Goal: Task Accomplishment & Management: Complete application form

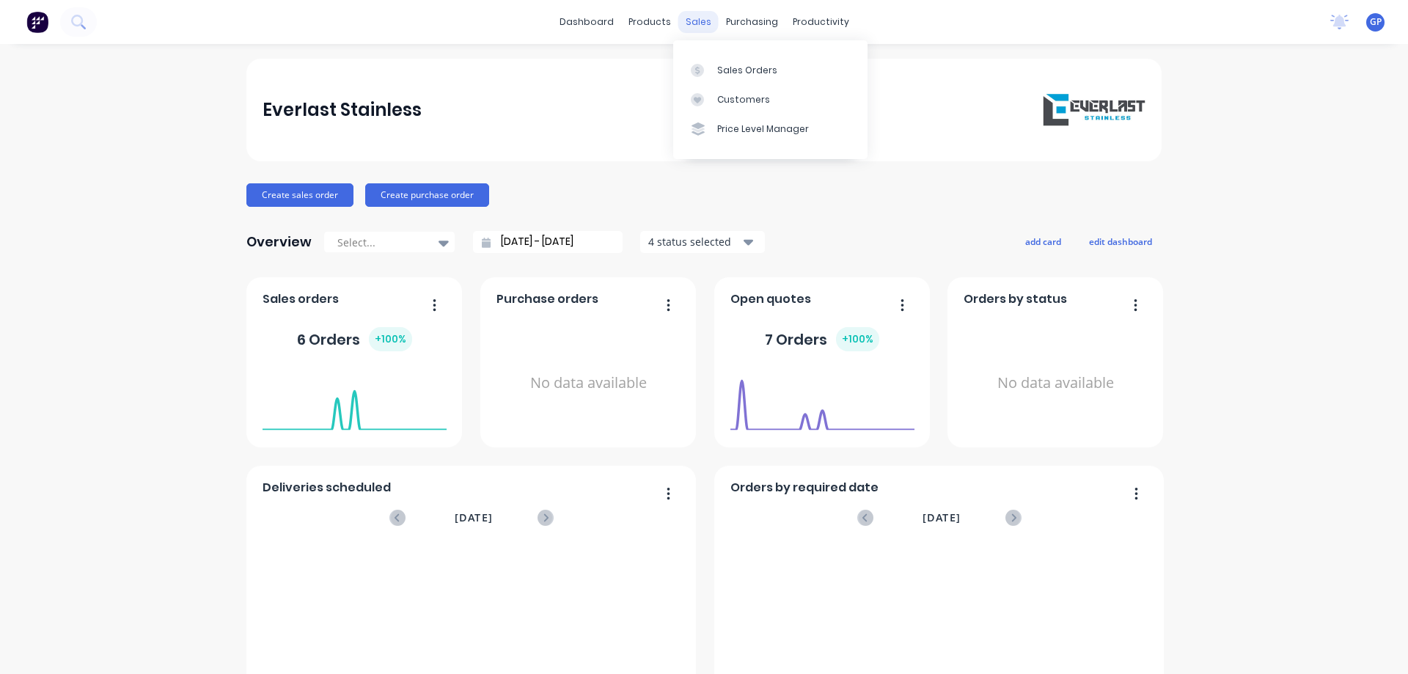
click at [691, 15] on div "sales" at bounding box center [698, 22] width 40 height 22
click at [709, 73] on div at bounding box center [702, 70] width 22 height 13
click at [307, 197] on button "Create sales order" at bounding box center [299, 194] width 107 height 23
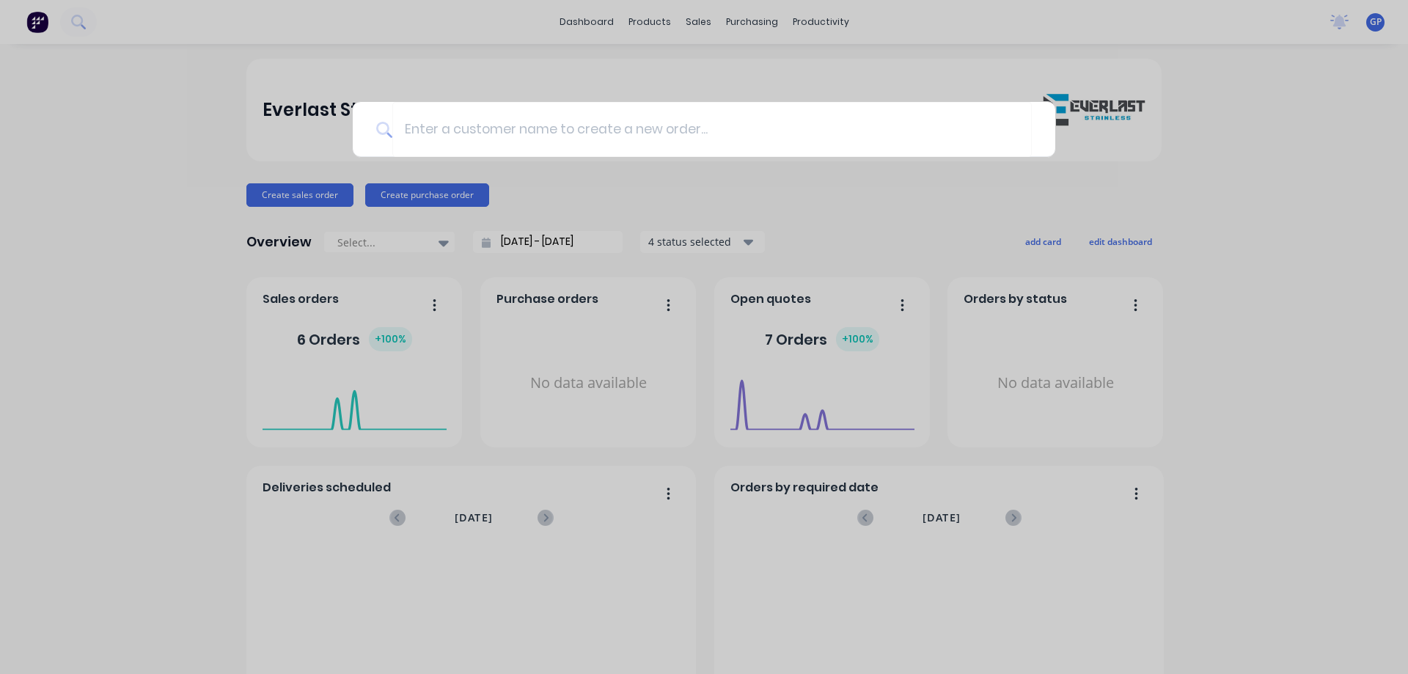
click at [227, 126] on div at bounding box center [704, 337] width 1408 height 674
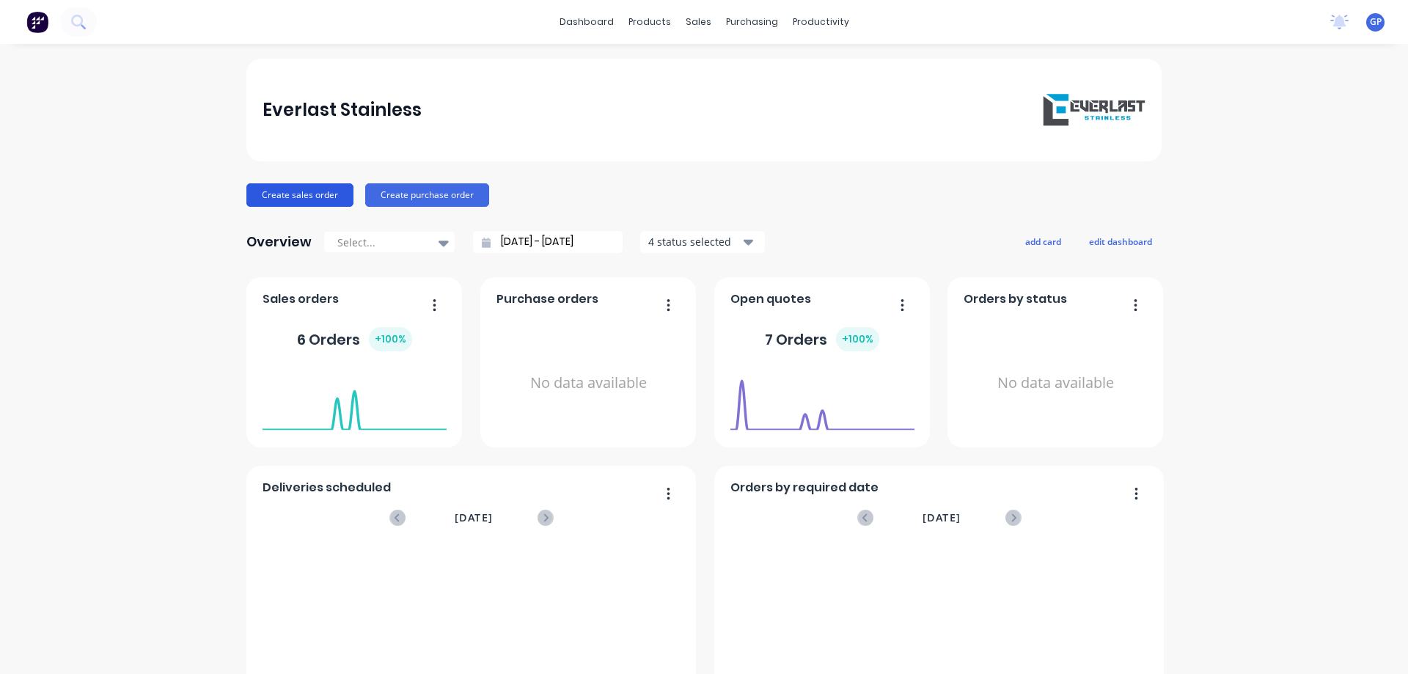
click at [297, 190] on button "Create sales order" at bounding box center [299, 194] width 107 height 23
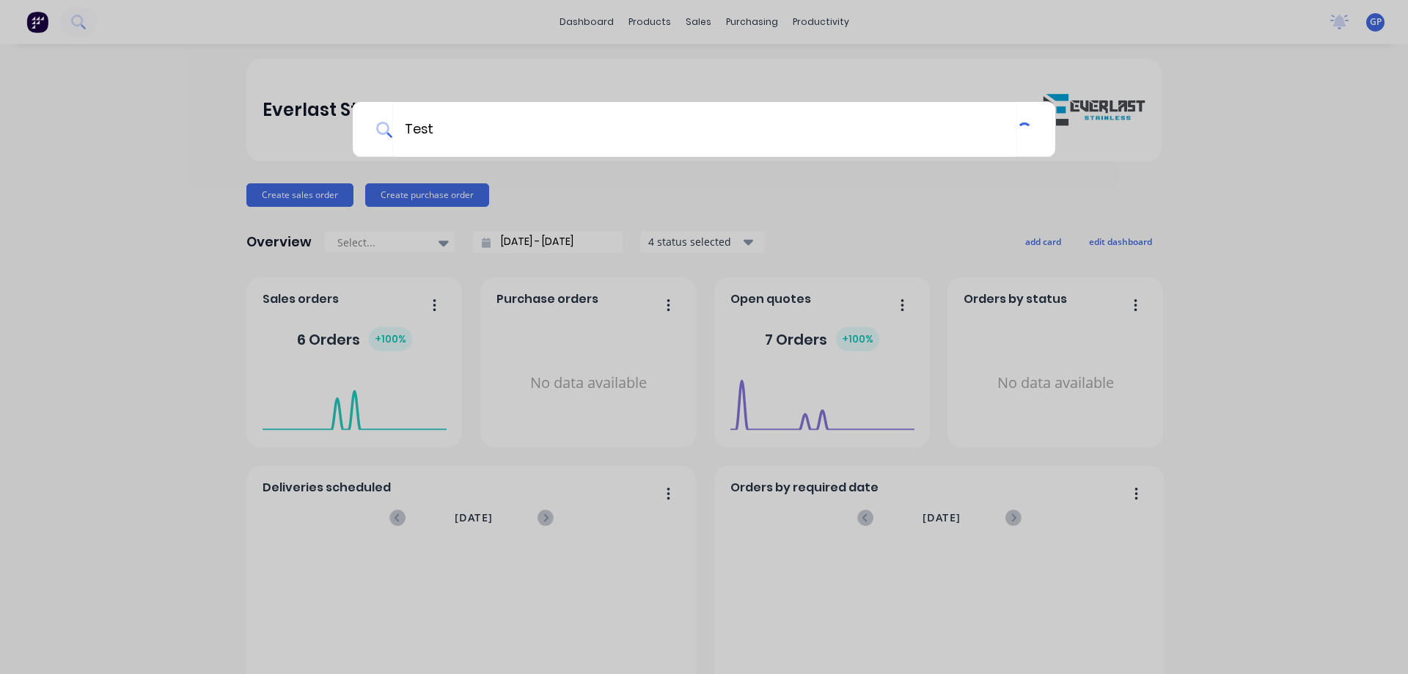
type input "Test"
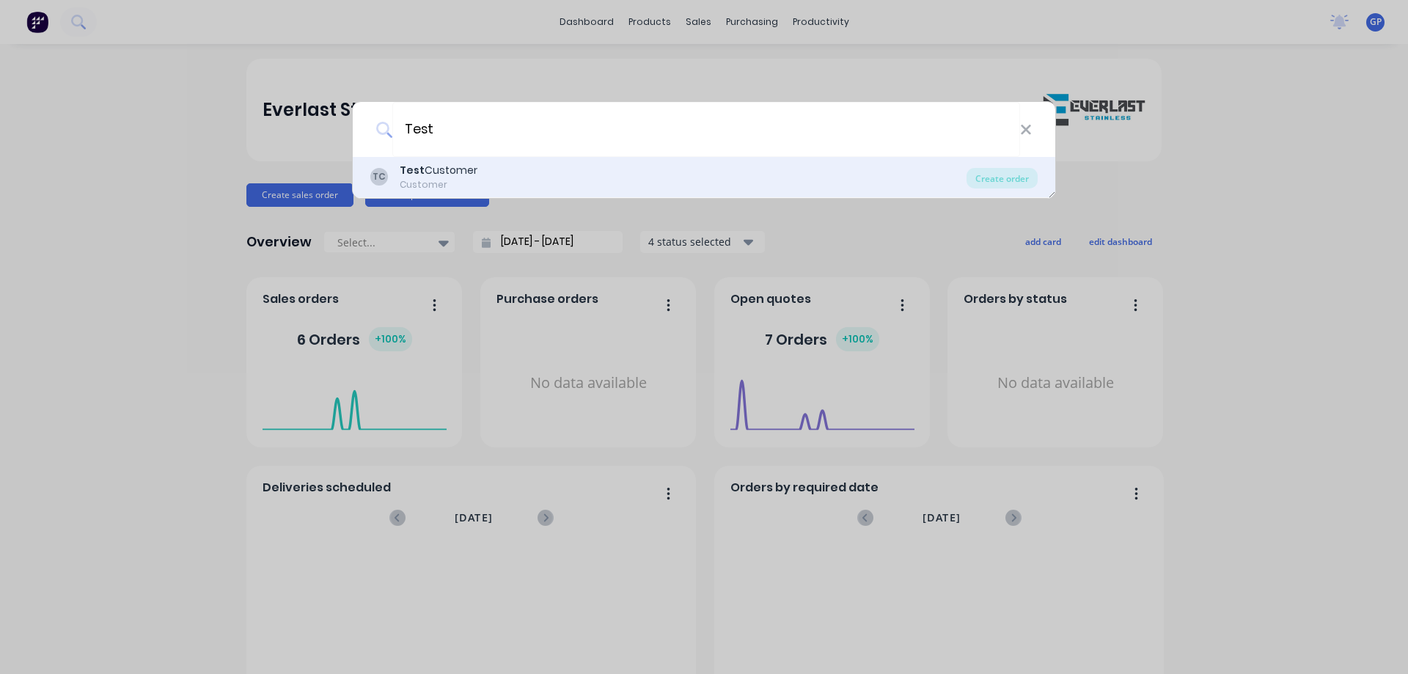
click at [461, 176] on div "Test Customer" at bounding box center [439, 170] width 78 height 15
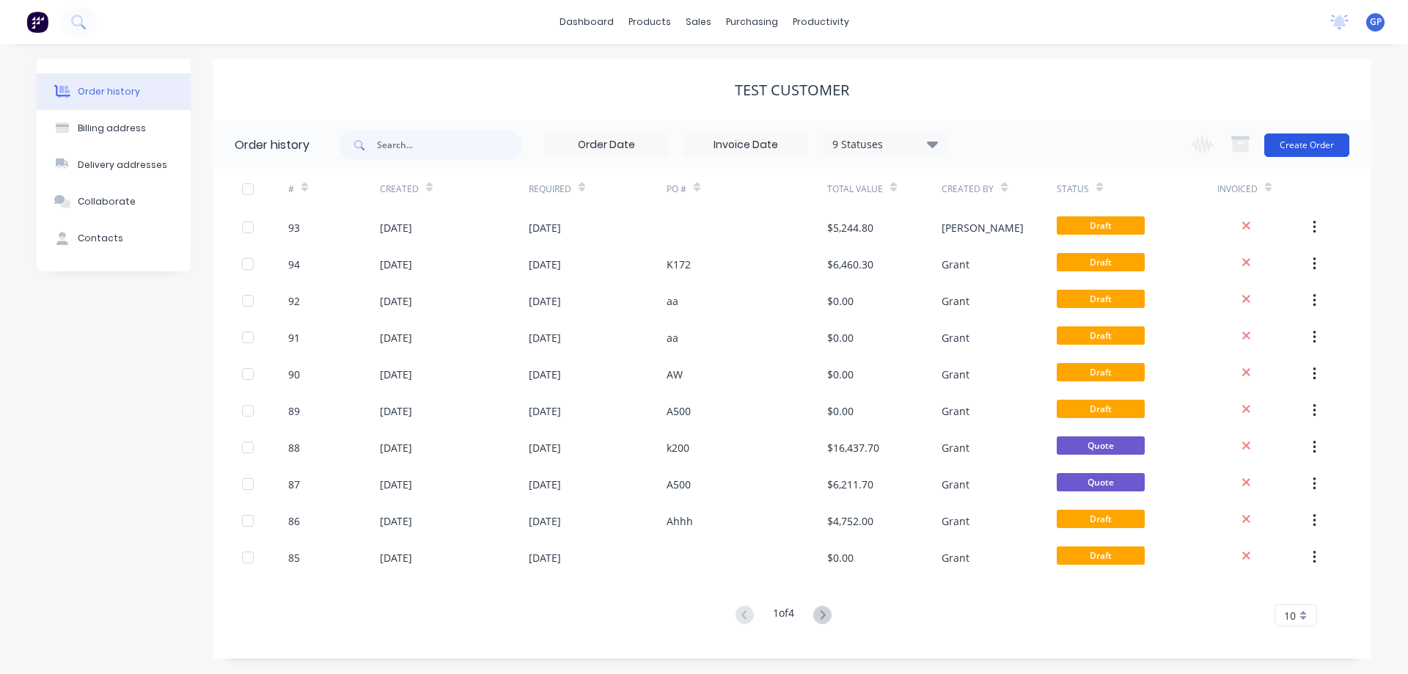
click at [1290, 143] on button "Create Order" at bounding box center [1306, 144] width 85 height 23
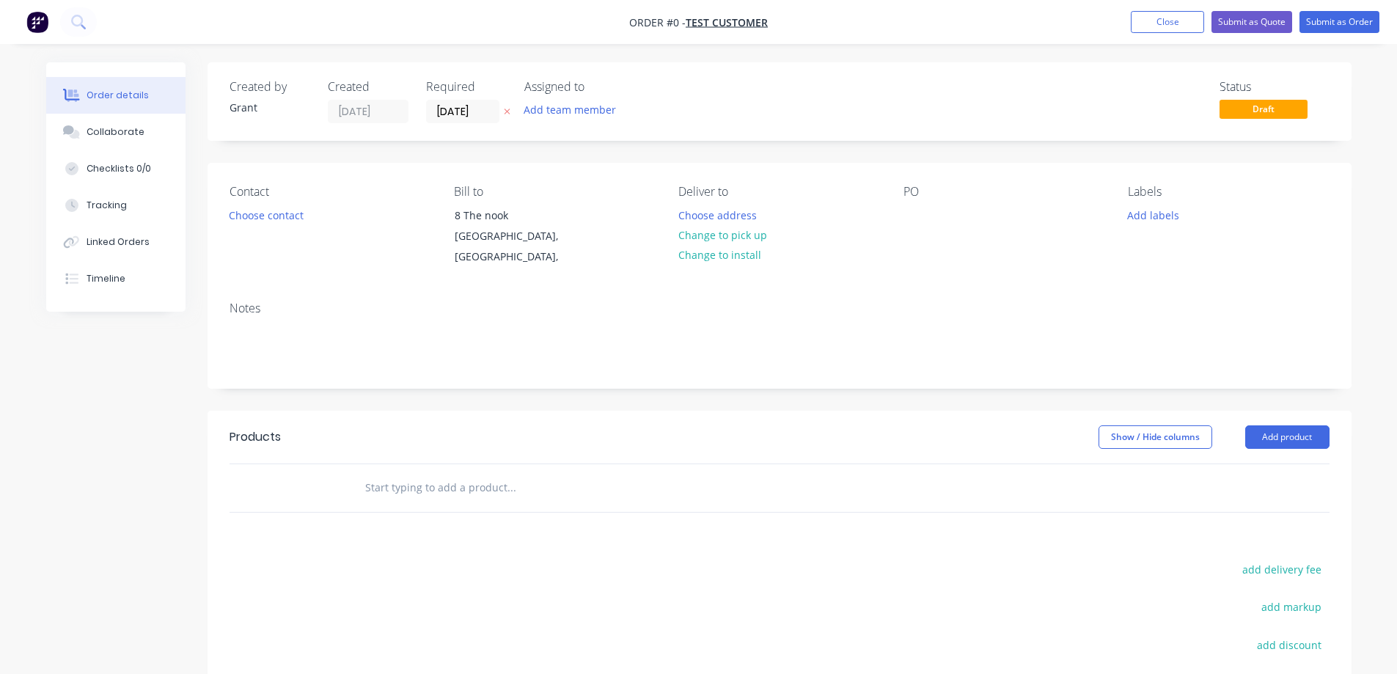
scroll to position [73, 0]
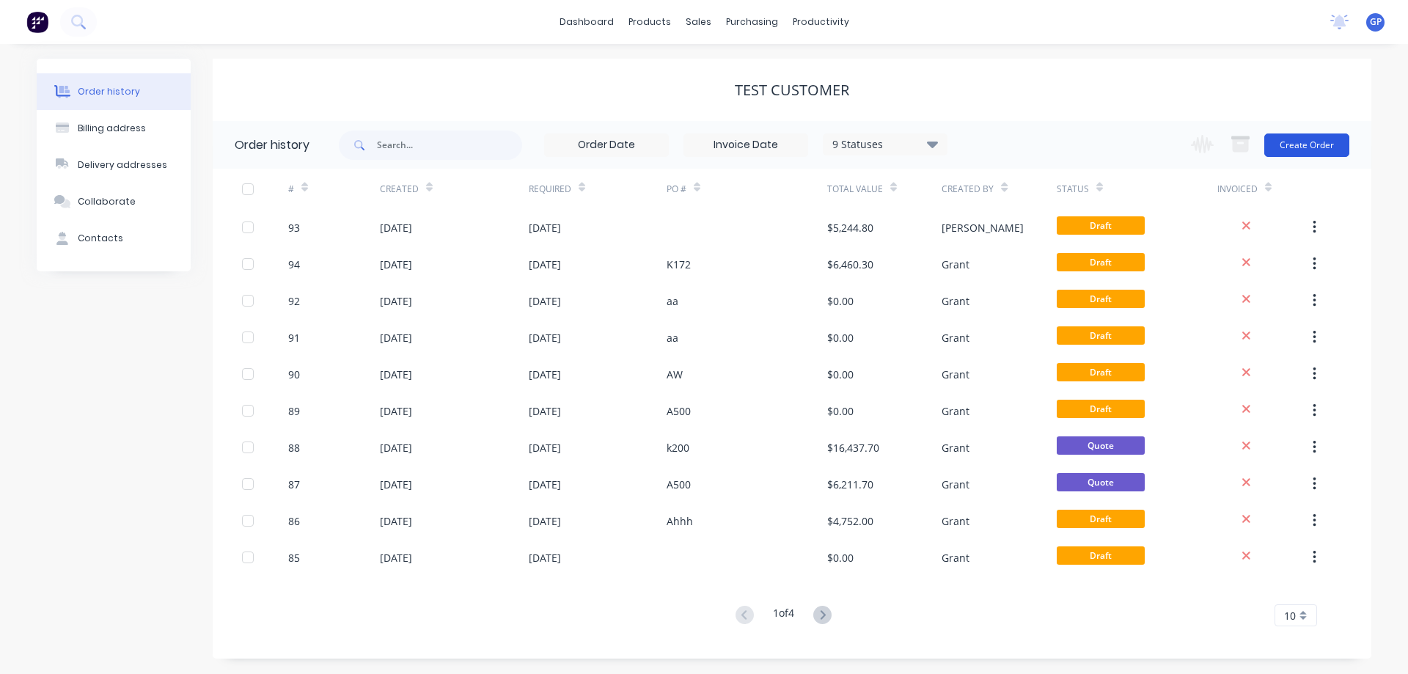
click at [1302, 142] on button "Create Order" at bounding box center [1306, 144] width 85 height 23
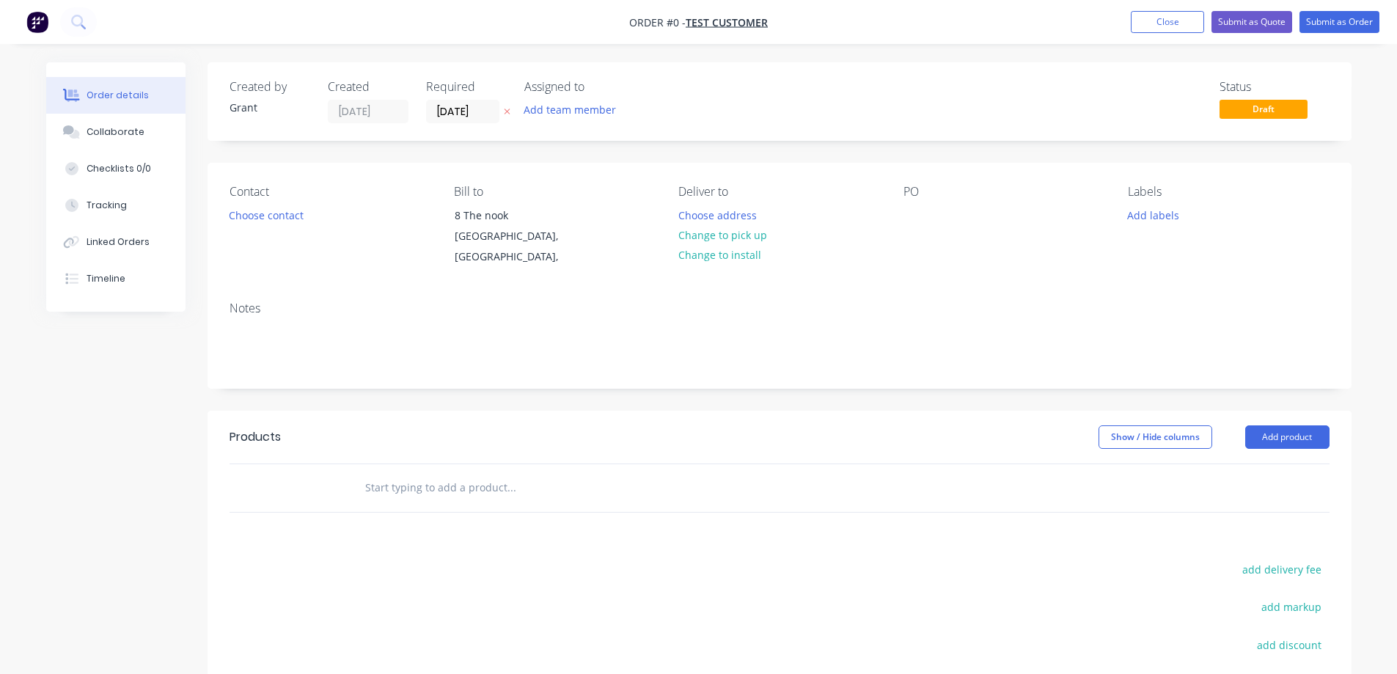
click at [832, 276] on div "Contact Choose contact [PERSON_NAME] to 8 The nook [GEOGRAPHIC_DATA], Deliver t…" at bounding box center [780, 226] width 1144 height 127
click at [773, 97] on div "Status Draft" at bounding box center [1000, 101] width 659 height 43
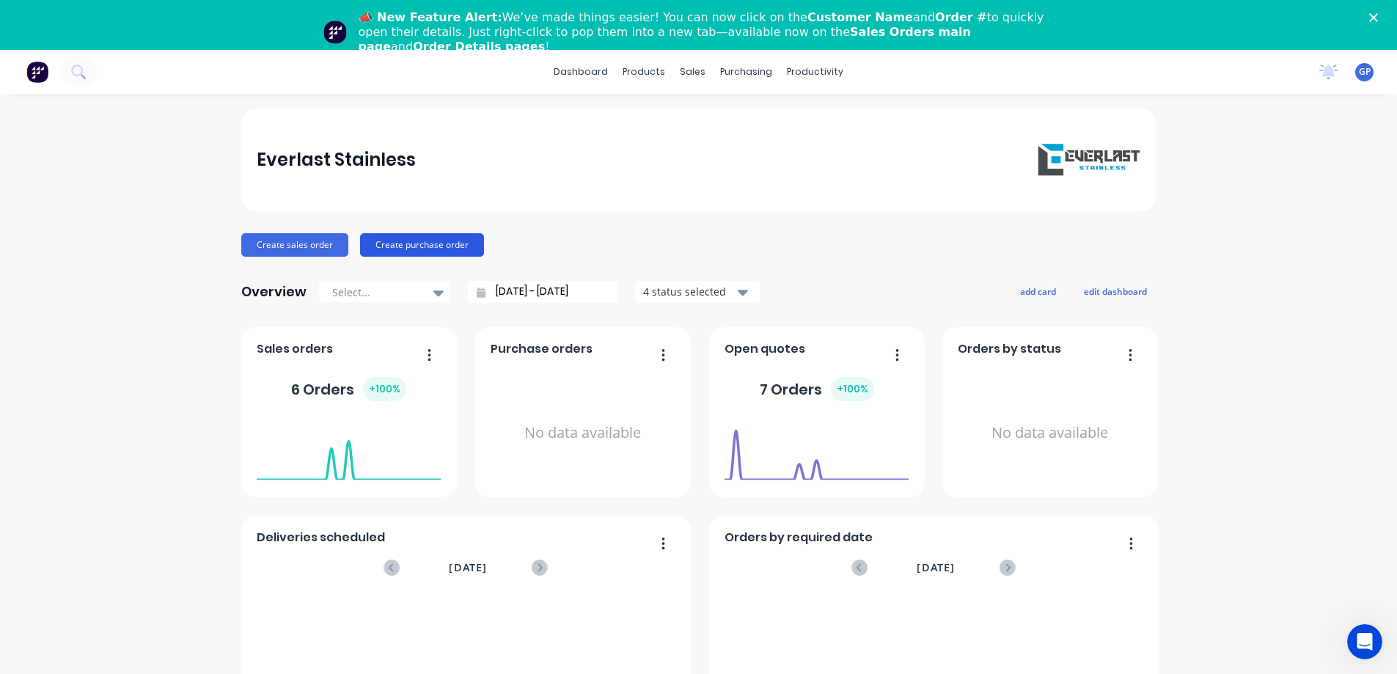
click at [399, 239] on button "Create purchase order" at bounding box center [422, 244] width 124 height 23
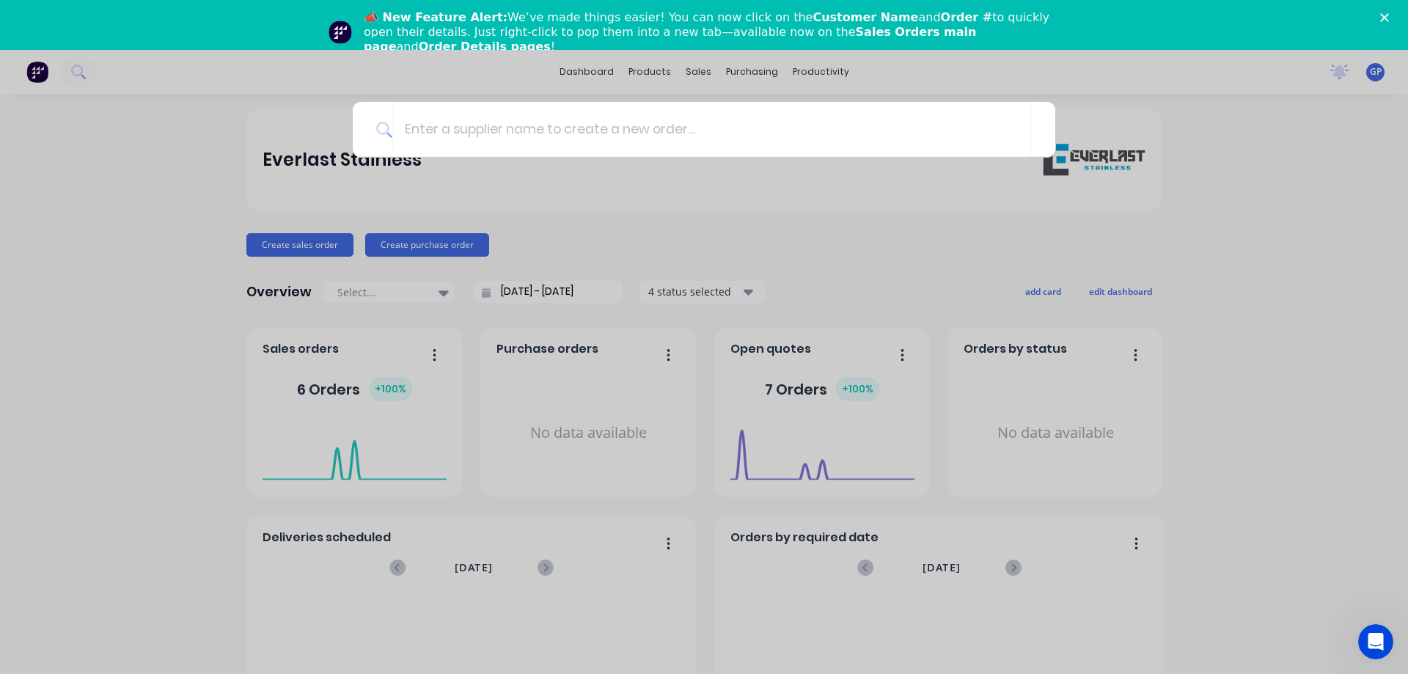
click at [281, 247] on div at bounding box center [704, 337] width 1408 height 674
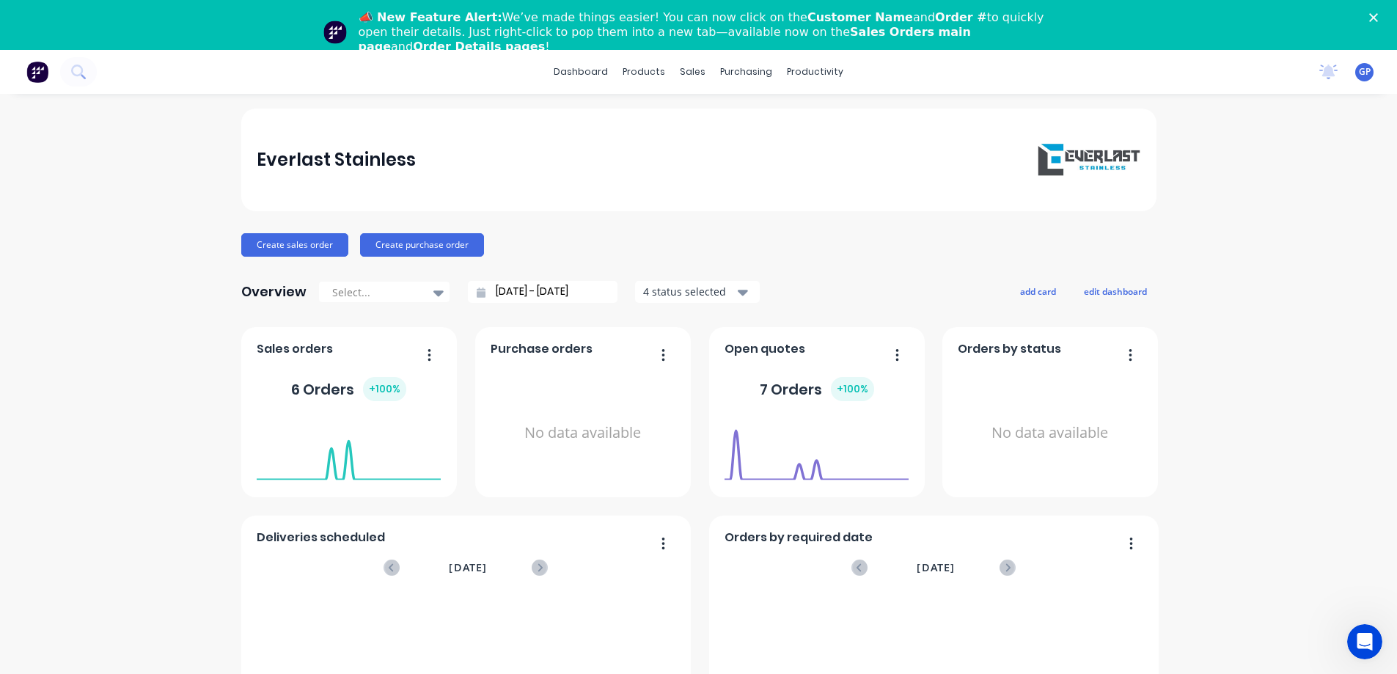
click at [281, 247] on button "Create sales order" at bounding box center [294, 244] width 107 height 23
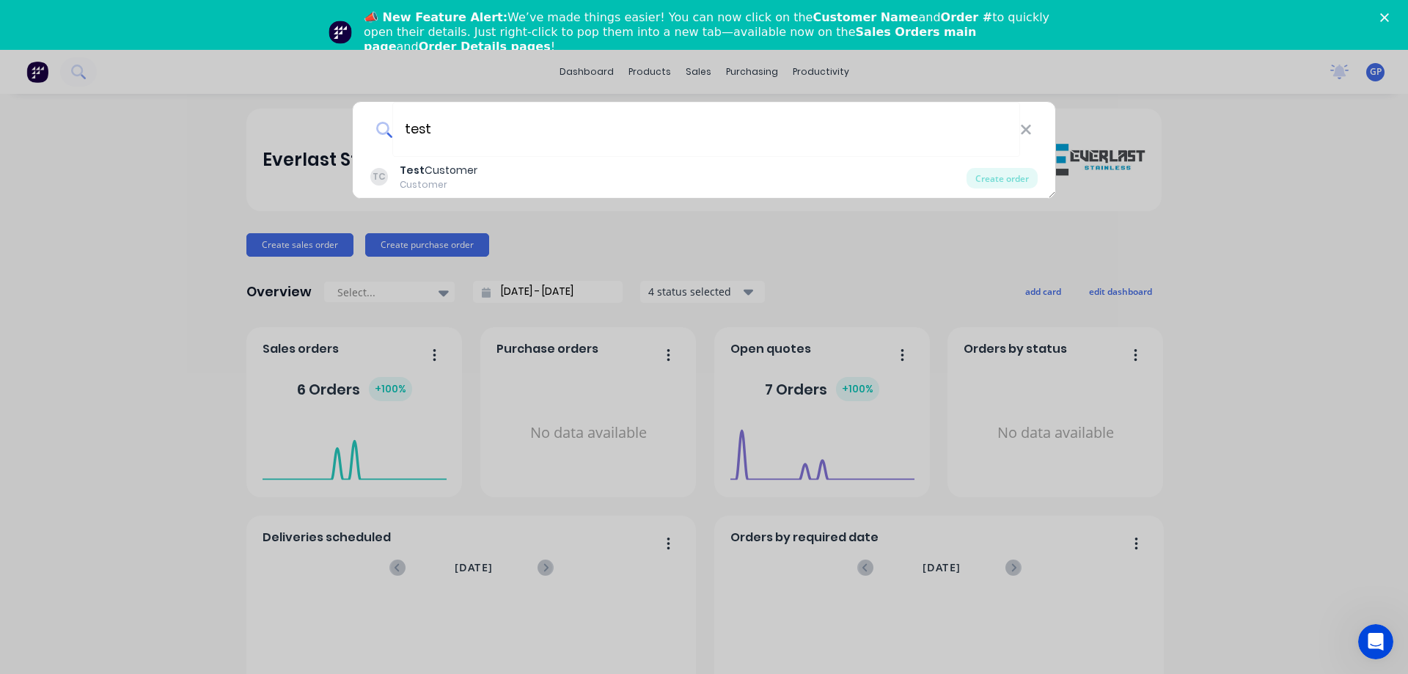
type input "test"
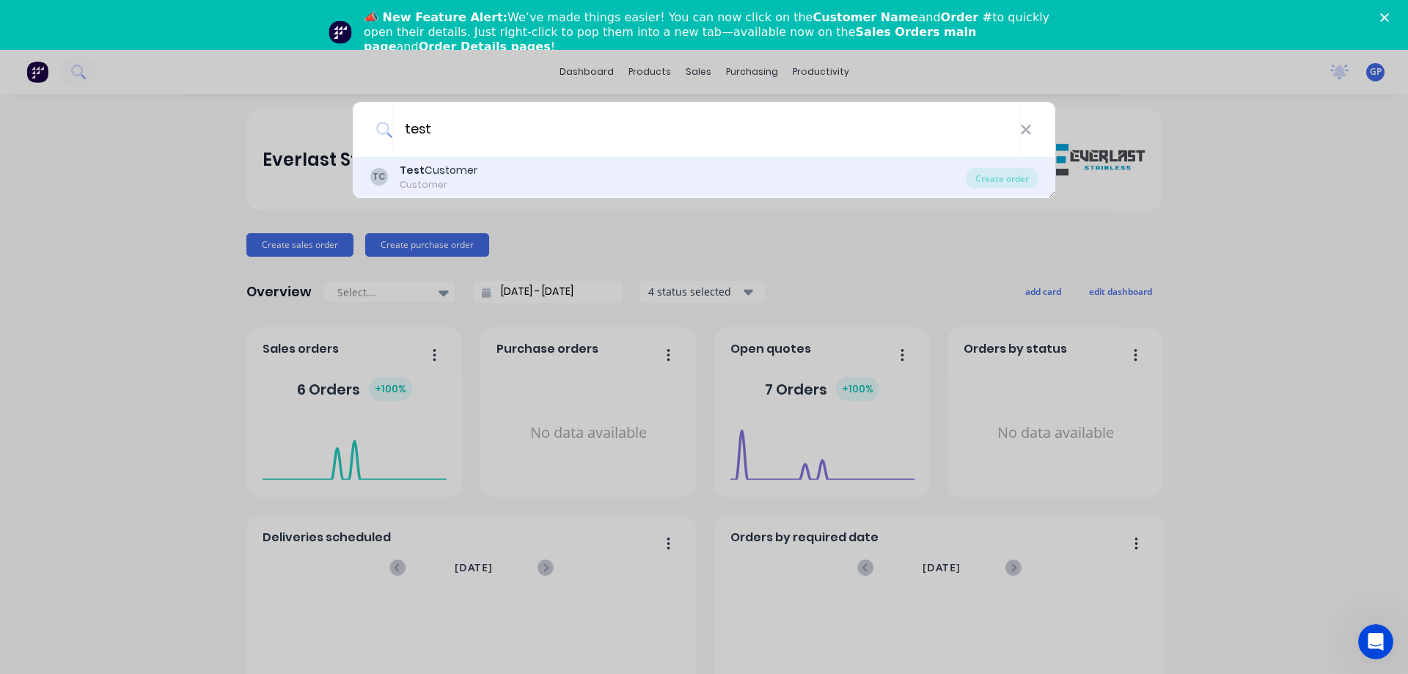
click at [480, 164] on div "TC Test Customer Customer" at bounding box center [668, 177] width 596 height 29
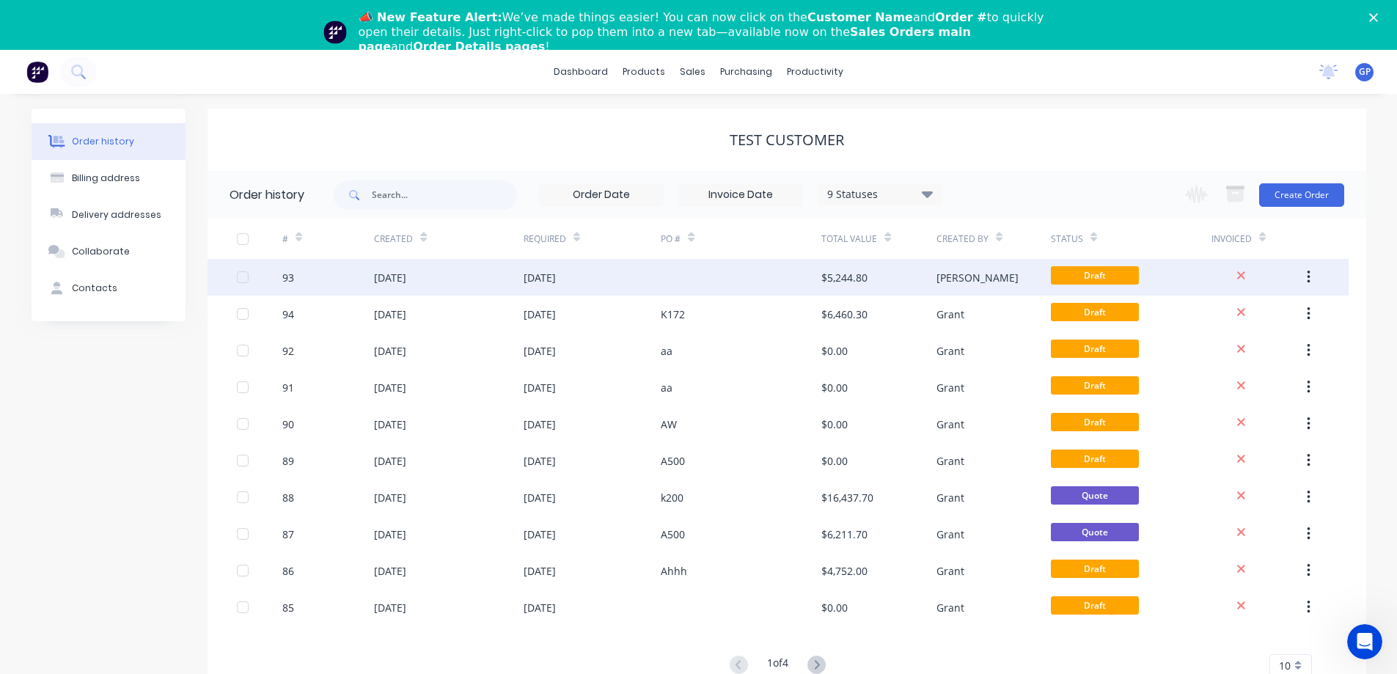
click at [243, 278] on div at bounding box center [242, 277] width 29 height 29
click at [1283, 192] on button "Create Order" at bounding box center [1301, 194] width 85 height 23
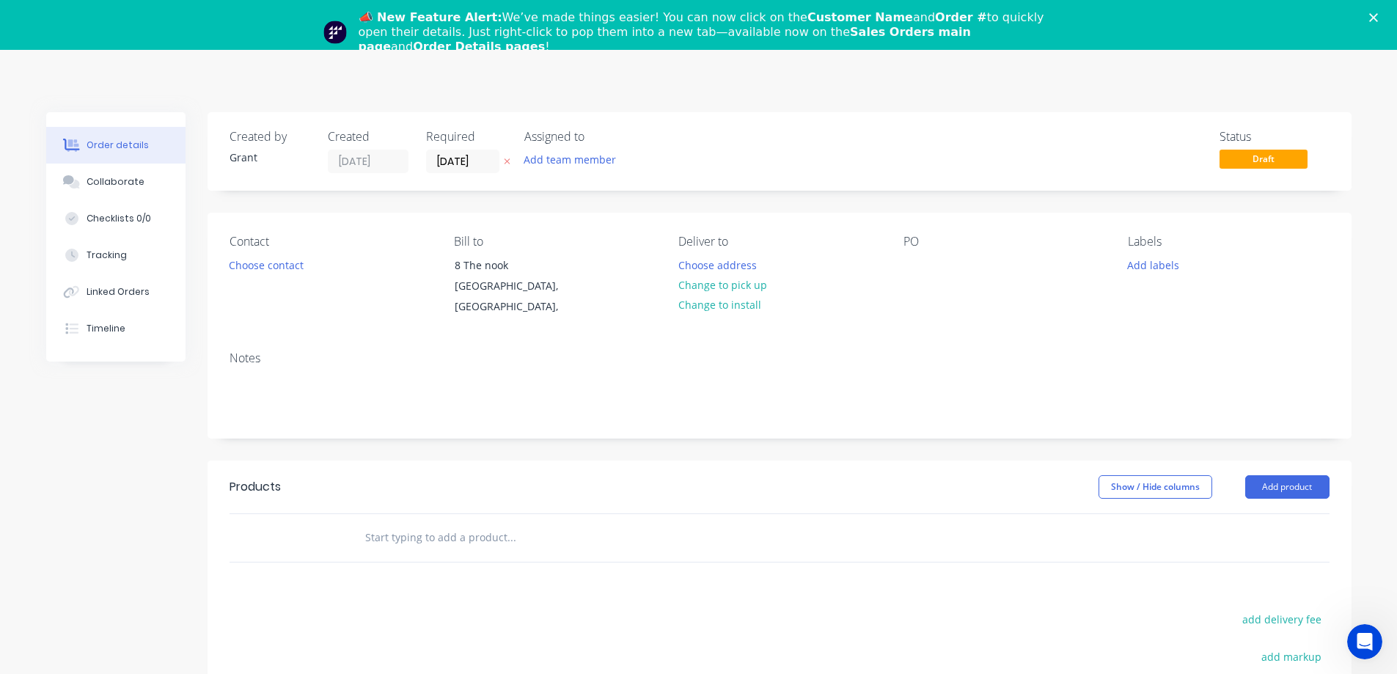
click at [1002, 334] on div "Contact Choose contact [PERSON_NAME] to 8 The nook [GEOGRAPHIC_DATA], Deliver t…" at bounding box center [780, 276] width 1144 height 127
click at [780, 170] on div "Status Draft" at bounding box center [1000, 151] width 659 height 43
click at [271, 270] on button "Choose contact" at bounding box center [266, 264] width 90 height 20
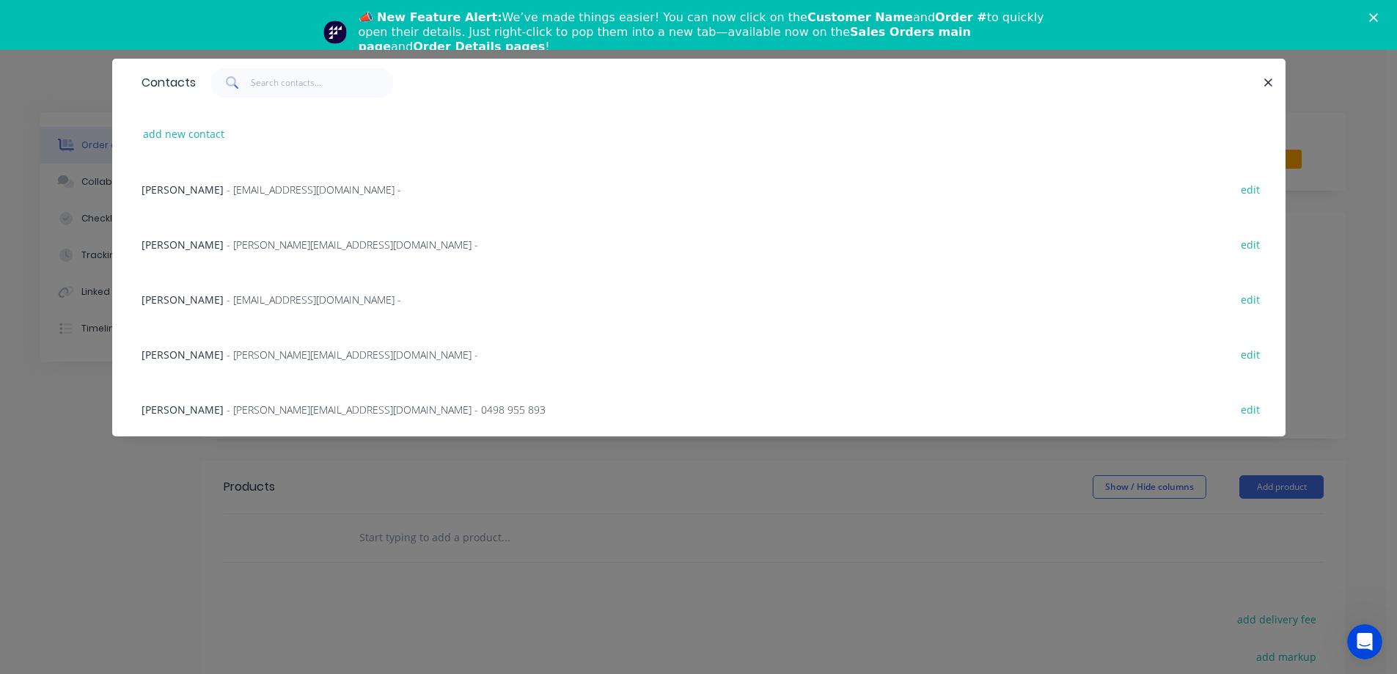
click at [249, 303] on span "- grant@everlaststainless.com.au -" at bounding box center [314, 300] width 175 height 14
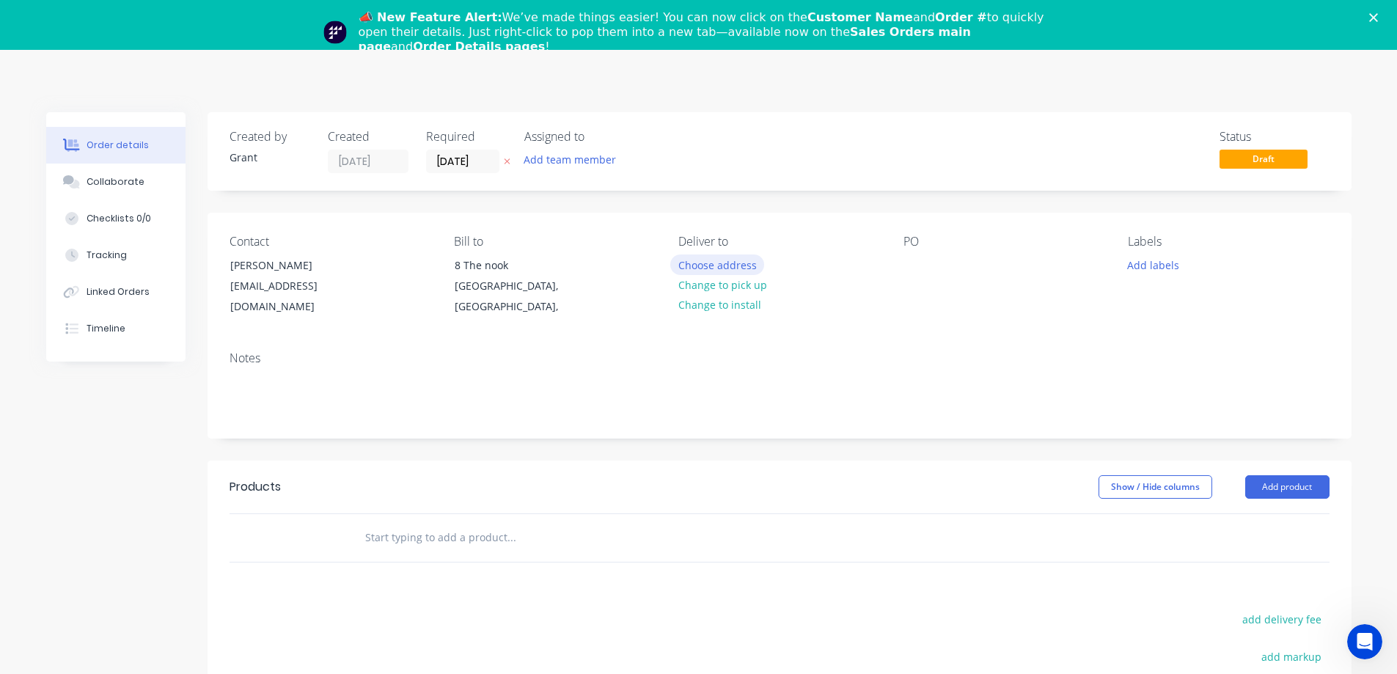
click at [720, 262] on button "Choose address" at bounding box center [717, 264] width 94 height 20
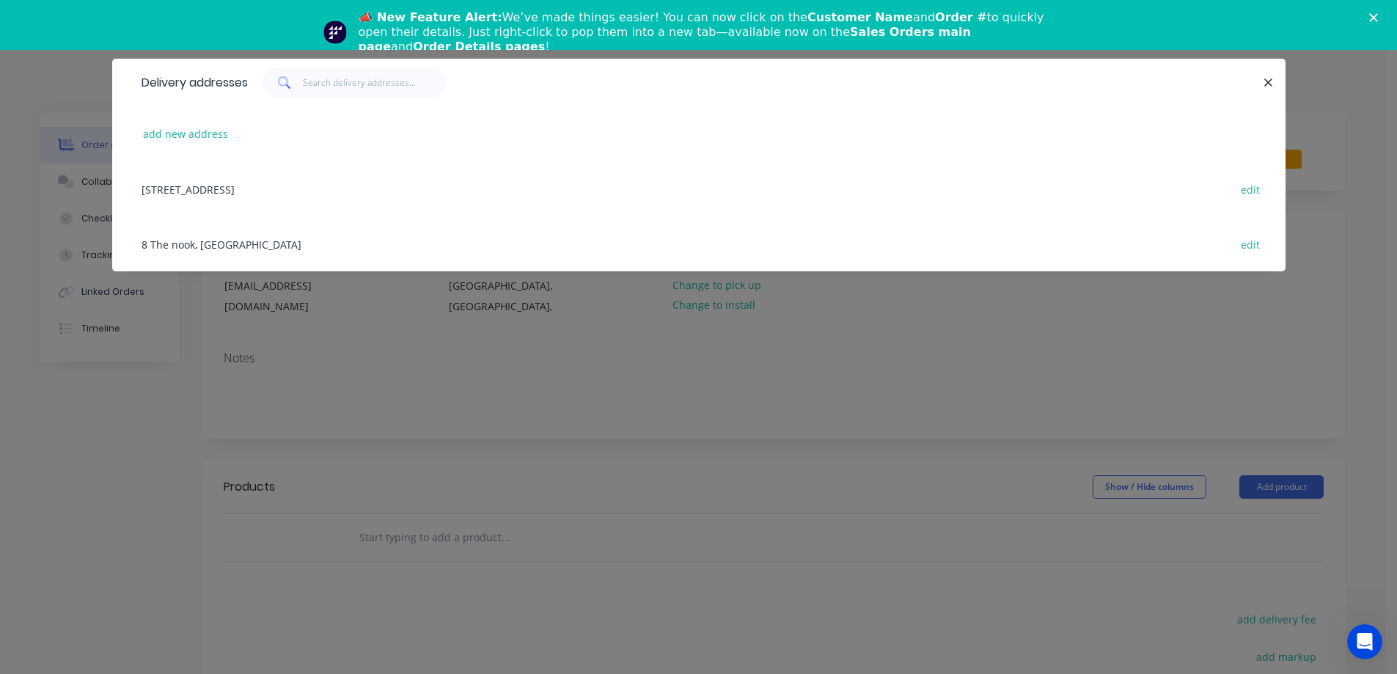
click at [309, 191] on div "8 The nook, Bayswater North, Australia edit" at bounding box center [698, 188] width 1129 height 55
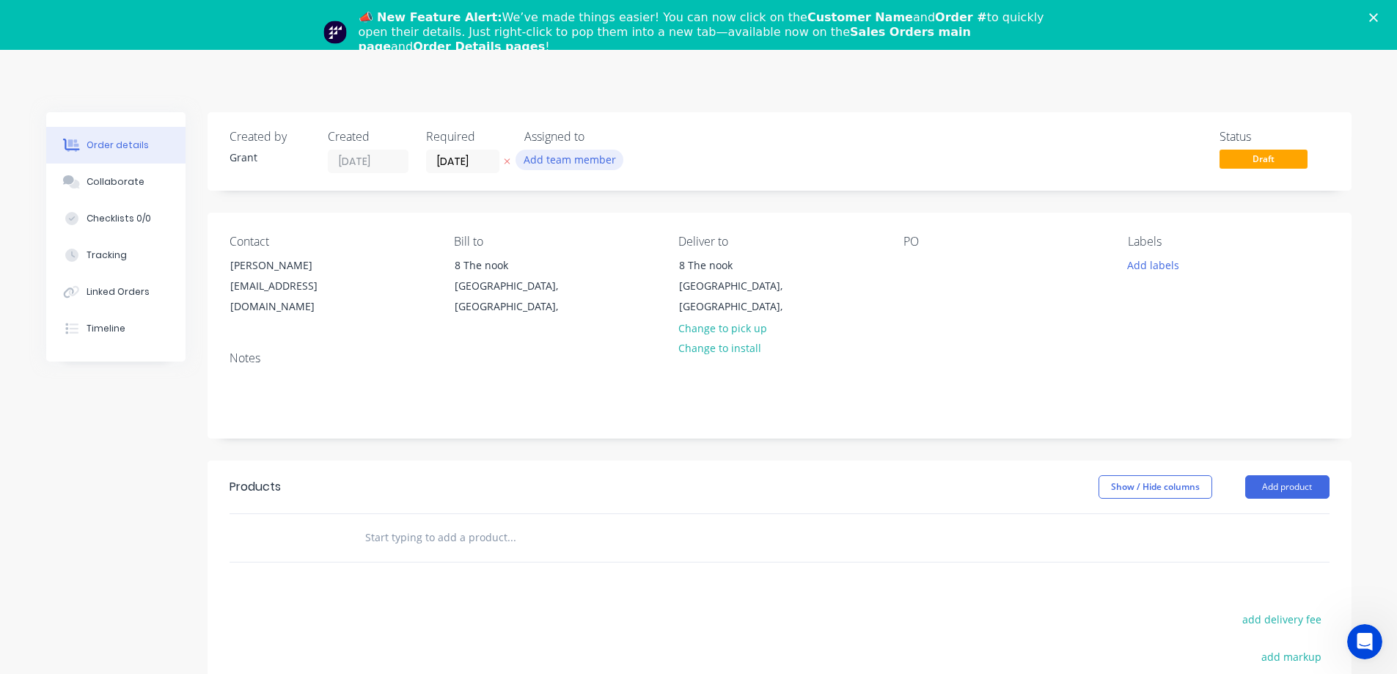
click at [590, 161] on button "Add team member" at bounding box center [570, 160] width 108 height 20
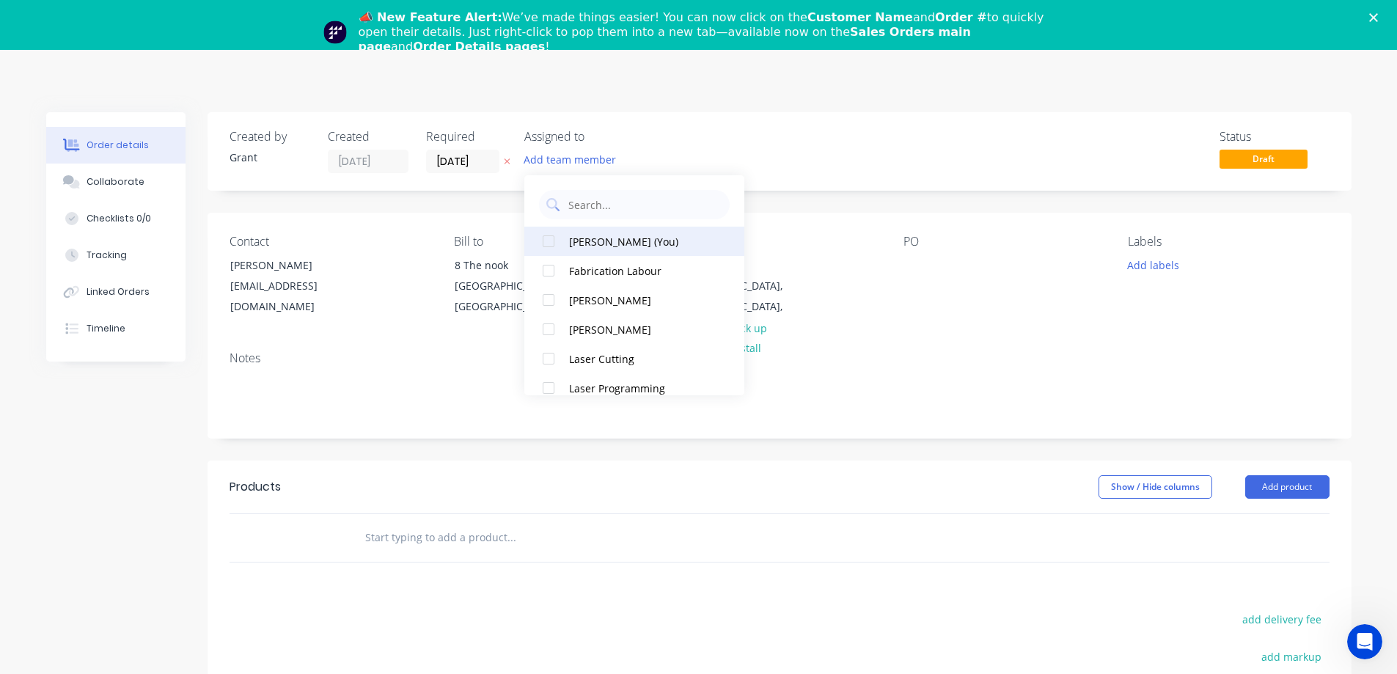
click at [546, 241] on div at bounding box center [548, 241] width 29 height 29
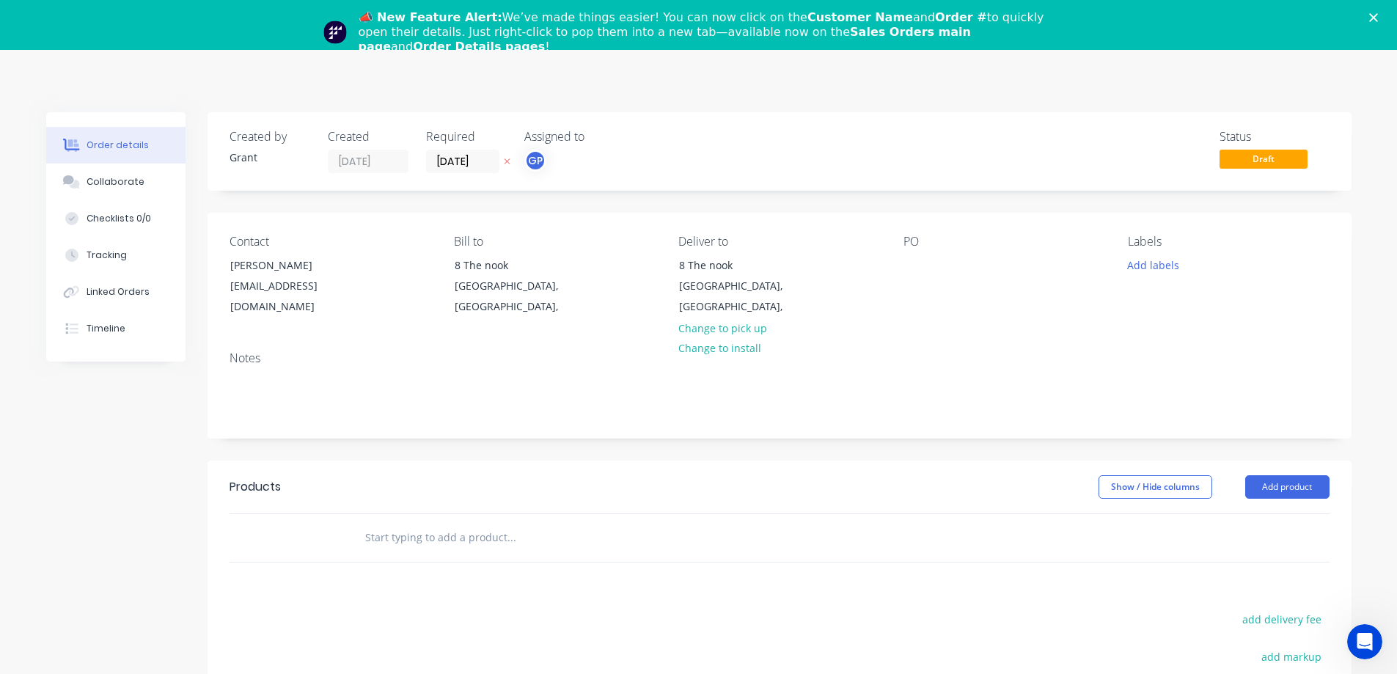
click at [816, 320] on div "Contact Grant Proudfoot grant@everlaststainless.com.au Bill to 8 The nook Baysw…" at bounding box center [780, 276] width 1144 height 127
click at [913, 261] on div at bounding box center [914, 264] width 23 height 21
click at [1016, 287] on div "PO A500" at bounding box center [1003, 276] width 201 height 83
click at [1154, 266] on button "Add labels" at bounding box center [1153, 264] width 67 height 20
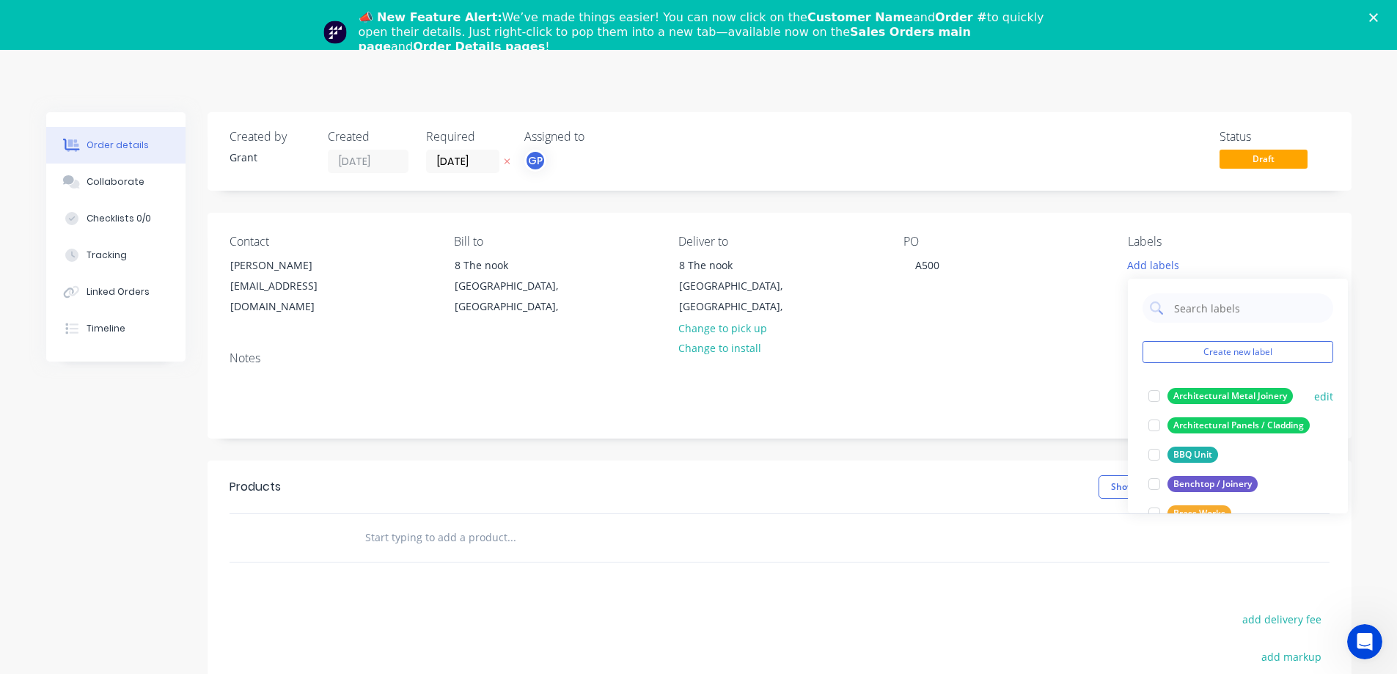
click at [1153, 392] on div at bounding box center [1154, 395] width 29 height 29
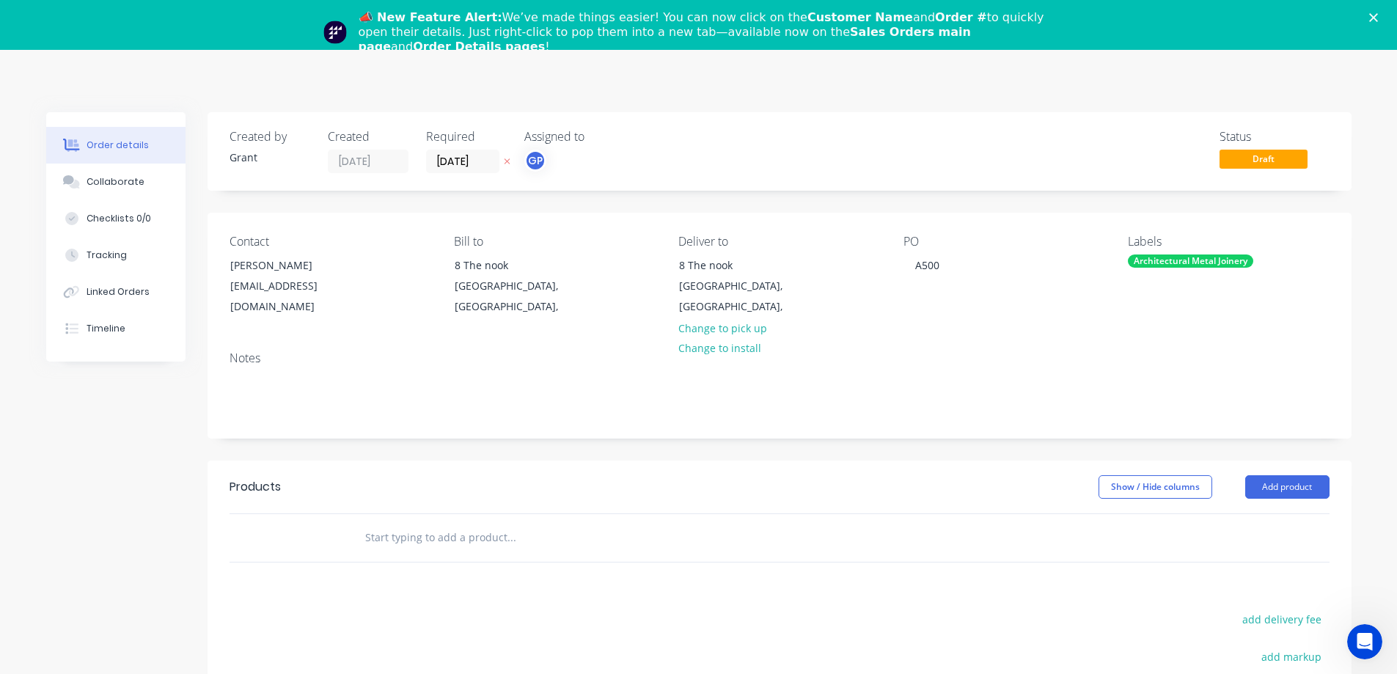
click at [1009, 331] on div "Contact Grant Proudfoot grant@everlaststainless.com.au Bill to 8 The nook Baysw…" at bounding box center [780, 276] width 1144 height 127
click at [1032, 328] on div "Contact Grant Proudfoot grant@everlaststainless.com.au Bill to 8 The nook Baysw…" at bounding box center [780, 276] width 1144 height 127
click at [507, 532] on input "text" at bounding box center [510, 537] width 293 height 29
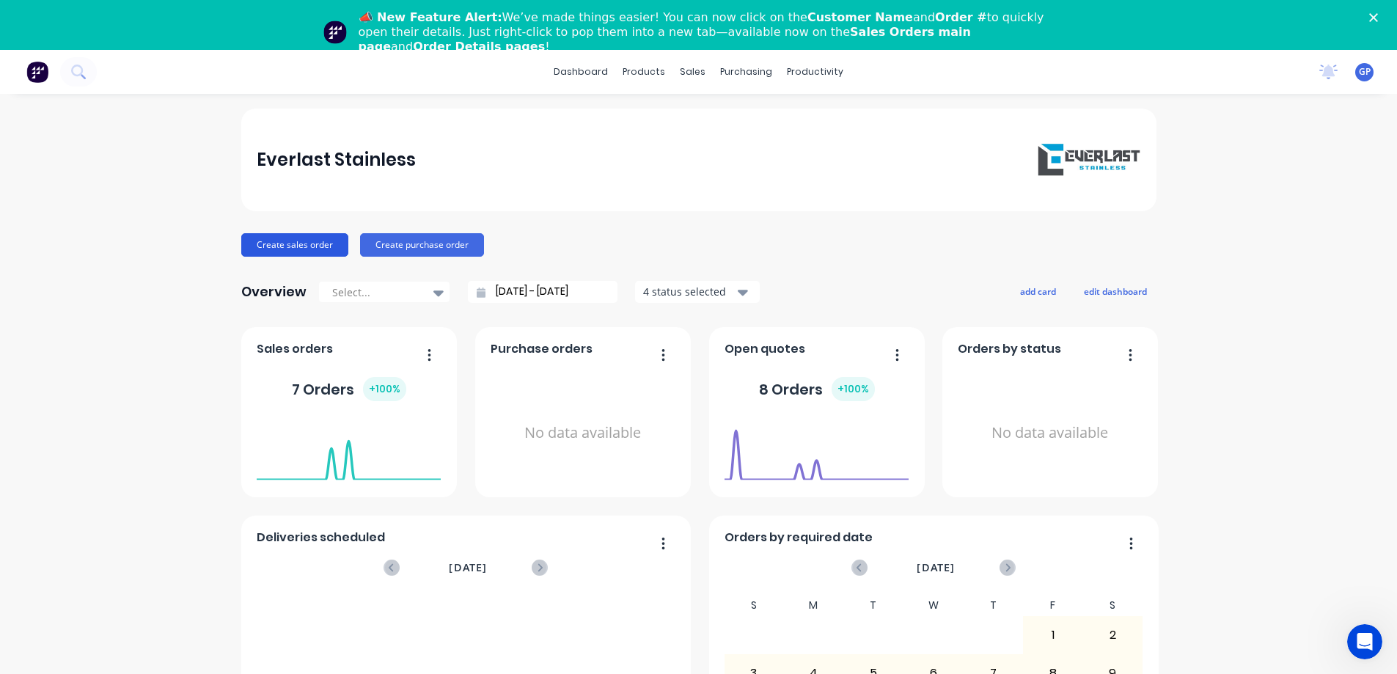
click at [296, 243] on button "Create sales order" at bounding box center [294, 244] width 107 height 23
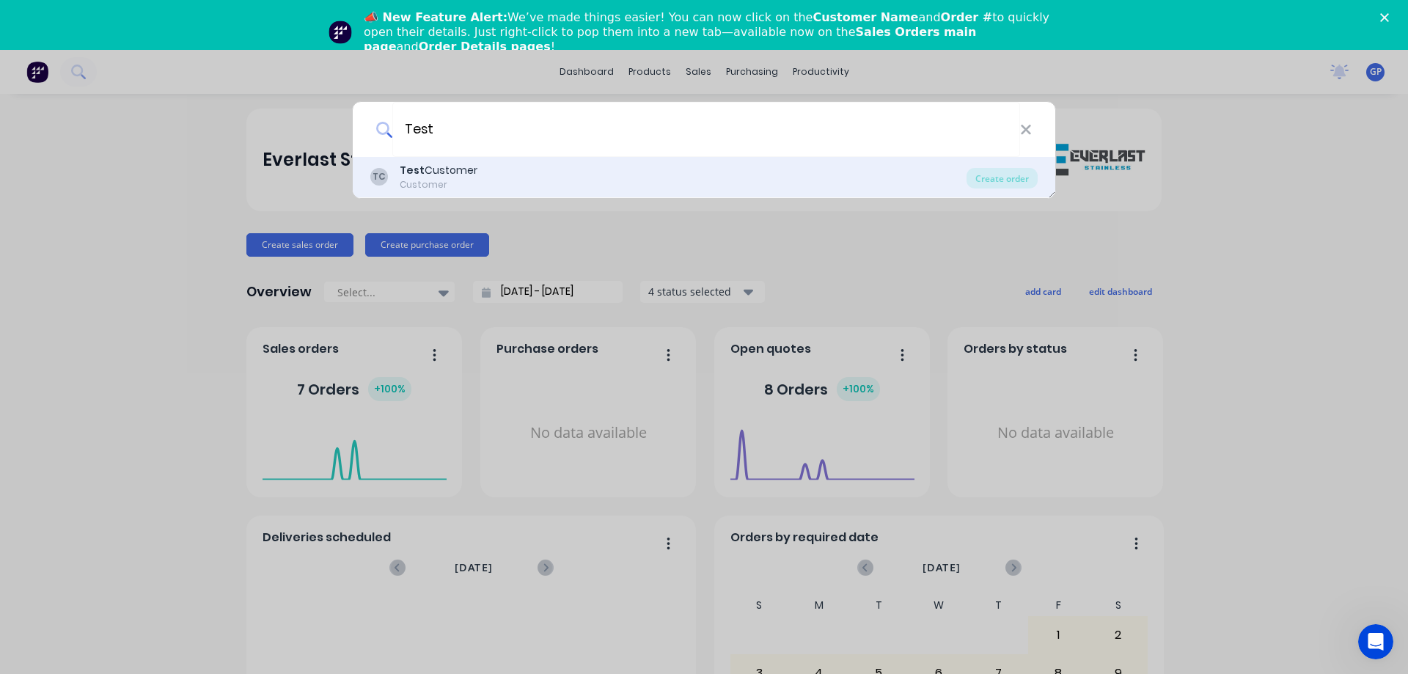
type input "Test"
click at [540, 175] on div "TC Test Customer Customer" at bounding box center [668, 177] width 596 height 29
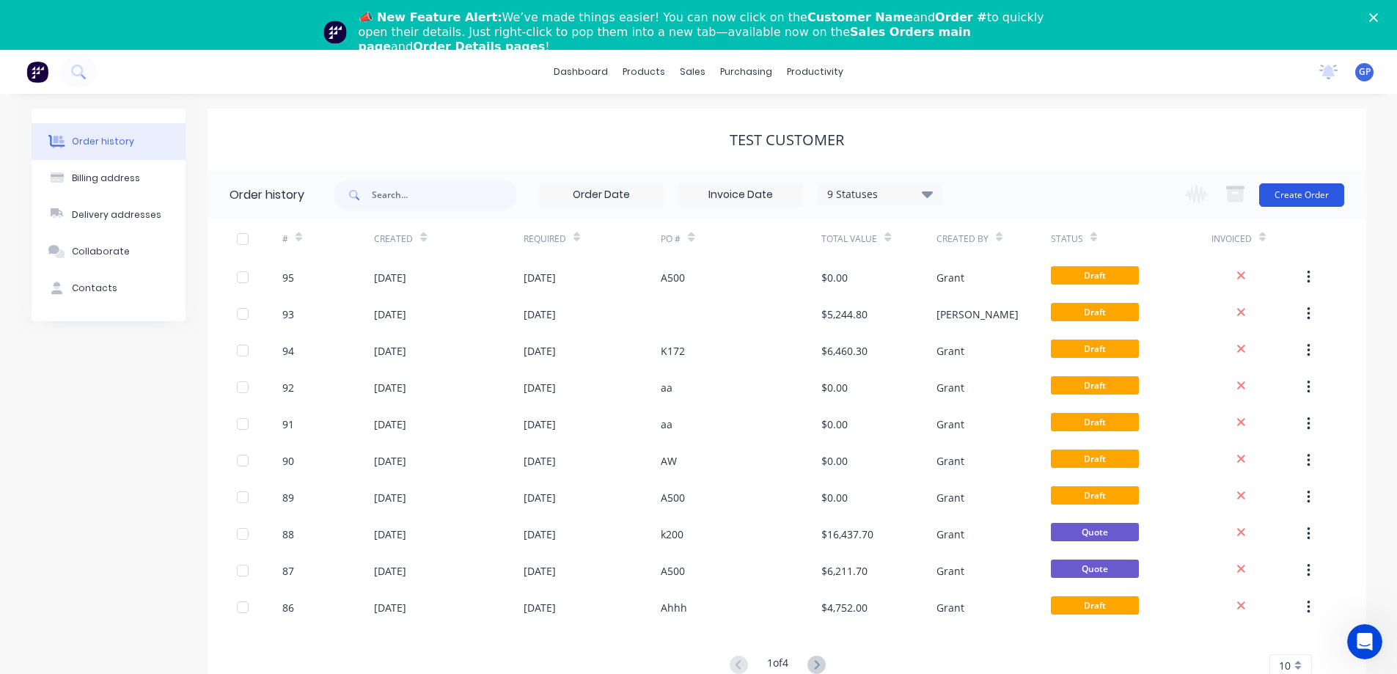
click at [1304, 192] on button "Create Order" at bounding box center [1301, 194] width 85 height 23
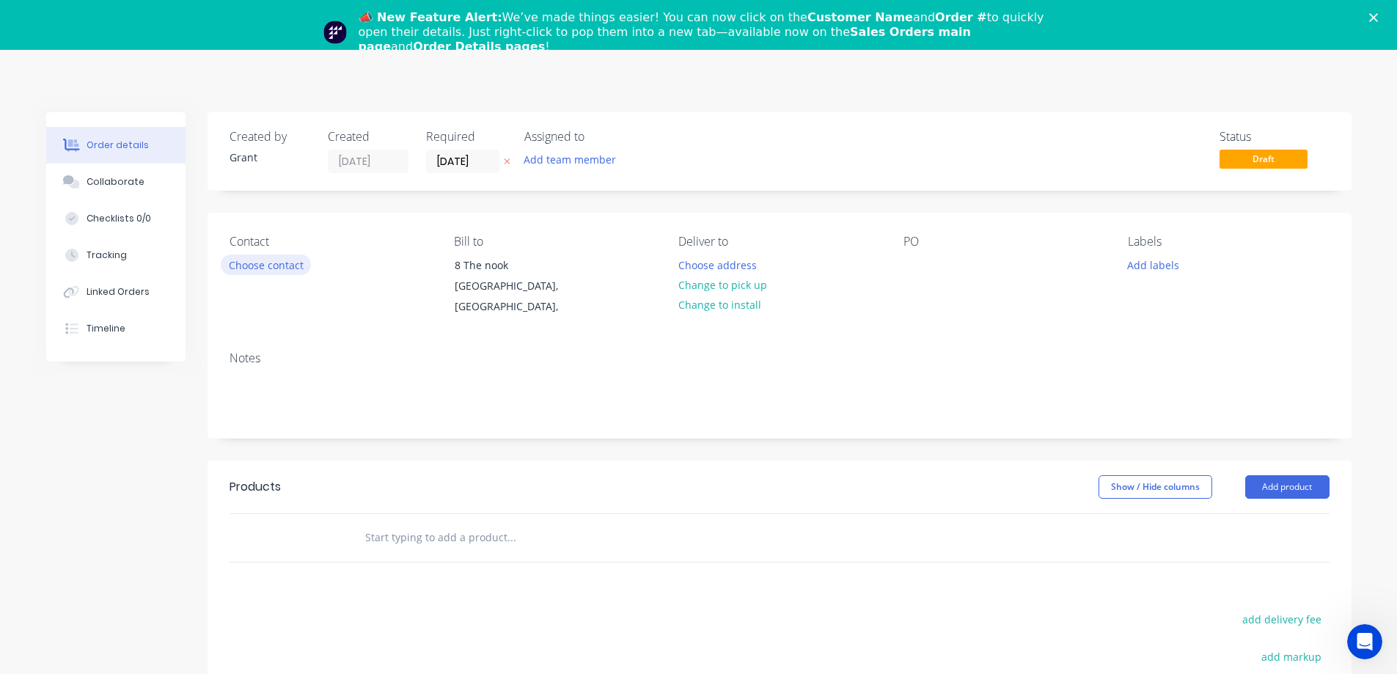
click at [268, 264] on button "Choose contact" at bounding box center [266, 264] width 90 height 20
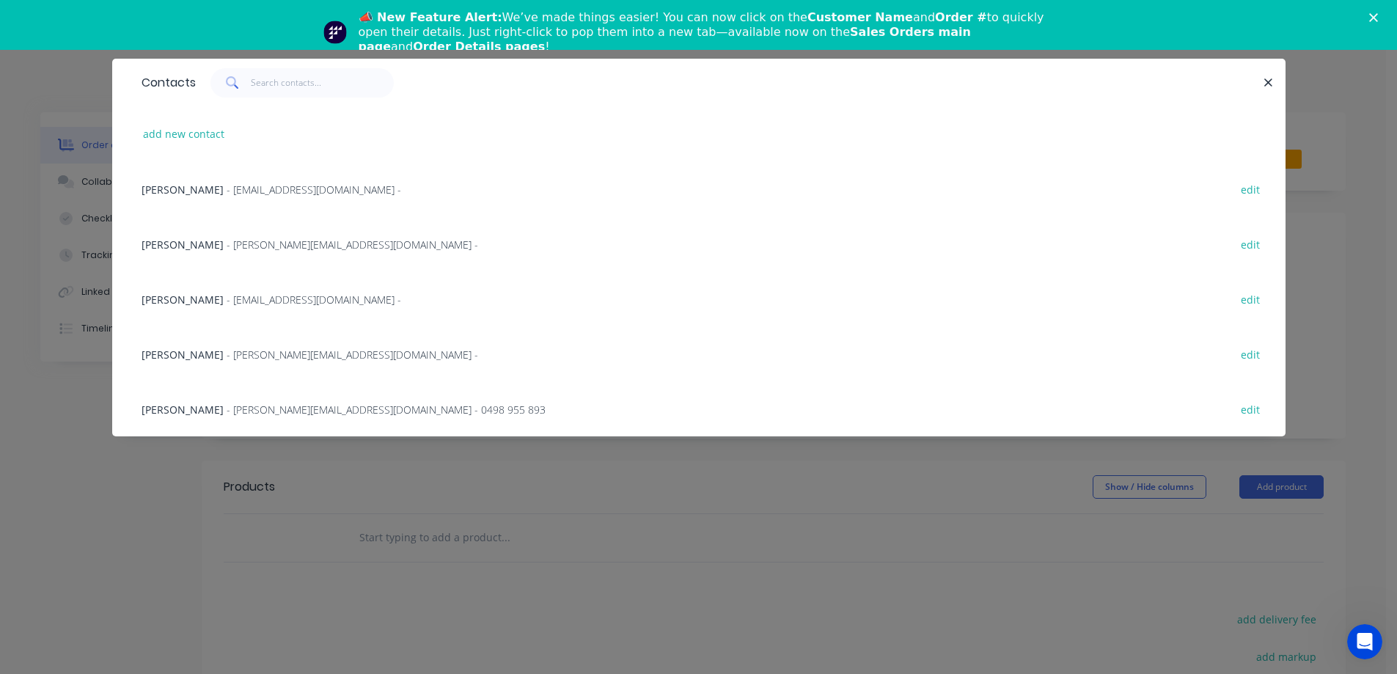
click at [185, 303] on span "[PERSON_NAME]" at bounding box center [183, 300] width 82 height 14
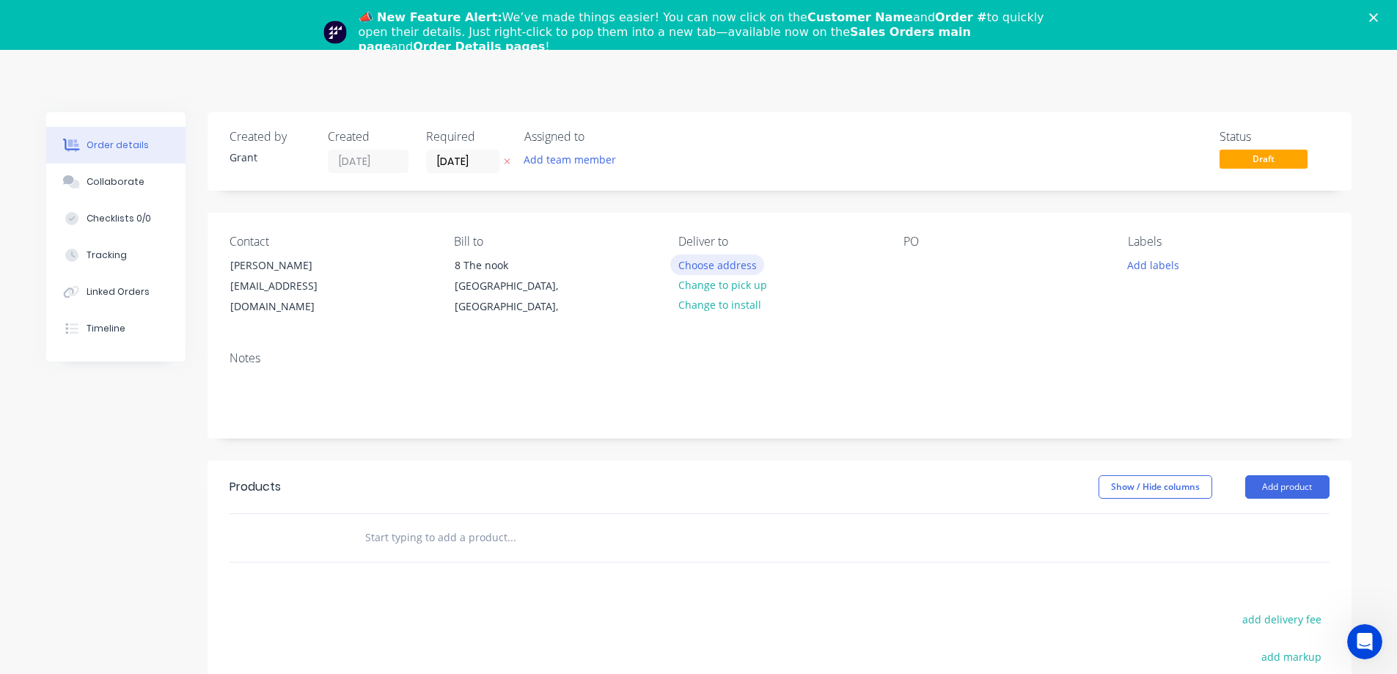
click at [733, 267] on button "Choose address" at bounding box center [717, 264] width 94 height 20
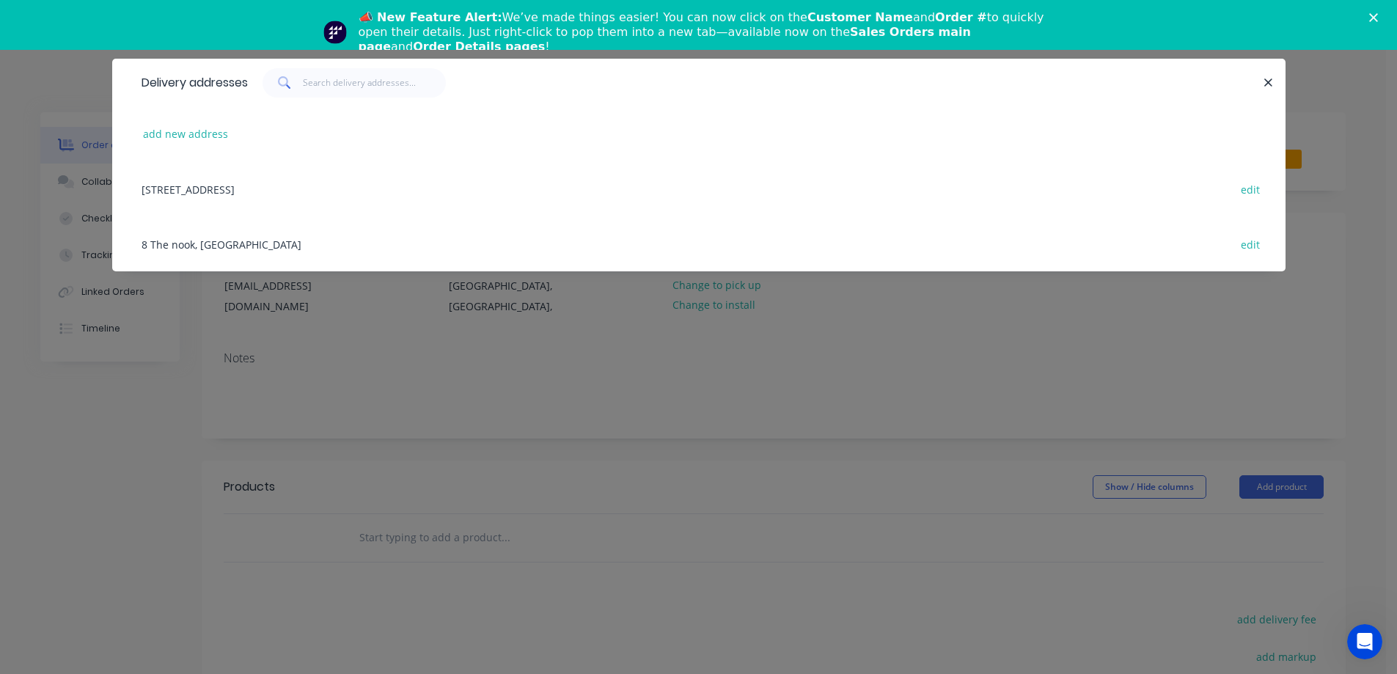
click at [245, 189] on div "8 The nook, Bayswater North, Australia edit" at bounding box center [698, 188] width 1129 height 55
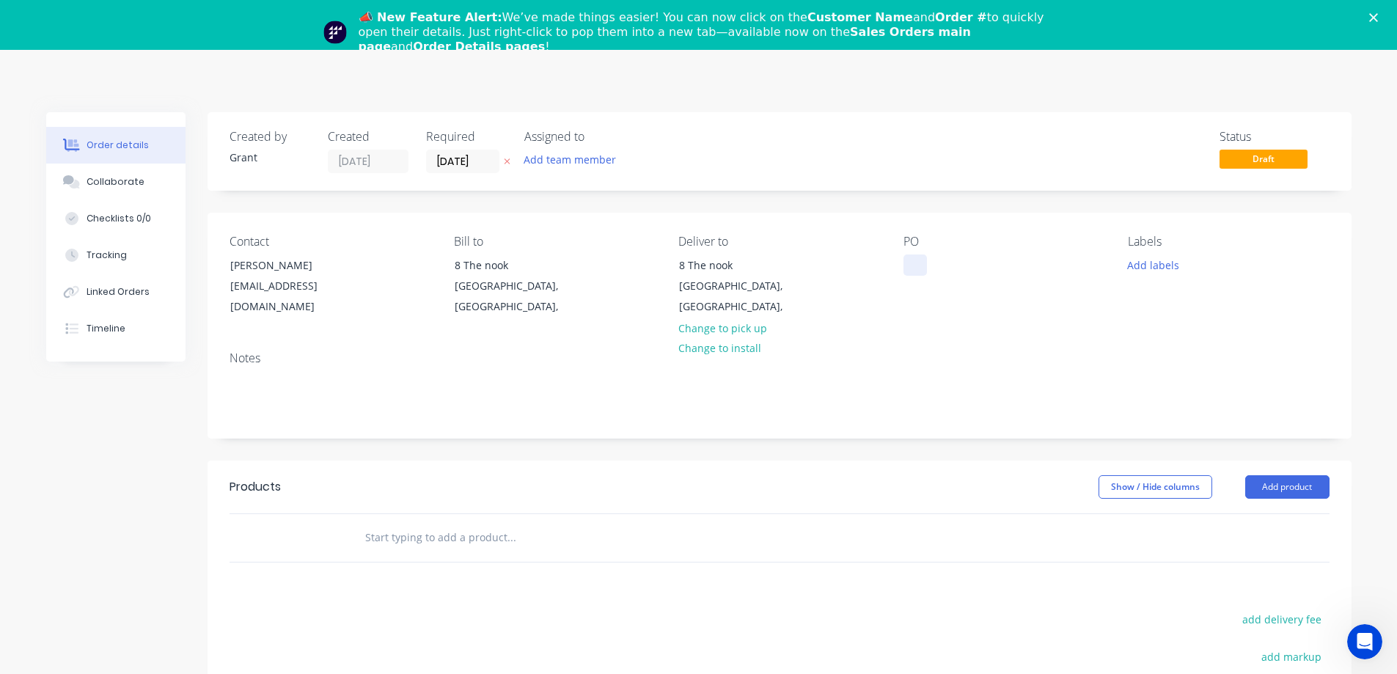
click at [910, 267] on div at bounding box center [914, 264] width 23 height 21
click at [997, 277] on div "PO A500" at bounding box center [1003, 276] width 201 height 83
click at [1142, 263] on button "Add labels" at bounding box center [1153, 264] width 67 height 20
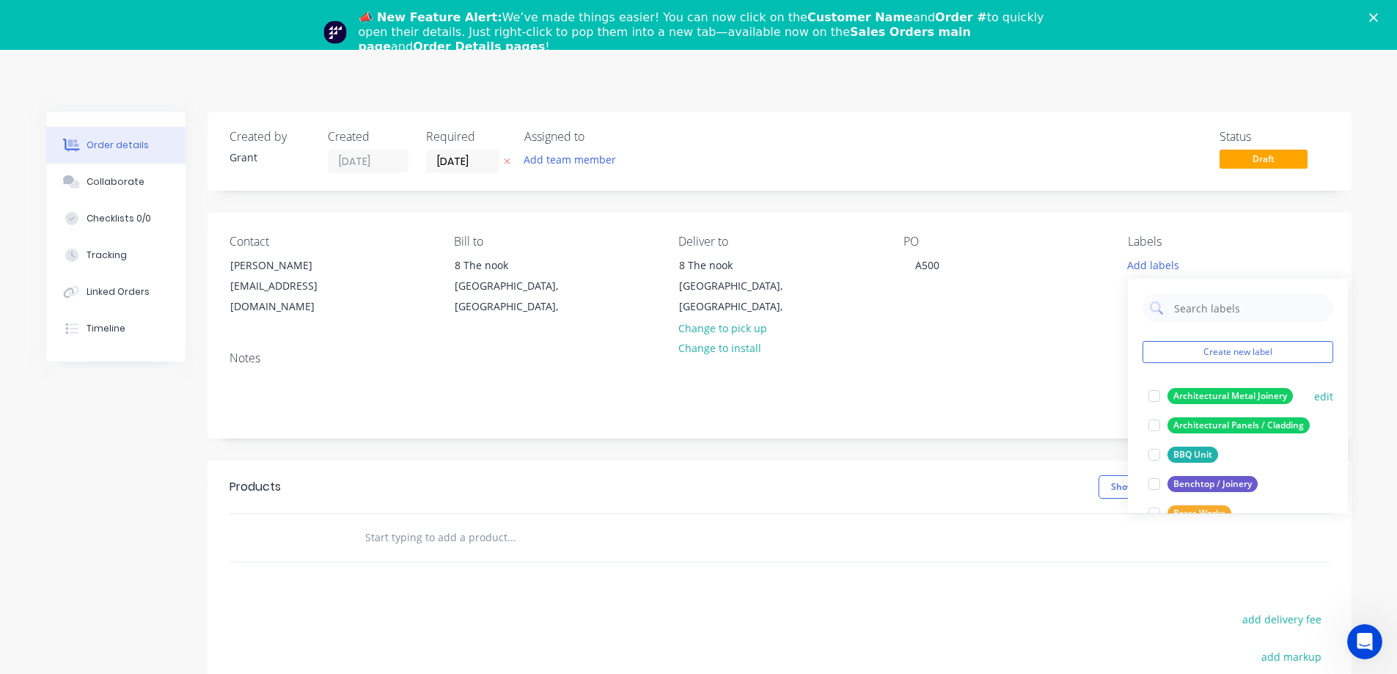
click at [1156, 392] on div at bounding box center [1154, 395] width 29 height 29
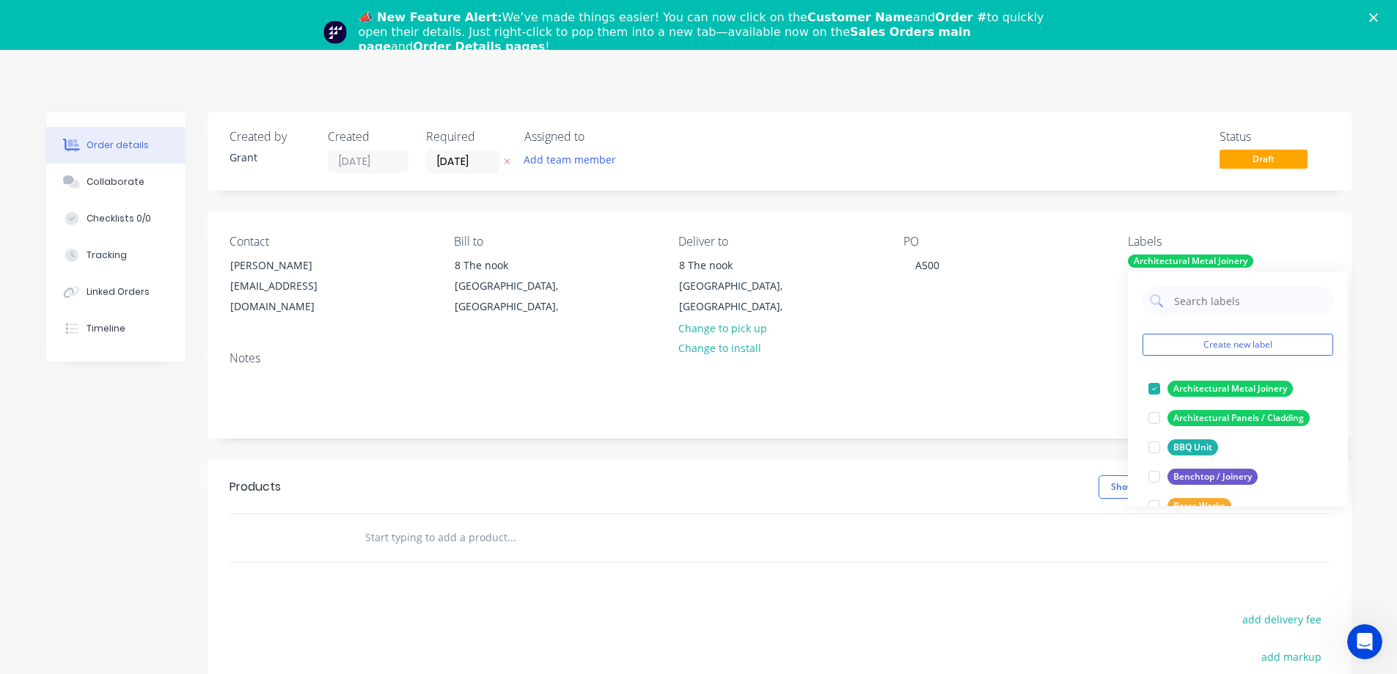
click at [975, 367] on div "Notes" at bounding box center [780, 389] width 1144 height 98
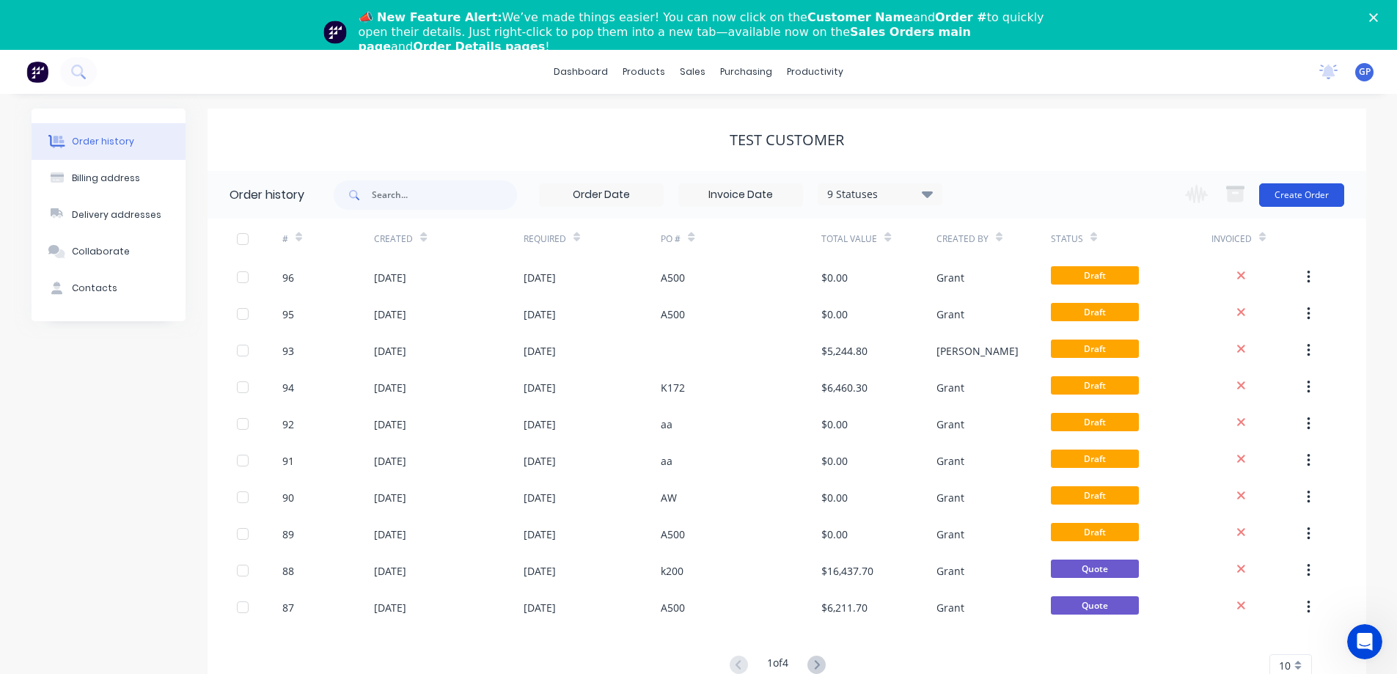
click at [1321, 192] on button "Create Order" at bounding box center [1301, 194] width 85 height 23
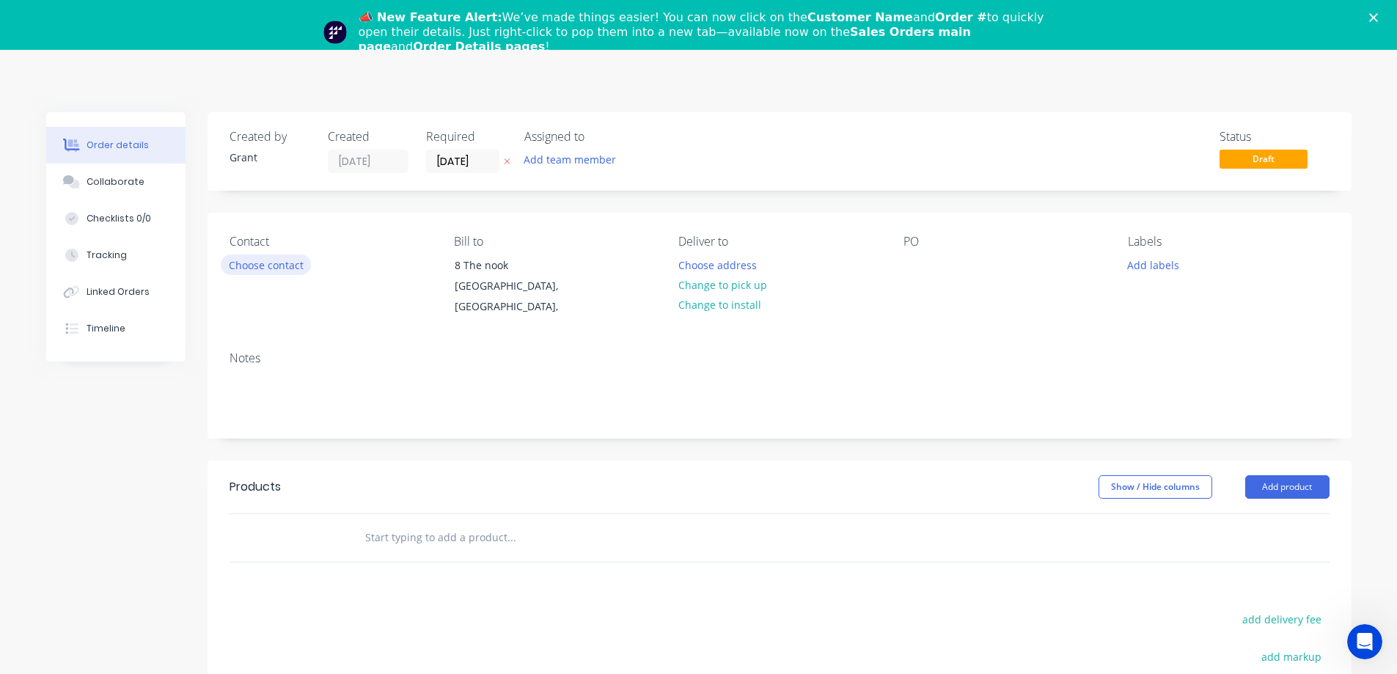
click at [279, 267] on button "Choose contact" at bounding box center [266, 264] width 90 height 20
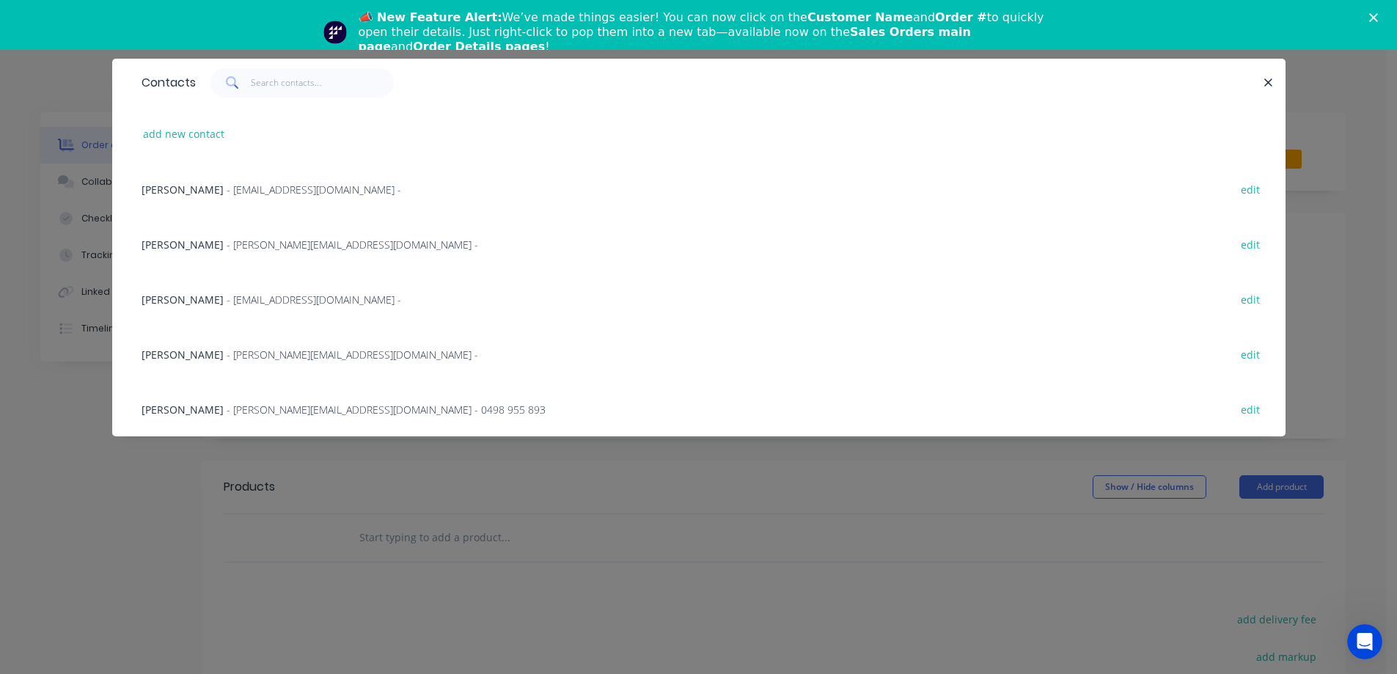
click at [212, 299] on span "[PERSON_NAME]" at bounding box center [183, 300] width 82 height 14
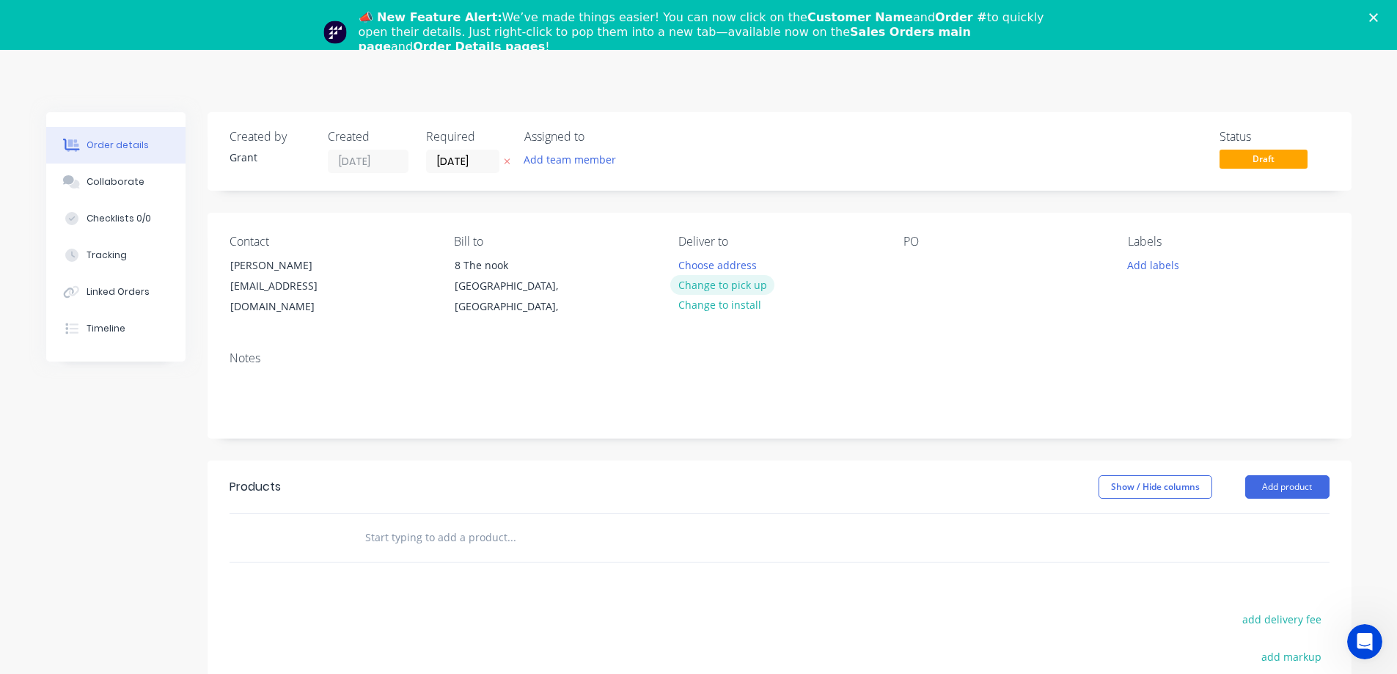
click at [745, 287] on button "Change to pick up" at bounding box center [722, 285] width 104 height 20
click at [912, 245] on div "PO" at bounding box center [1003, 242] width 201 height 14
click at [912, 268] on div at bounding box center [914, 264] width 23 height 21
click at [1140, 261] on button "Add labels" at bounding box center [1153, 264] width 67 height 20
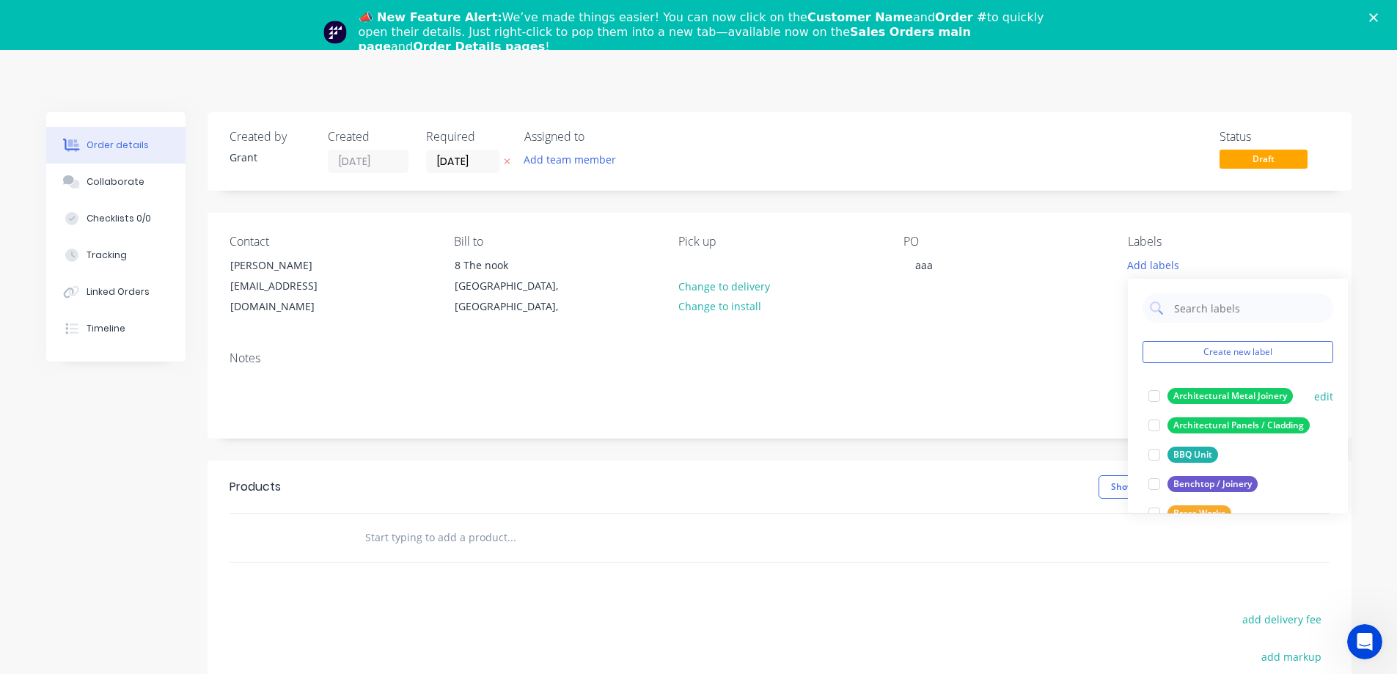
click at [1184, 401] on div "Architectural Metal Joinery" at bounding box center [1229, 396] width 125 height 16
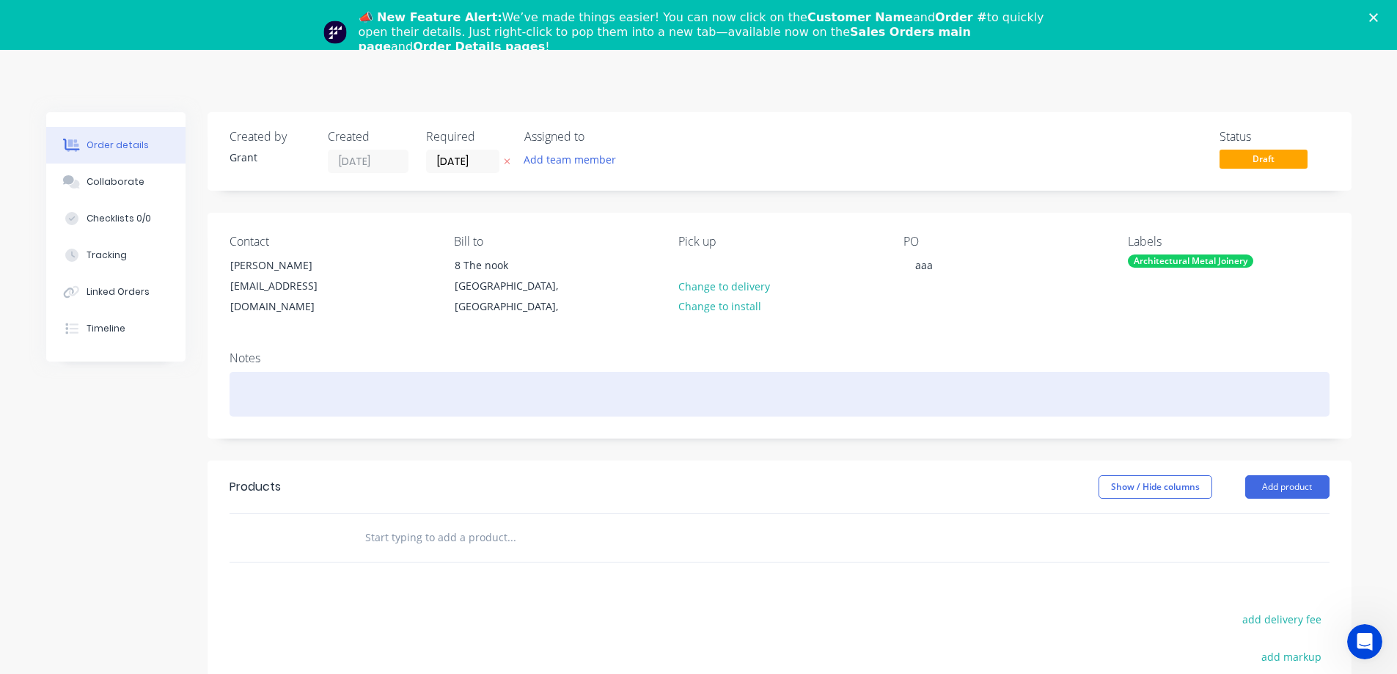
click at [695, 378] on div at bounding box center [780, 394] width 1100 height 45
click at [393, 408] on div at bounding box center [780, 394] width 1100 height 45
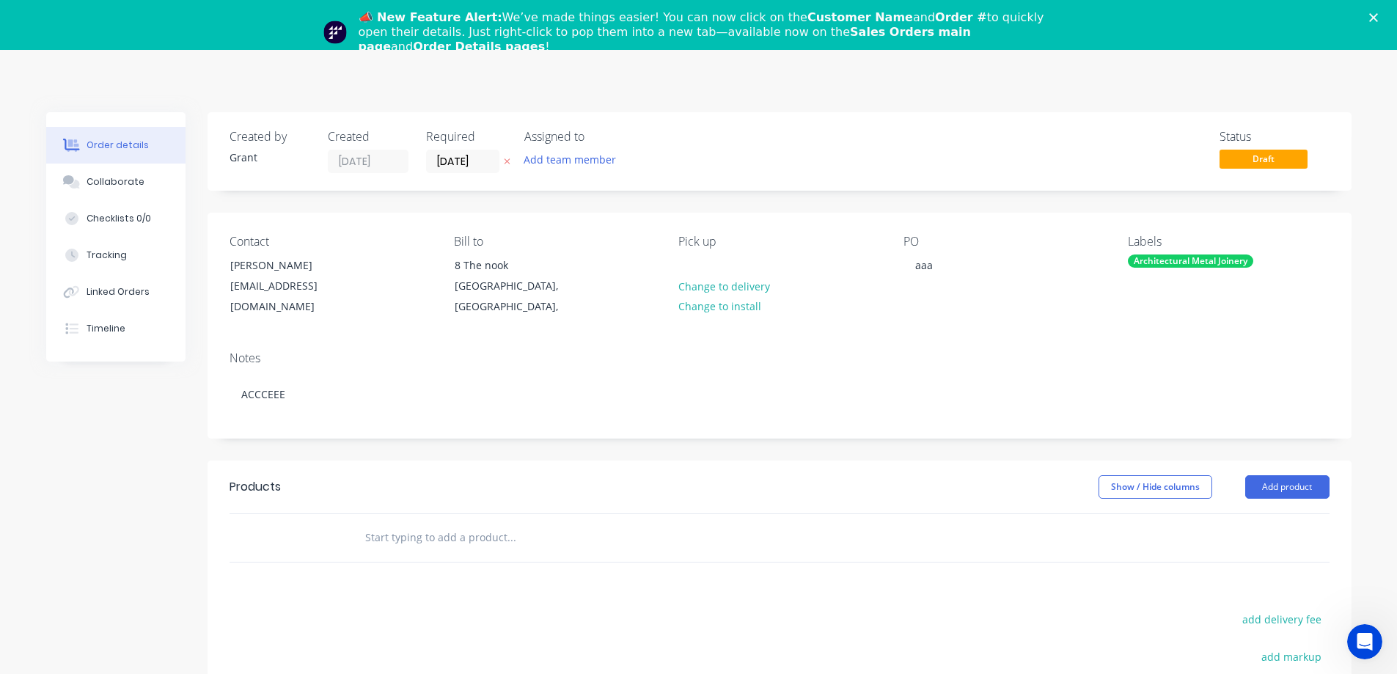
click at [356, 496] on div "Products" at bounding box center [347, 486] width 234 height 23
click at [356, 532] on div at bounding box center [573, 537] width 440 height 29
drag, startPoint x: 402, startPoint y: 497, endPoint x: 736, endPoint y: 501, distance: 333.7
click at [404, 498] on div "Products" at bounding box center [347, 486] width 234 height 23
click at [1318, 483] on button "Add product" at bounding box center [1287, 486] width 84 height 23
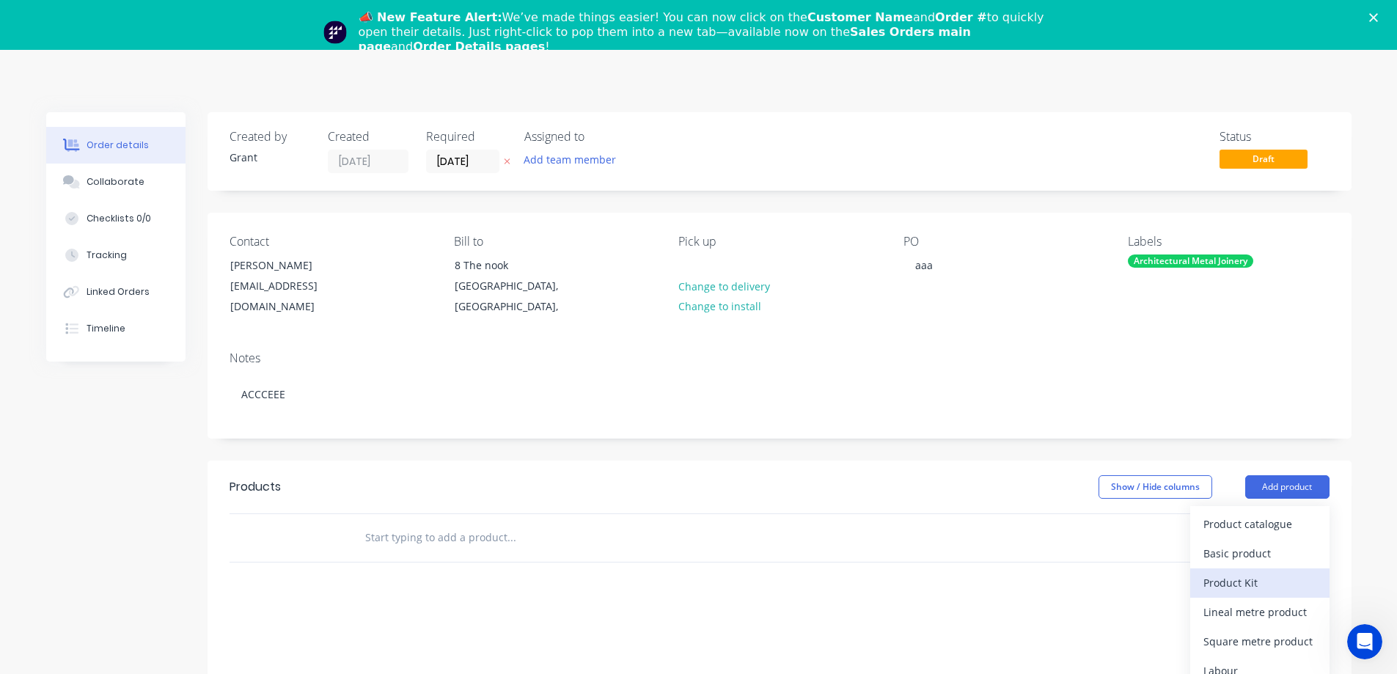
click at [1280, 591] on div "Product Kit" at bounding box center [1259, 582] width 113 height 21
click at [954, 463] on header "Products Show / Hide columns Add product Product kit type Standard pricing Cust…" at bounding box center [780, 487] width 1144 height 53
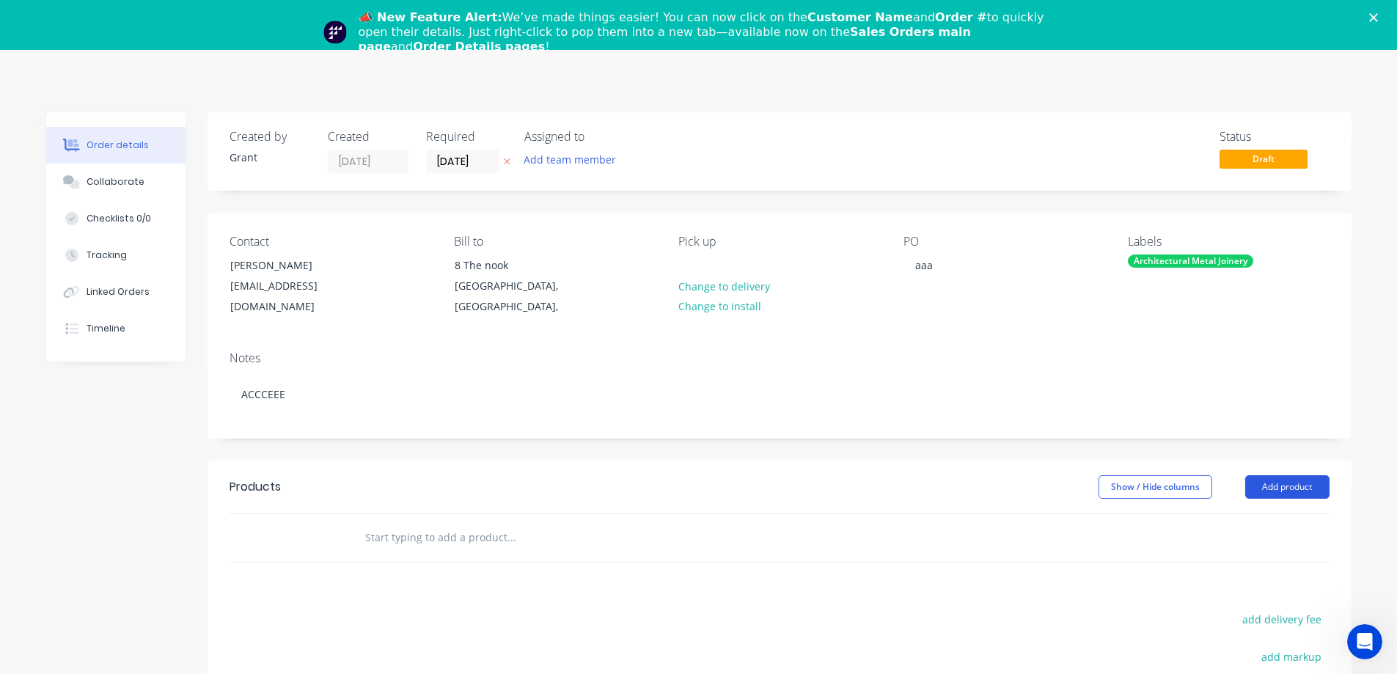
click at [1289, 490] on button "Add product" at bounding box center [1287, 486] width 84 height 23
click at [1099, 552] on div at bounding box center [780, 538] width 1100 height 48
click at [1296, 478] on button "Add product" at bounding box center [1287, 486] width 84 height 23
click at [510, 547] on input "text" at bounding box center [510, 537] width 293 height 29
click at [1261, 482] on button "Add product" at bounding box center [1287, 486] width 84 height 23
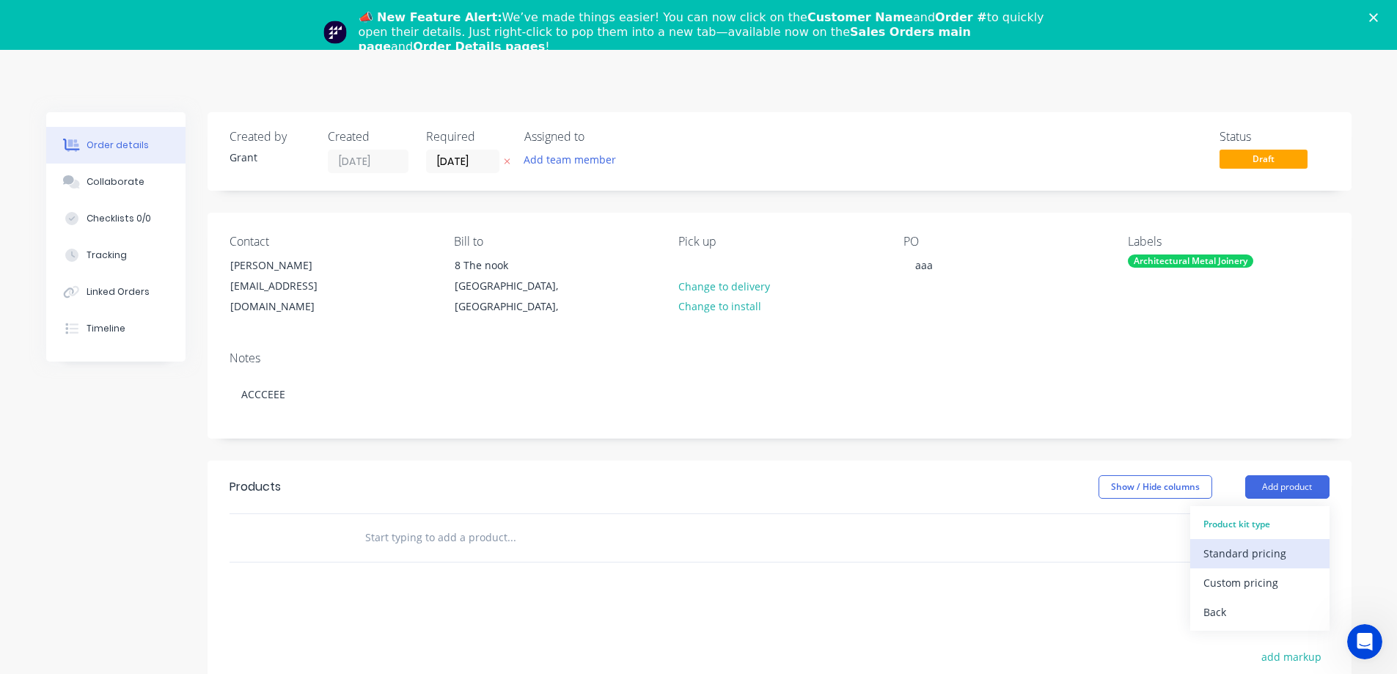
click at [1261, 559] on div "Standard pricing" at bounding box center [1259, 553] width 113 height 21
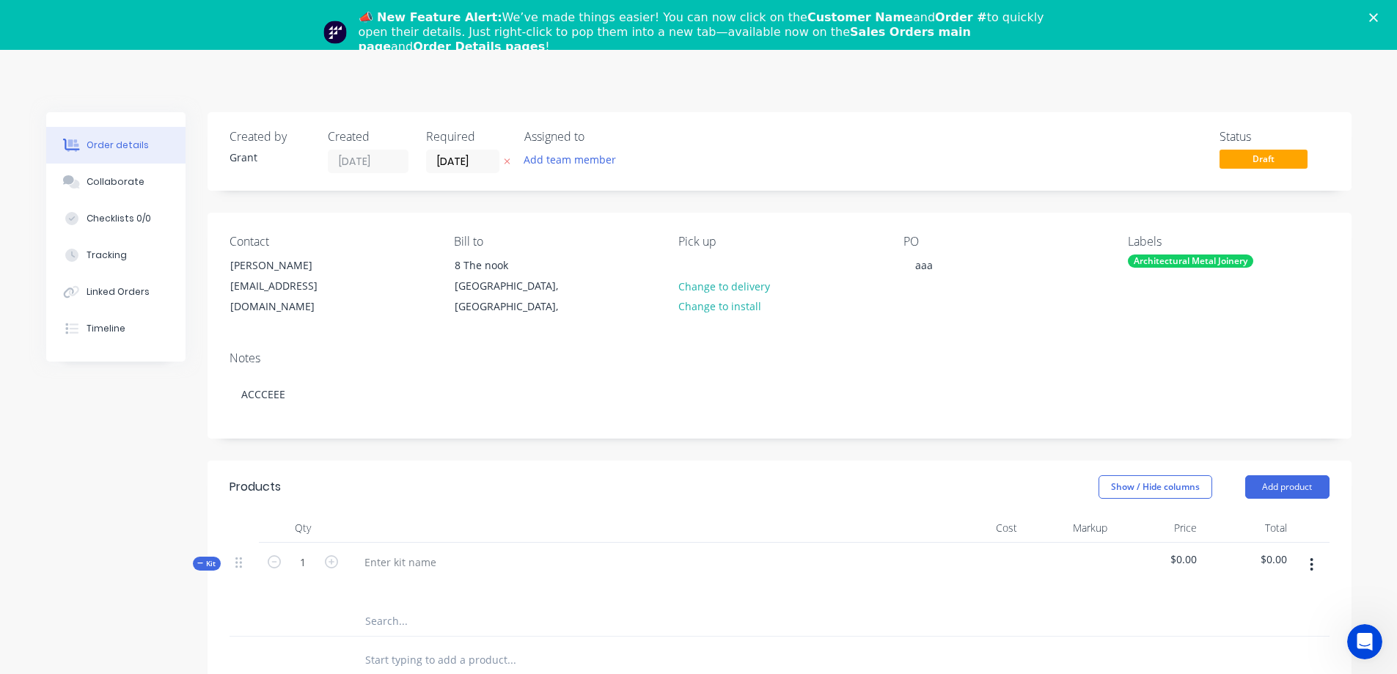
scroll to position [147, 0]
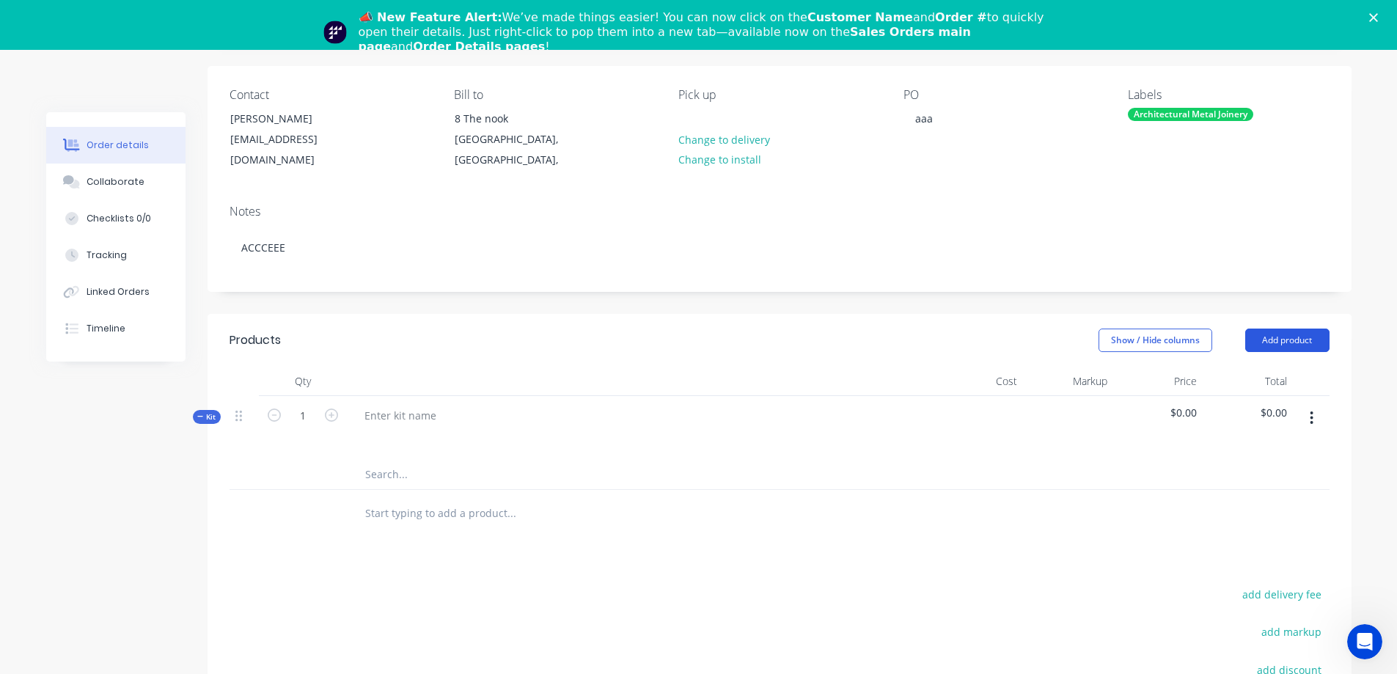
click at [1261, 340] on button "Add product" at bounding box center [1287, 340] width 84 height 23
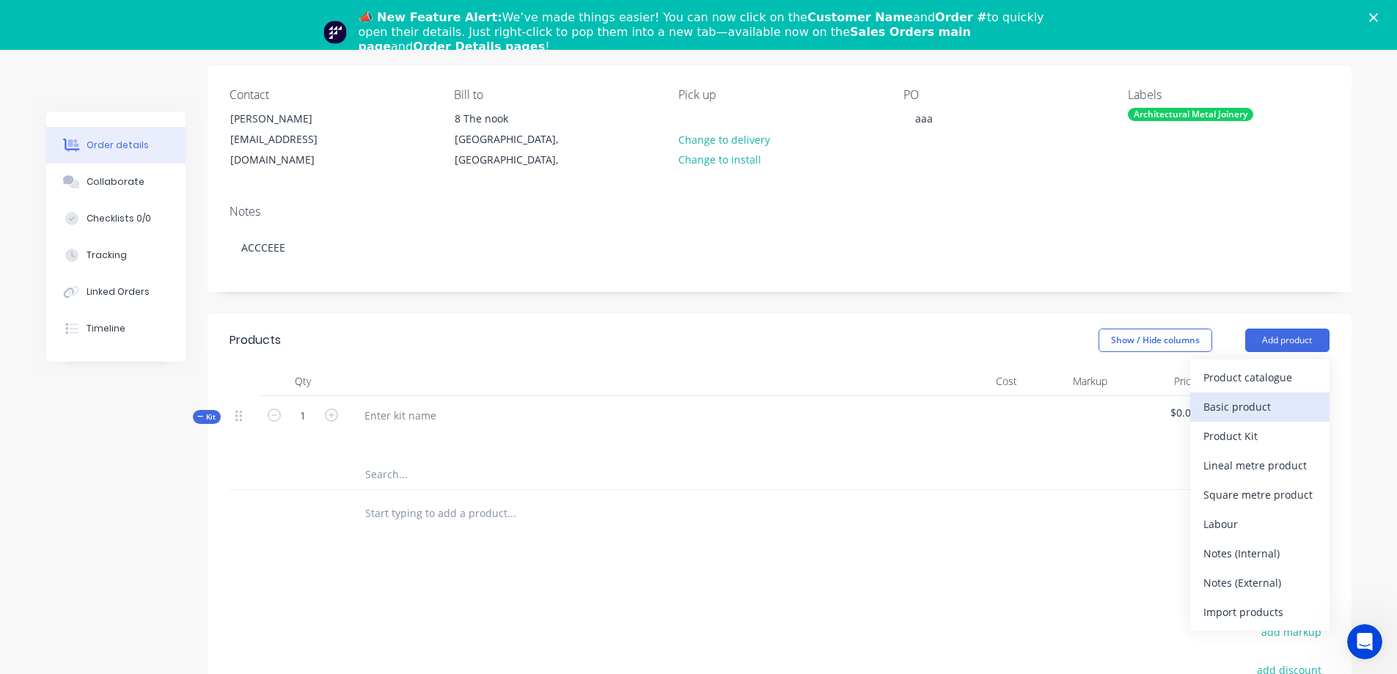
click at [1257, 414] on div "Basic product" at bounding box center [1259, 406] width 113 height 21
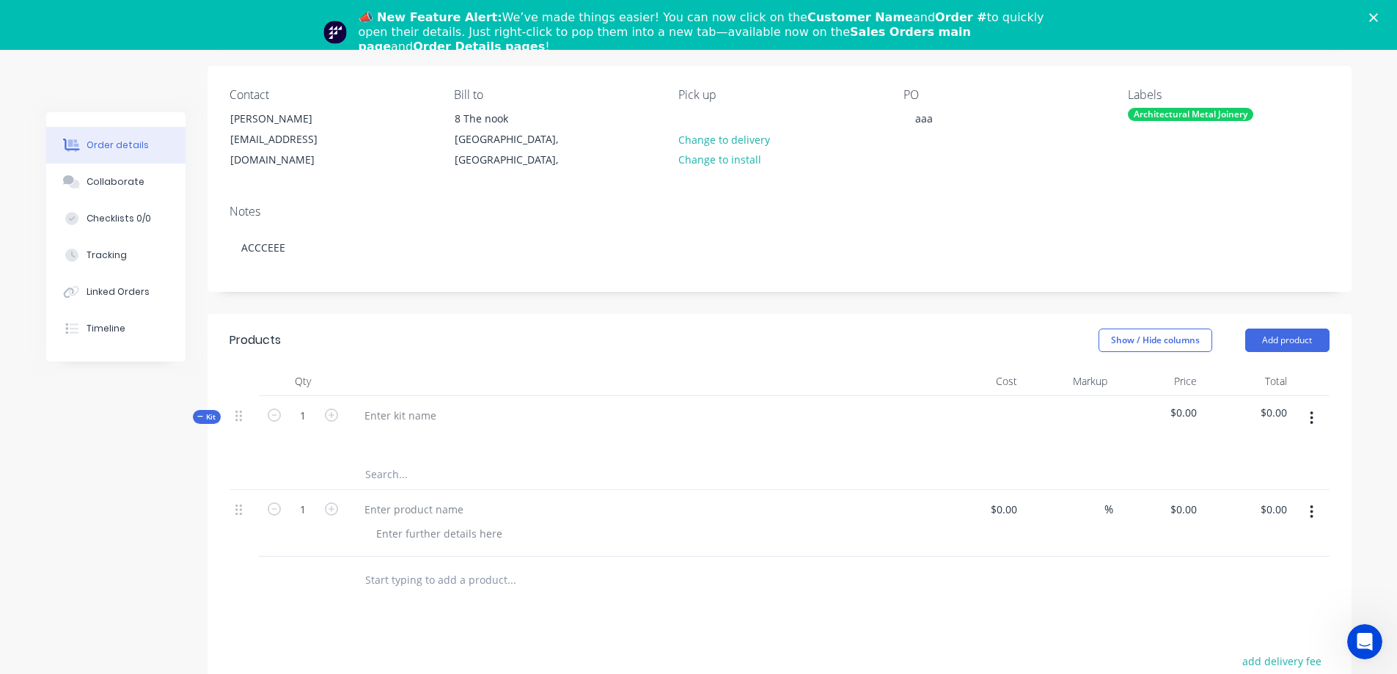
click at [376, 463] on input "text" at bounding box center [510, 474] width 293 height 29
click at [331, 415] on icon "button" at bounding box center [331, 414] width 13 height 13
click at [271, 417] on icon "button" at bounding box center [274, 414] width 13 height 13
type input "1"
click at [417, 424] on div at bounding box center [400, 415] width 95 height 21
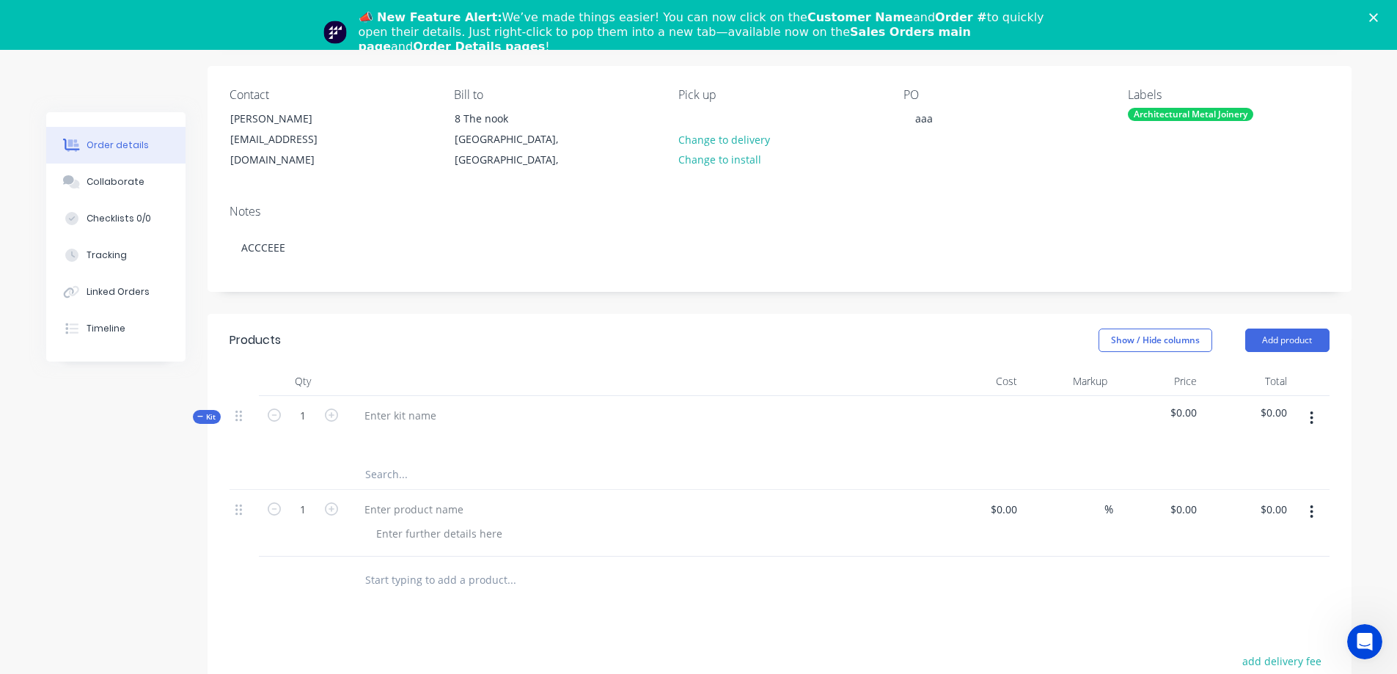
click at [485, 422] on div at bounding box center [640, 428] width 587 height 64
click at [483, 428] on div at bounding box center [640, 436] width 575 height 21
click at [204, 417] on span "Kit" at bounding box center [206, 416] width 19 height 11
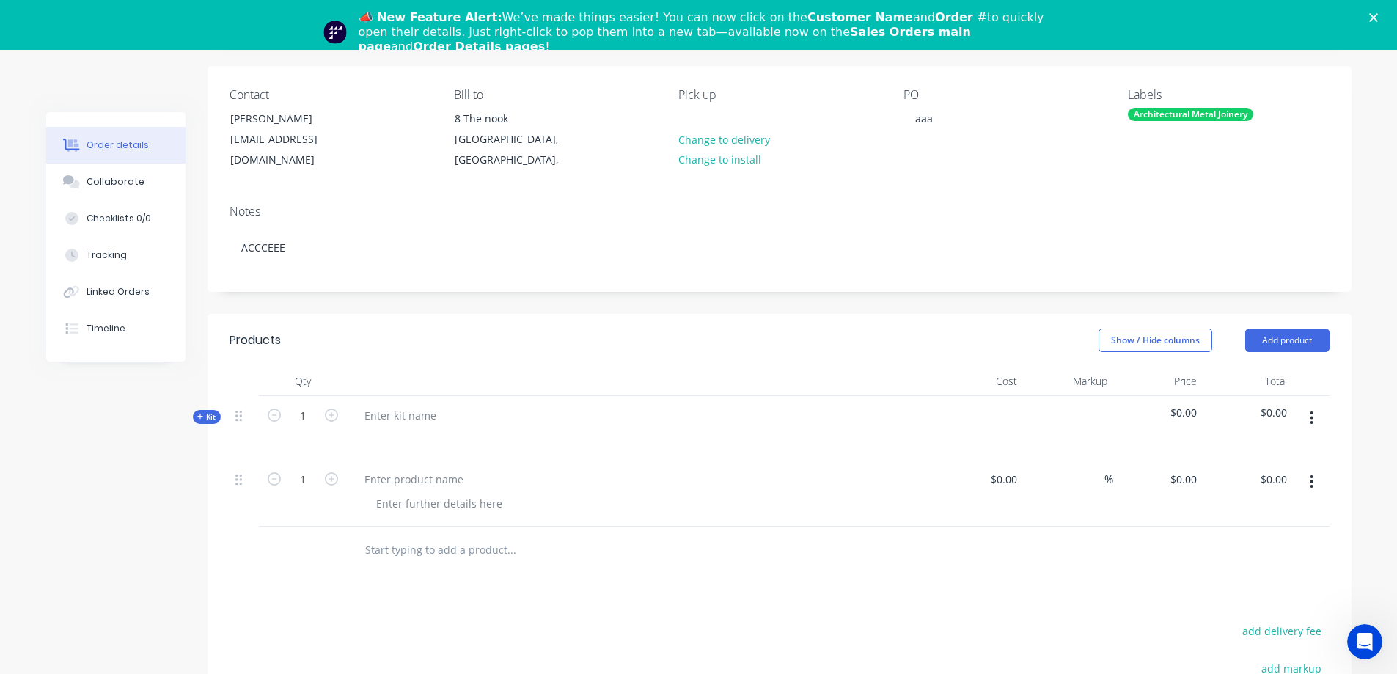
click at [204, 417] on span "Kit" at bounding box center [206, 416] width 19 height 11
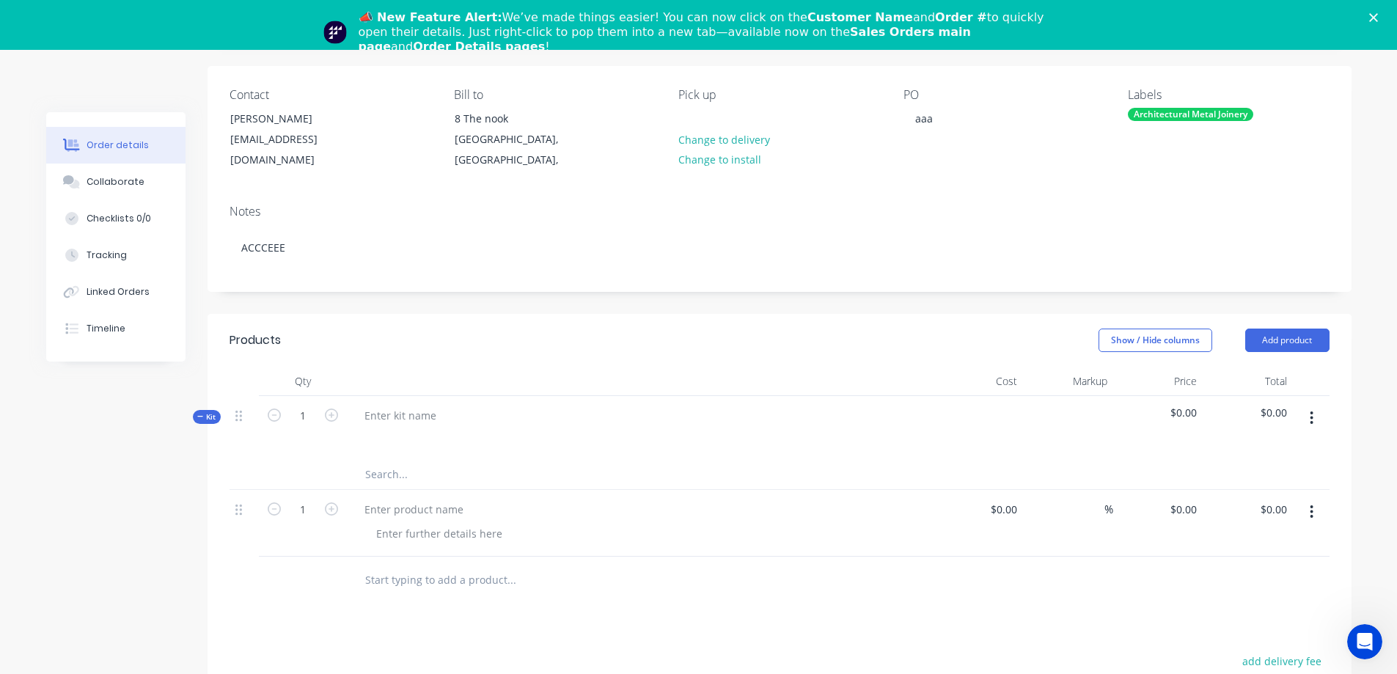
click at [204, 417] on span "Kit" at bounding box center [206, 416] width 19 height 11
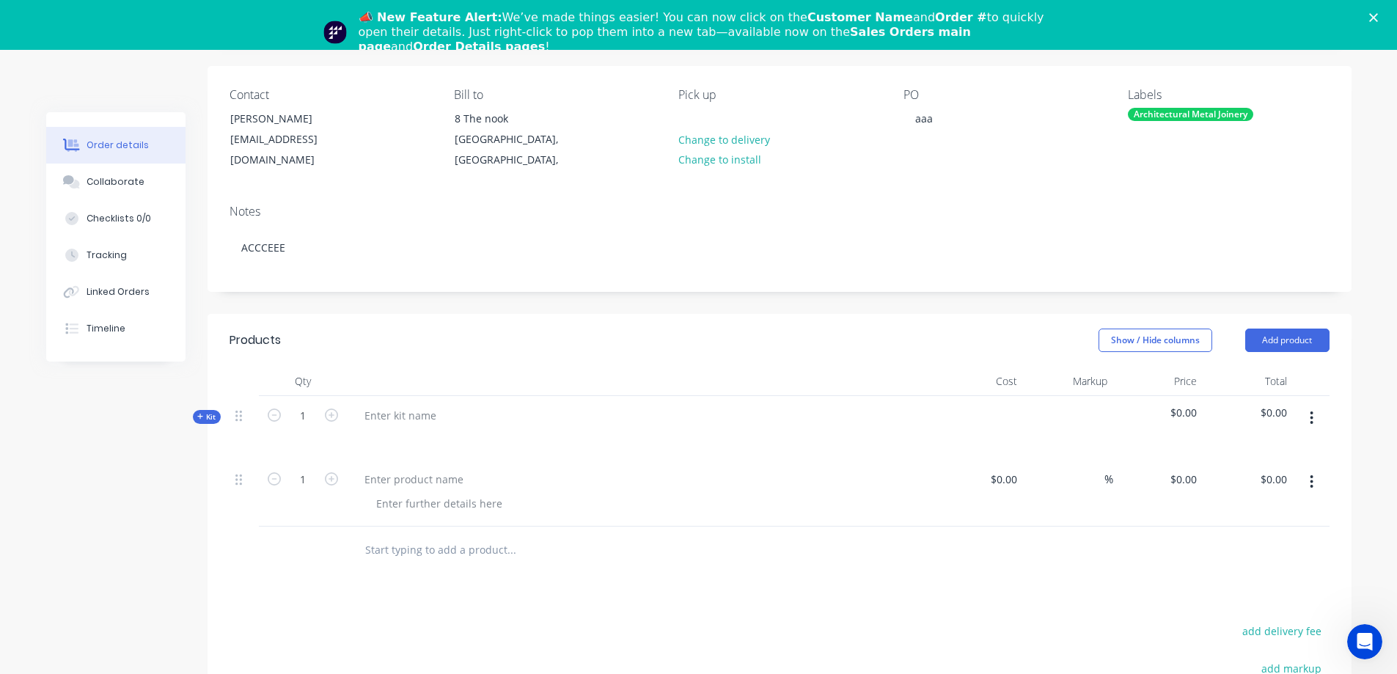
click at [205, 417] on span "Kit" at bounding box center [206, 416] width 19 height 11
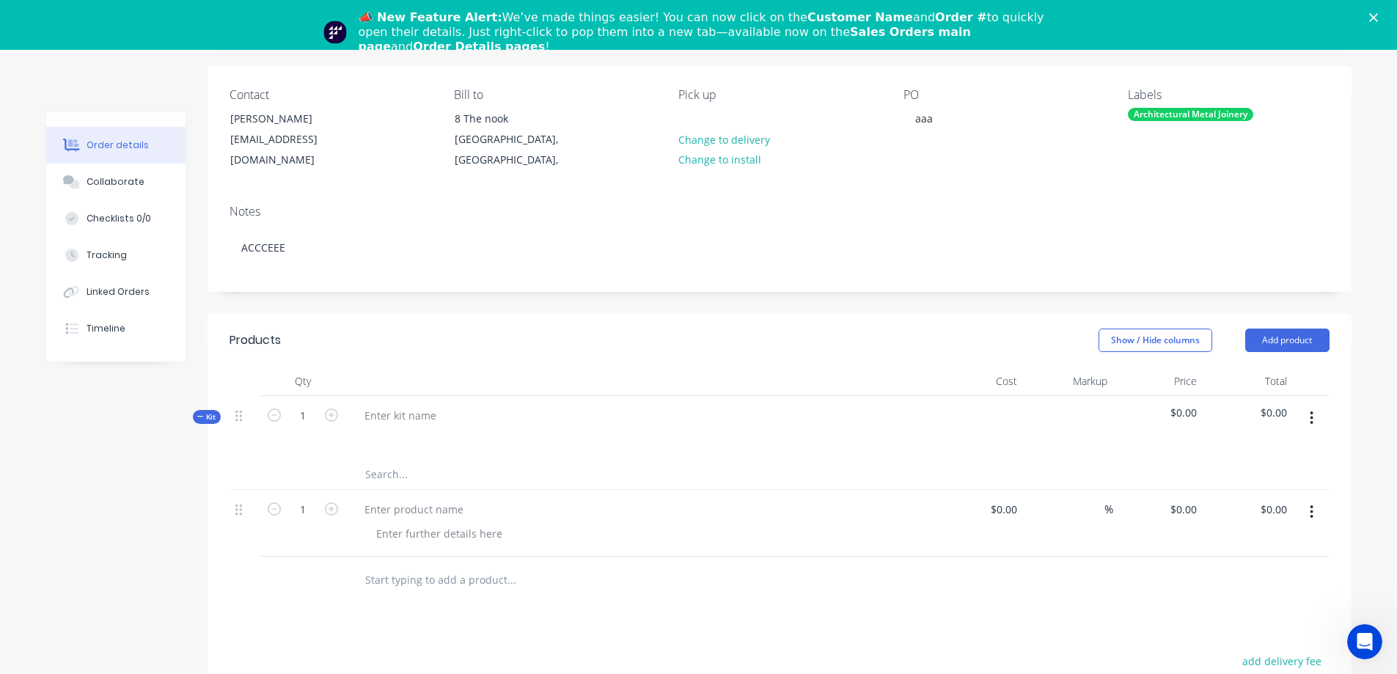
click at [205, 417] on span "Kit" at bounding box center [206, 416] width 19 height 11
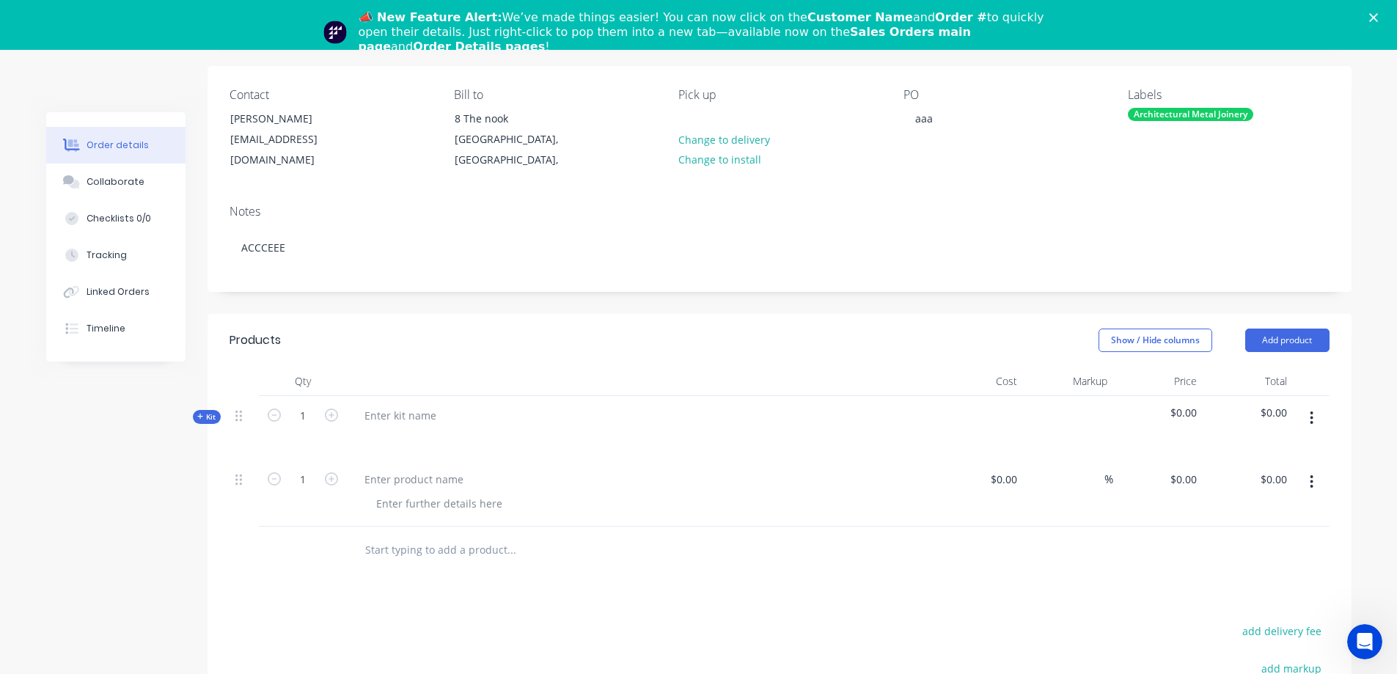
click at [205, 417] on span "Kit" at bounding box center [206, 416] width 19 height 11
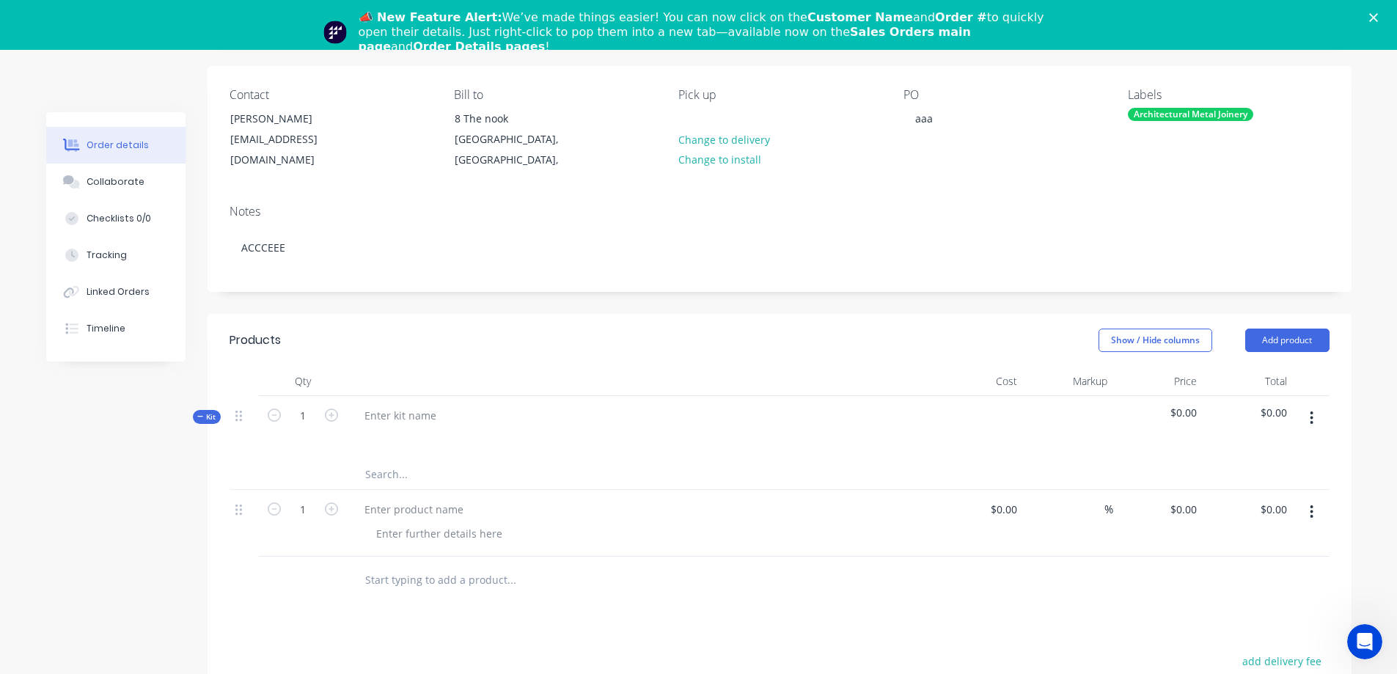
click at [389, 468] on input "text" at bounding box center [510, 474] width 293 height 29
click at [390, 451] on div at bounding box center [640, 428] width 587 height 64
click at [404, 447] on div at bounding box center [640, 436] width 575 height 21
click at [439, 411] on div at bounding box center [400, 415] width 95 height 21
click at [991, 434] on div at bounding box center [979, 428] width 90 height 64
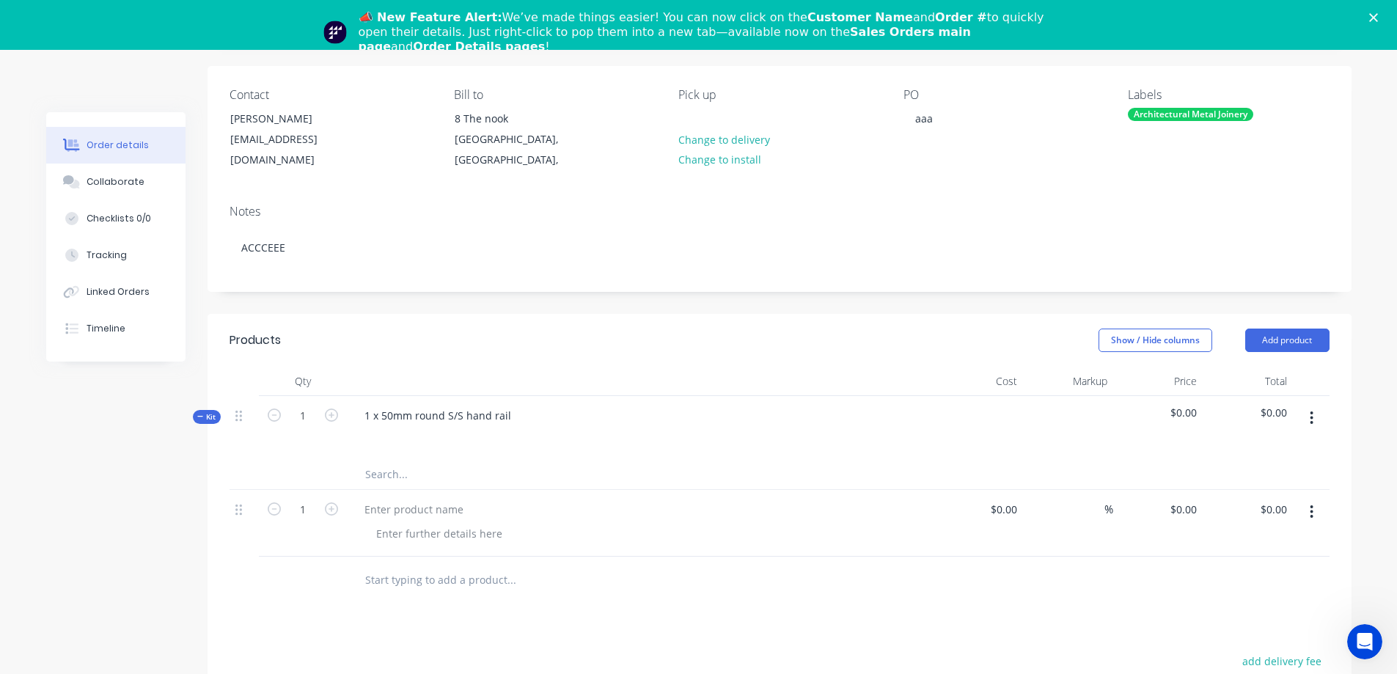
click at [1189, 414] on span "$0.00" at bounding box center [1158, 412] width 78 height 15
click at [1210, 434] on div "$0.00" at bounding box center [1248, 428] width 90 height 64
click at [384, 478] on input "text" at bounding box center [510, 474] width 293 height 29
click at [334, 417] on icon "button" at bounding box center [331, 414] width 13 height 13
click at [935, 447] on div at bounding box center [979, 428] width 90 height 64
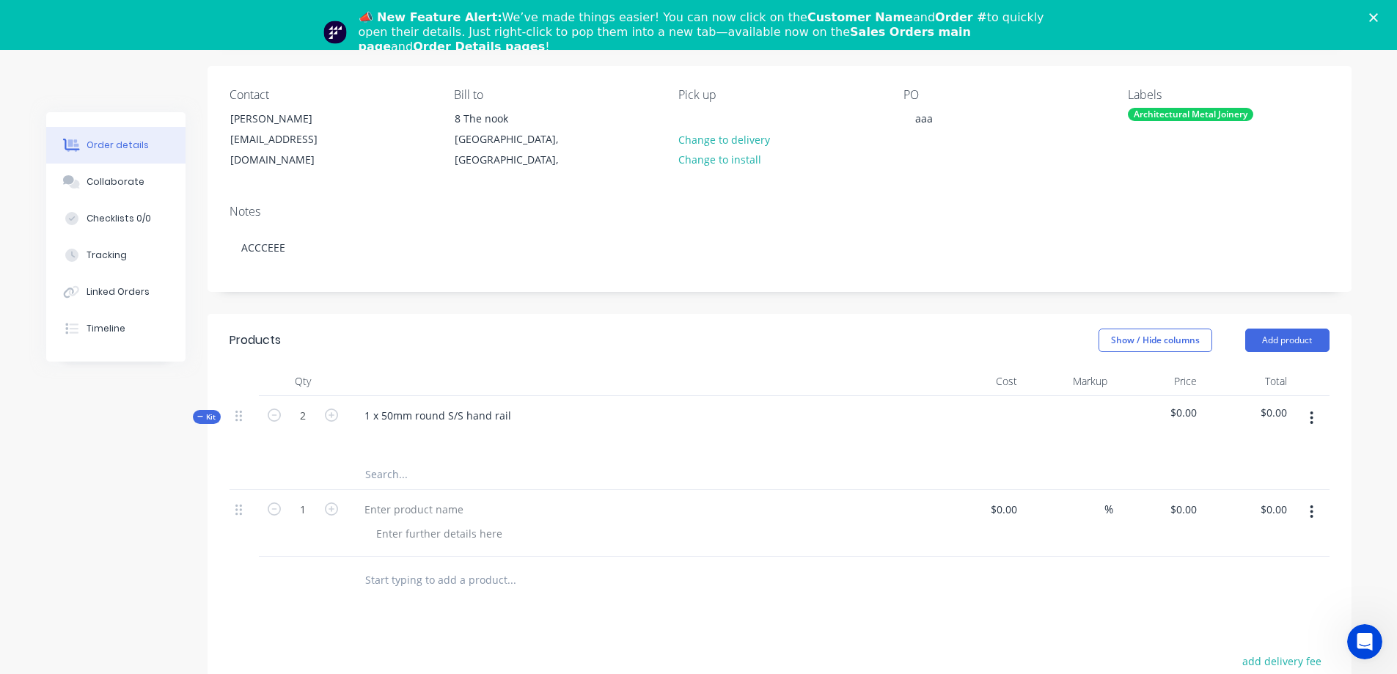
click at [1019, 407] on div at bounding box center [979, 428] width 90 height 64
click at [1011, 379] on div "Cost" at bounding box center [979, 381] width 90 height 29
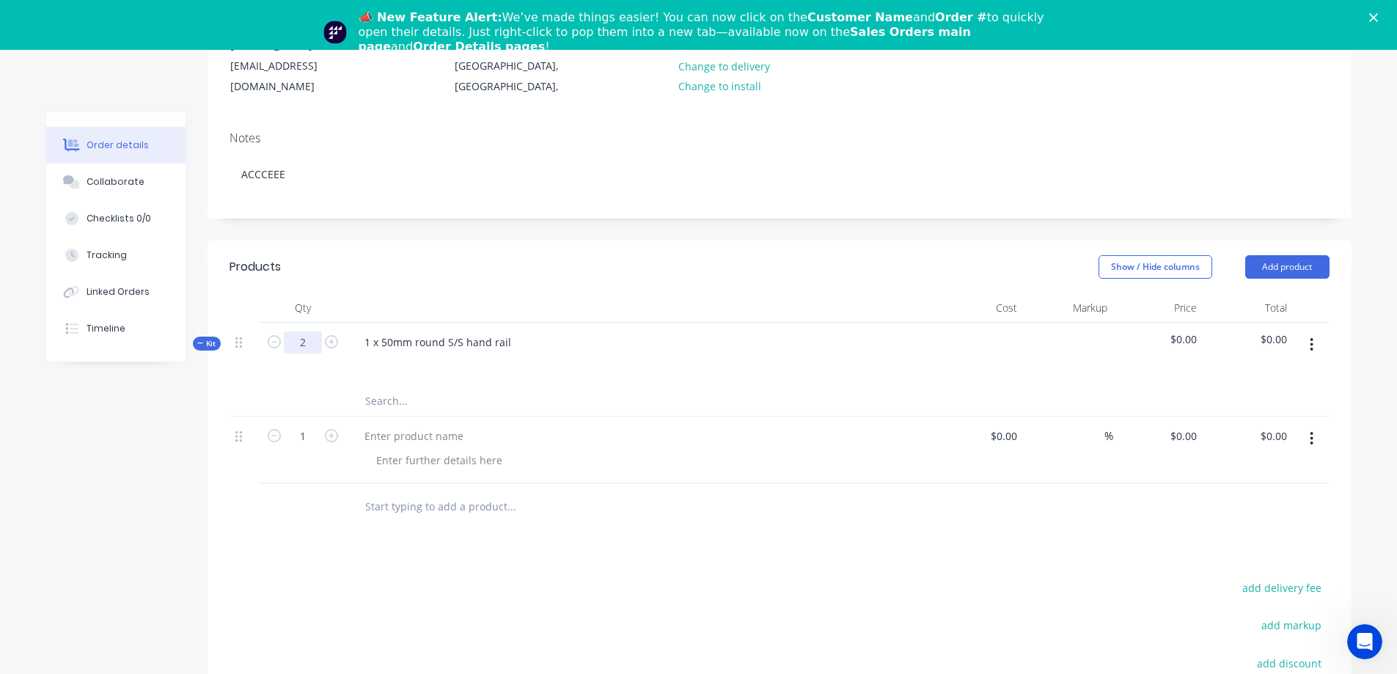
click at [316, 343] on input "2" at bounding box center [303, 342] width 38 height 22
click at [553, 403] on input "text" at bounding box center [510, 400] width 293 height 29
click at [276, 342] on icon "button" at bounding box center [274, 341] width 13 height 13
type input "1"
click at [241, 348] on icon at bounding box center [238, 342] width 7 height 13
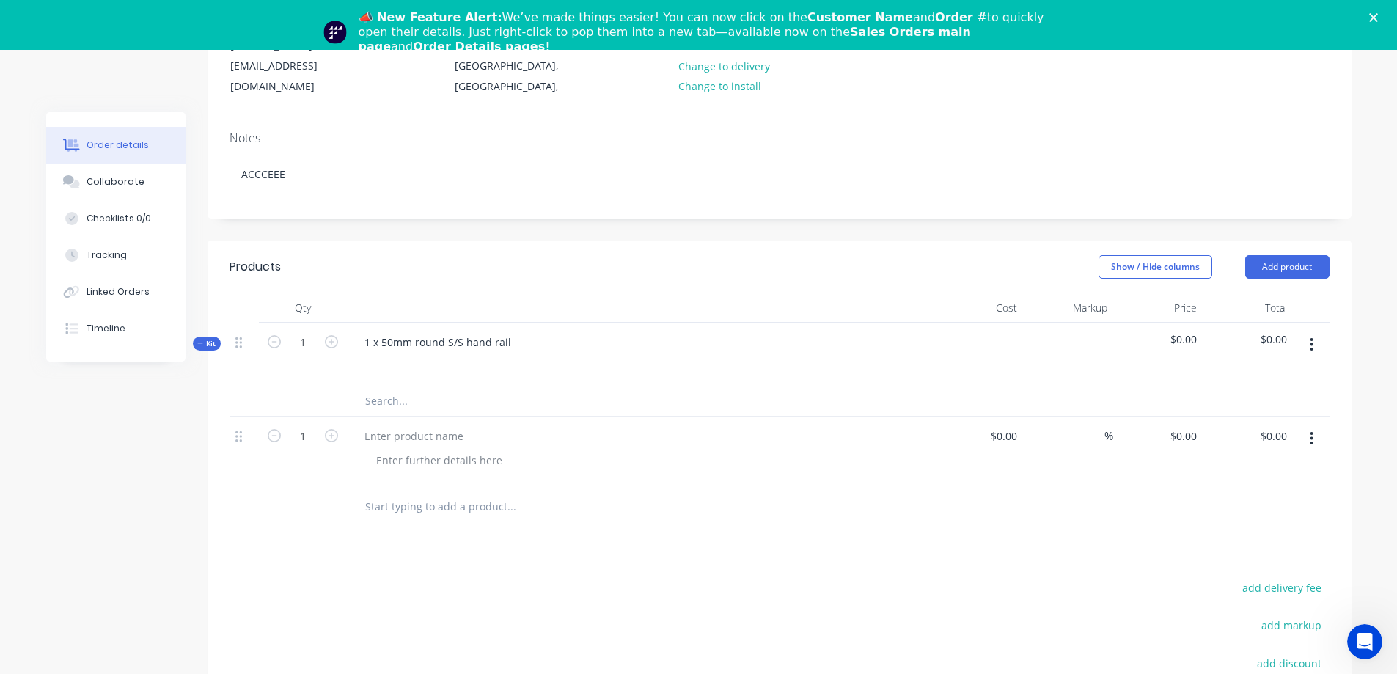
click at [204, 344] on span "Kit" at bounding box center [206, 343] width 19 height 11
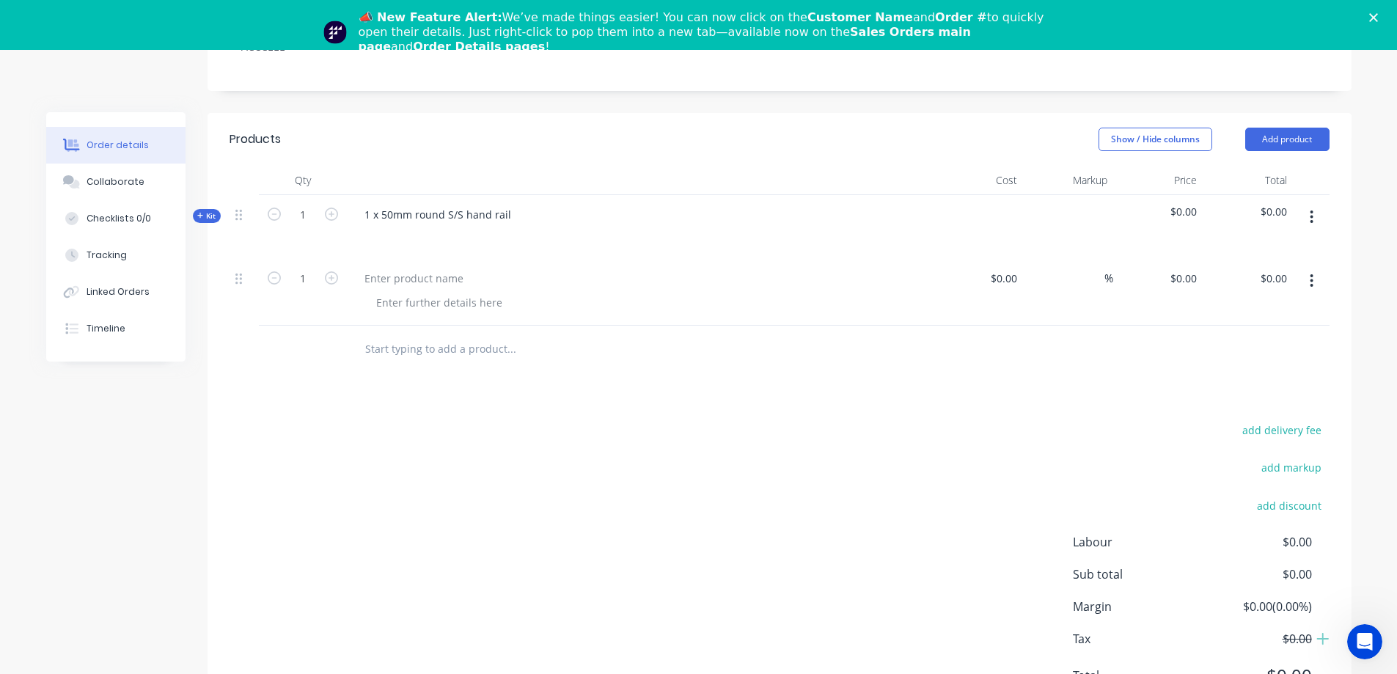
scroll to position [274, 0]
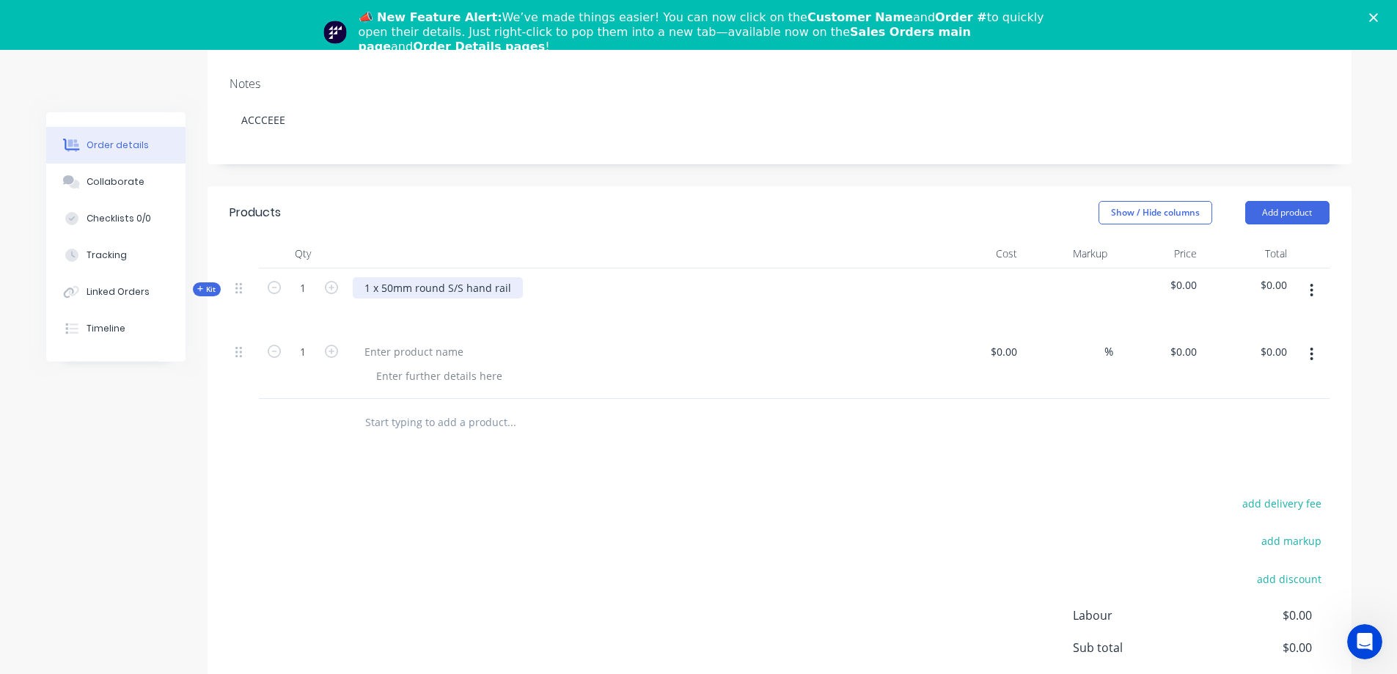
click at [428, 288] on div "1 x 50mm round S/S hand rail" at bounding box center [438, 287] width 170 height 21
click at [207, 285] on span "Kit" at bounding box center [206, 289] width 19 height 11
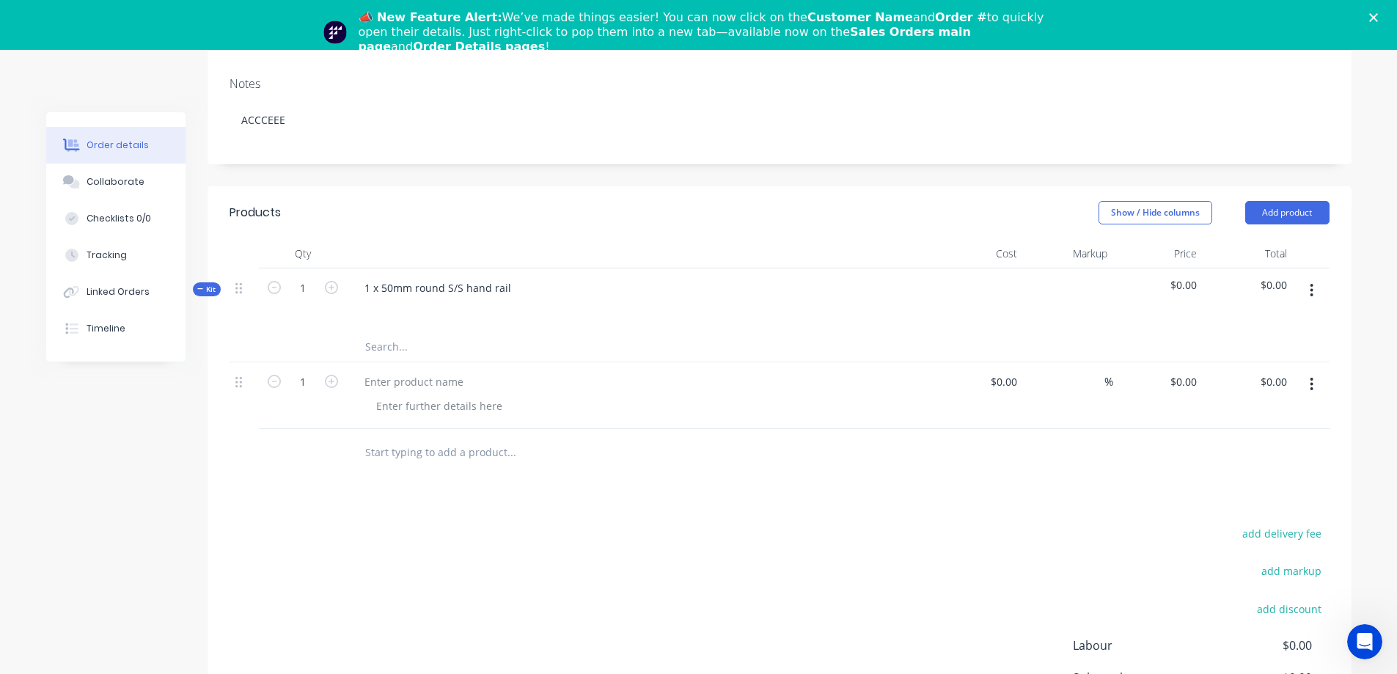
drag, startPoint x: 207, startPoint y: 285, endPoint x: 202, endPoint y: 369, distance: 84.5
click at [202, 369] on div "Created by Grant Created 16/08/25 Required 16/08/25 Assigned to Add team member…" at bounding box center [698, 344] width 1305 height 1013
click at [212, 293] on span "Kit" at bounding box center [206, 289] width 19 height 11
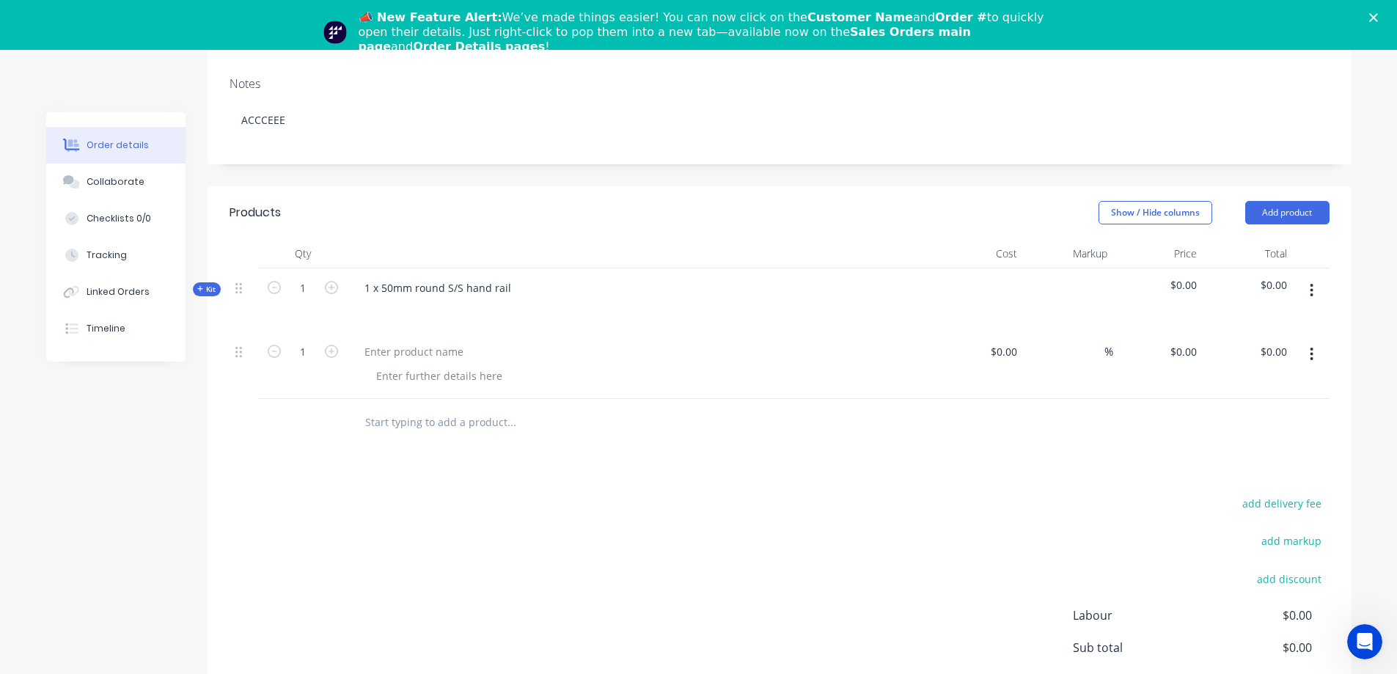
click at [212, 293] on span "Kit" at bounding box center [206, 289] width 19 height 11
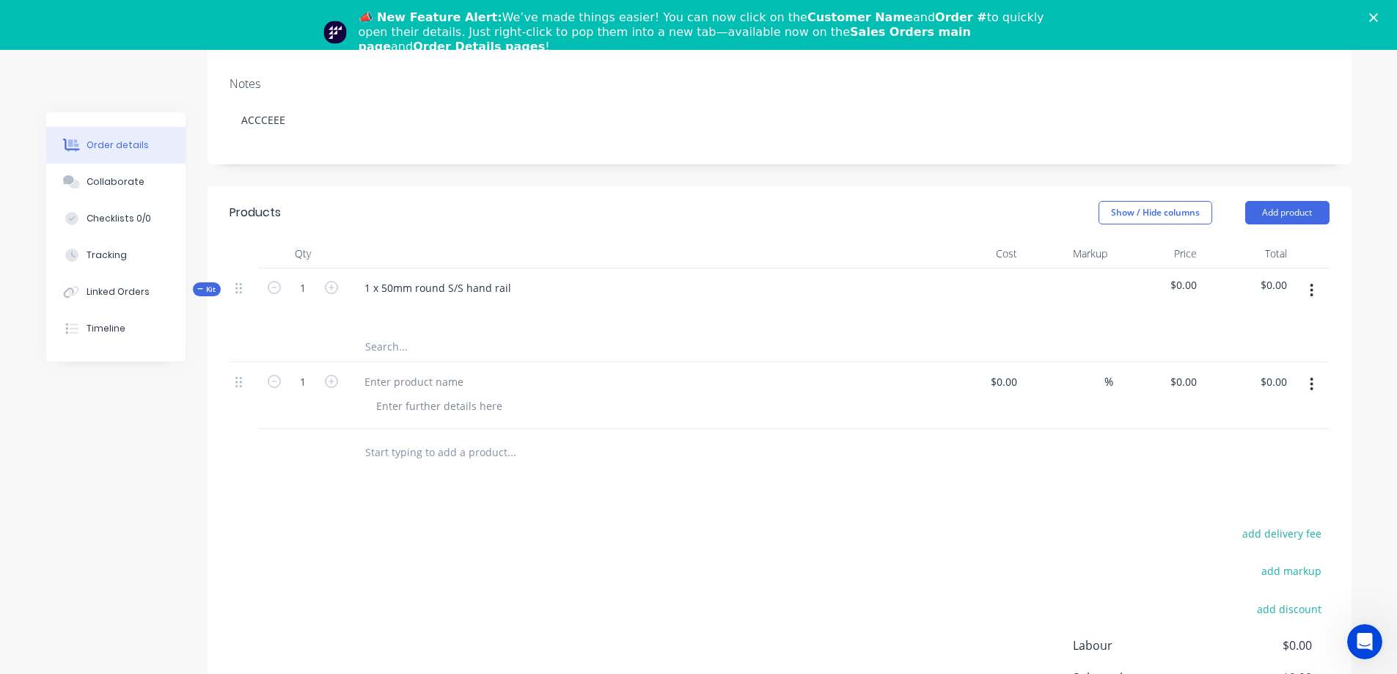
click at [1311, 290] on icon "button" at bounding box center [1311, 290] width 3 height 13
click at [1028, 304] on div at bounding box center [1068, 300] width 90 height 64
click at [559, 400] on div at bounding box center [645, 405] width 563 height 21
click at [425, 462] on input "text" at bounding box center [510, 452] width 293 height 29
click at [422, 341] on input "text" at bounding box center [510, 346] width 293 height 29
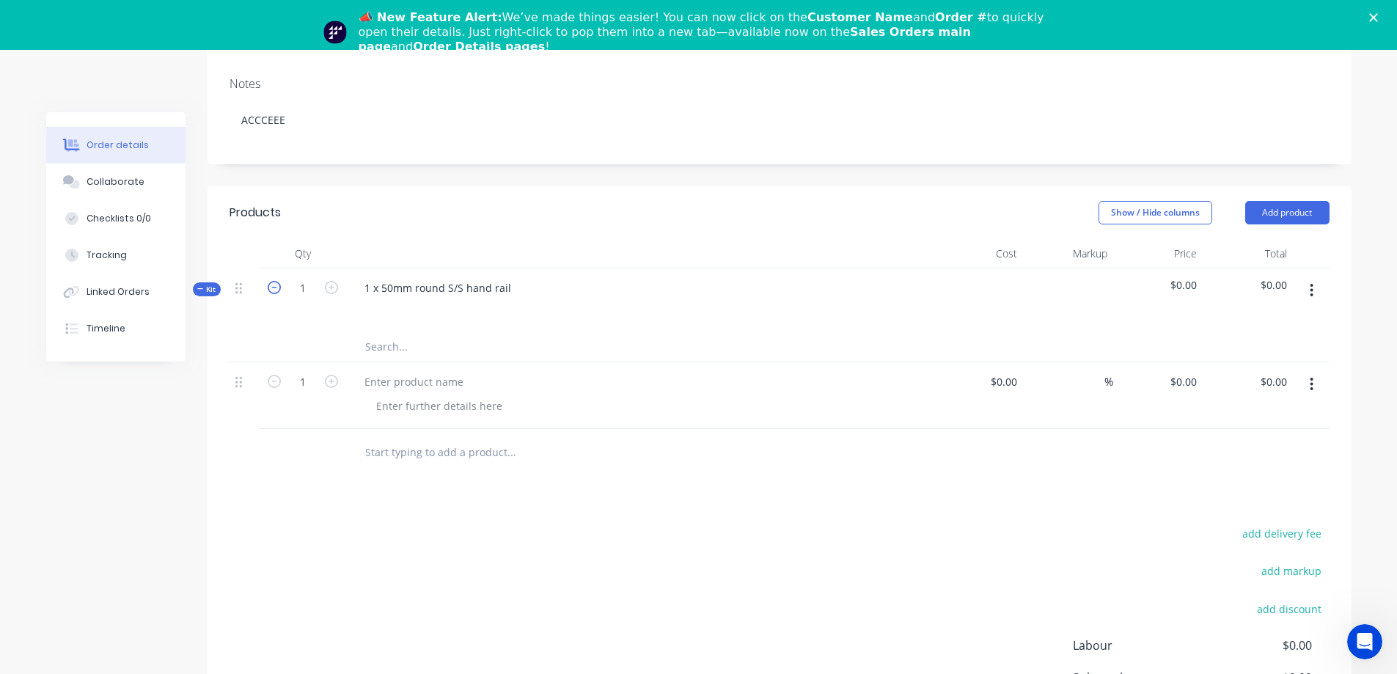
click at [274, 291] on icon "button" at bounding box center [274, 287] width 13 height 13
click at [265, 327] on div "1" at bounding box center [303, 300] width 88 height 64
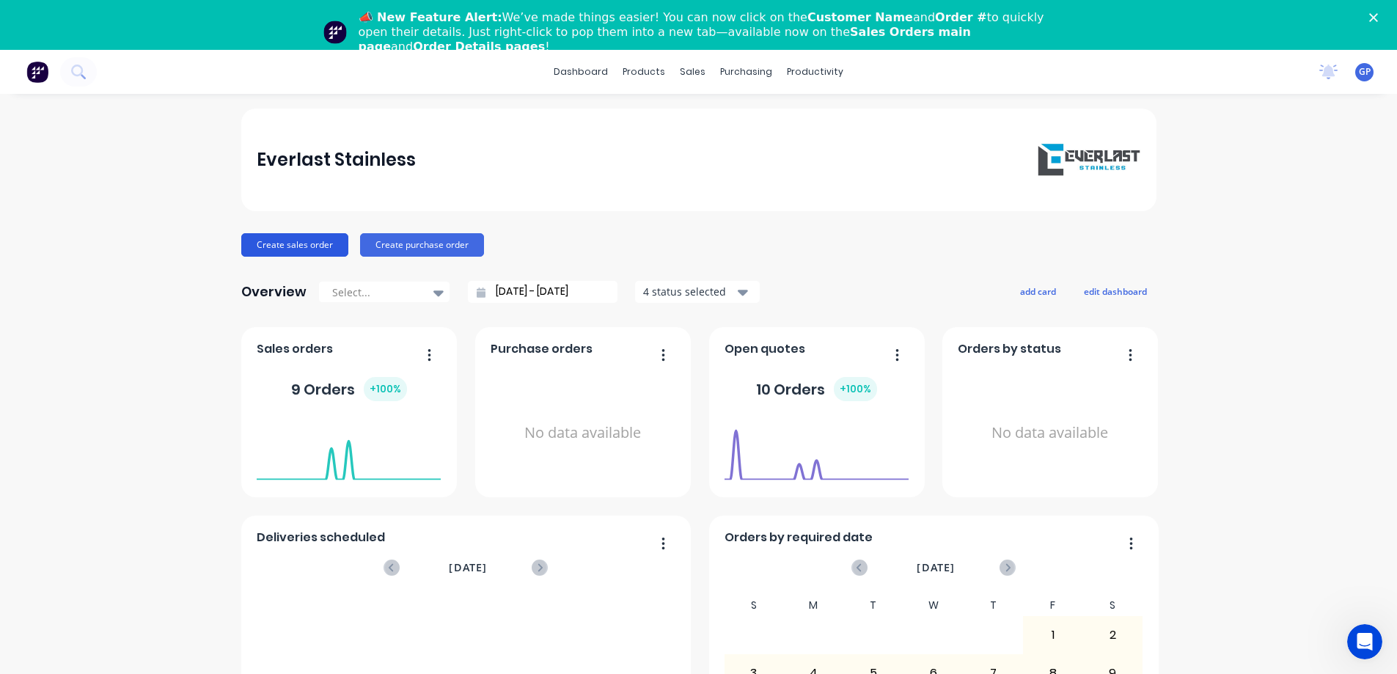
click at [279, 243] on button "Create sales order" at bounding box center [294, 244] width 107 height 23
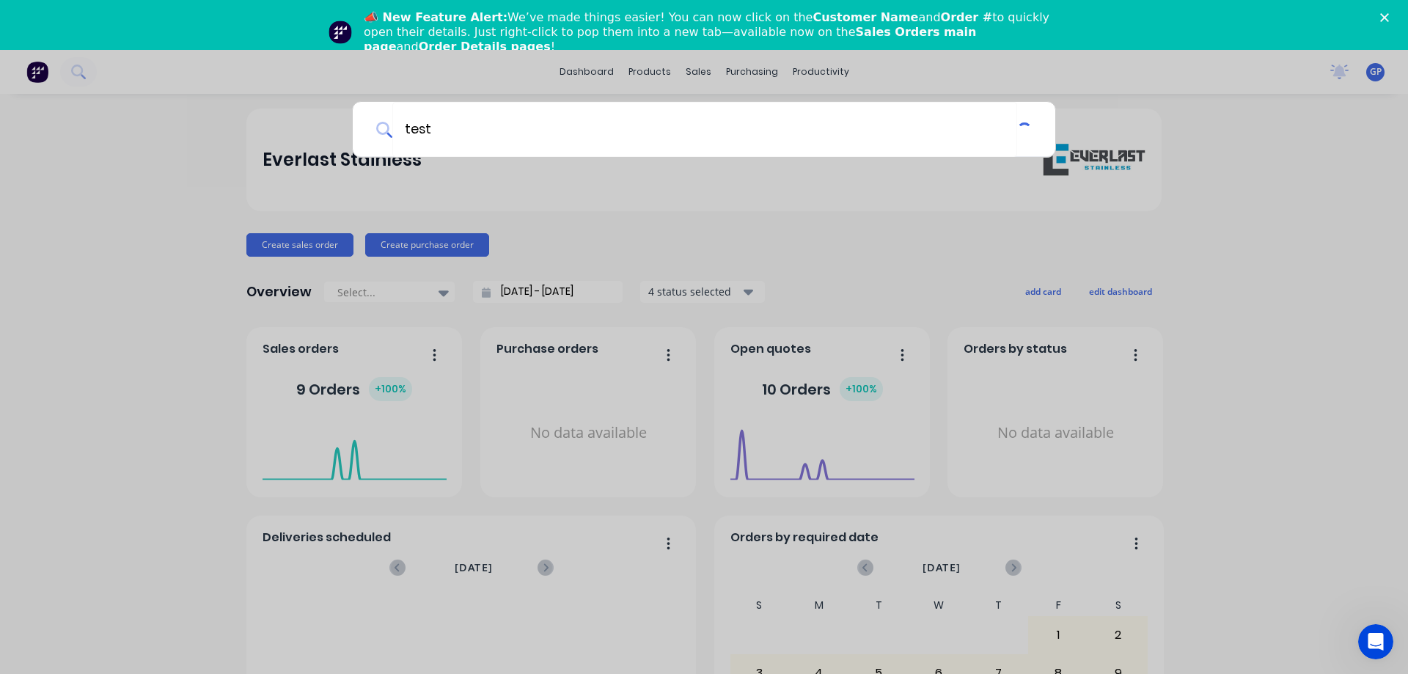
type input "test"
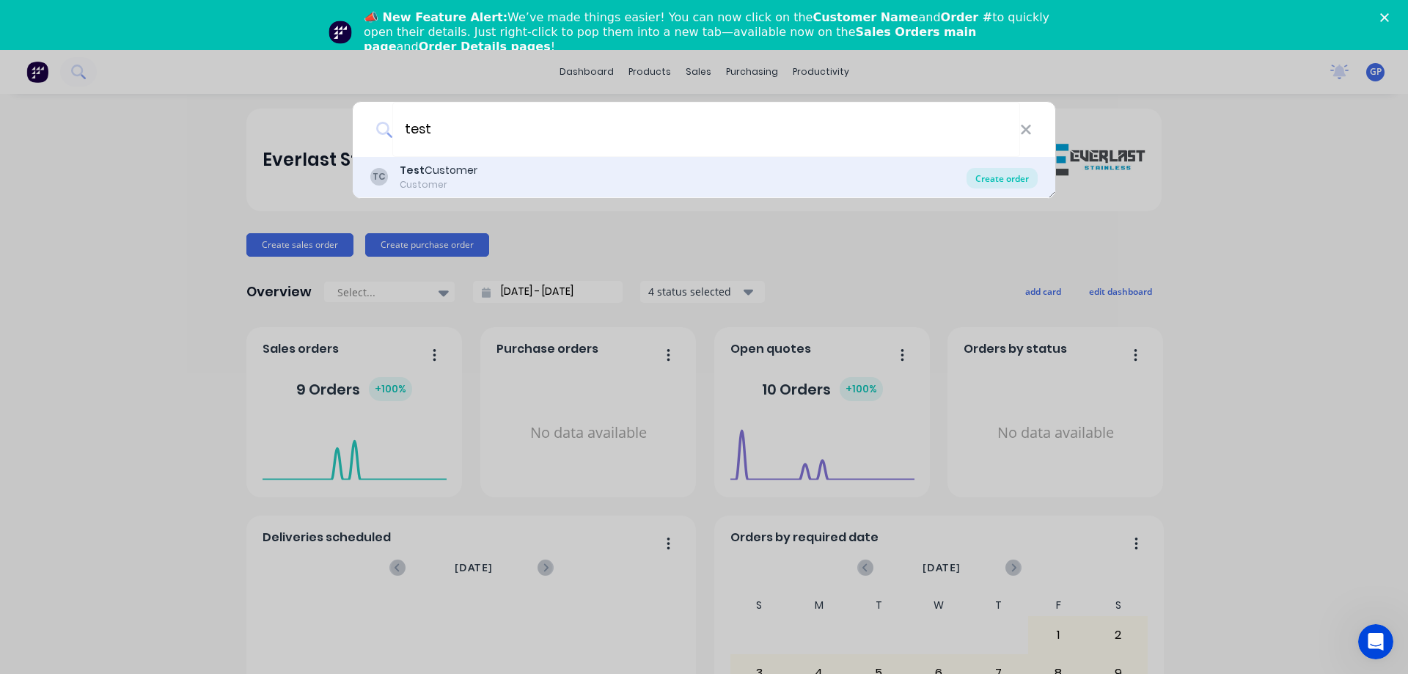
click at [1005, 180] on div "Create order" at bounding box center [1002, 178] width 71 height 21
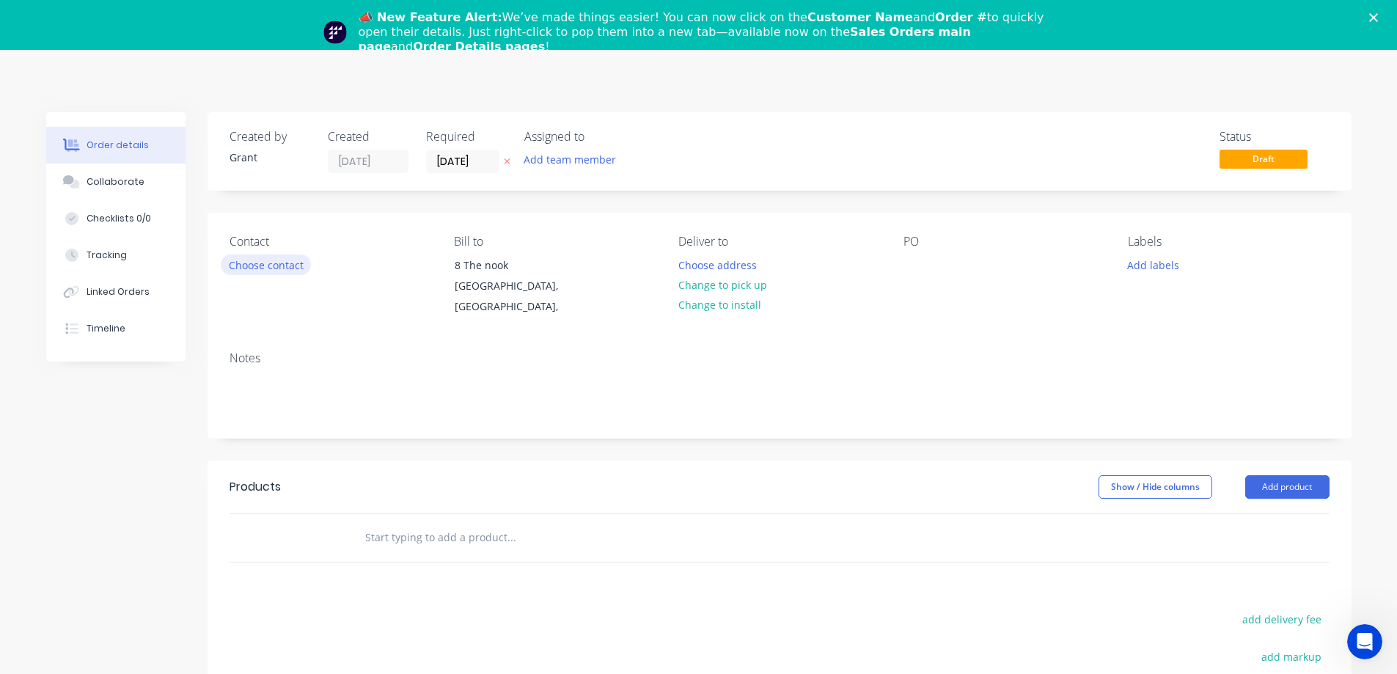
click at [285, 262] on button "Choose contact" at bounding box center [266, 264] width 90 height 20
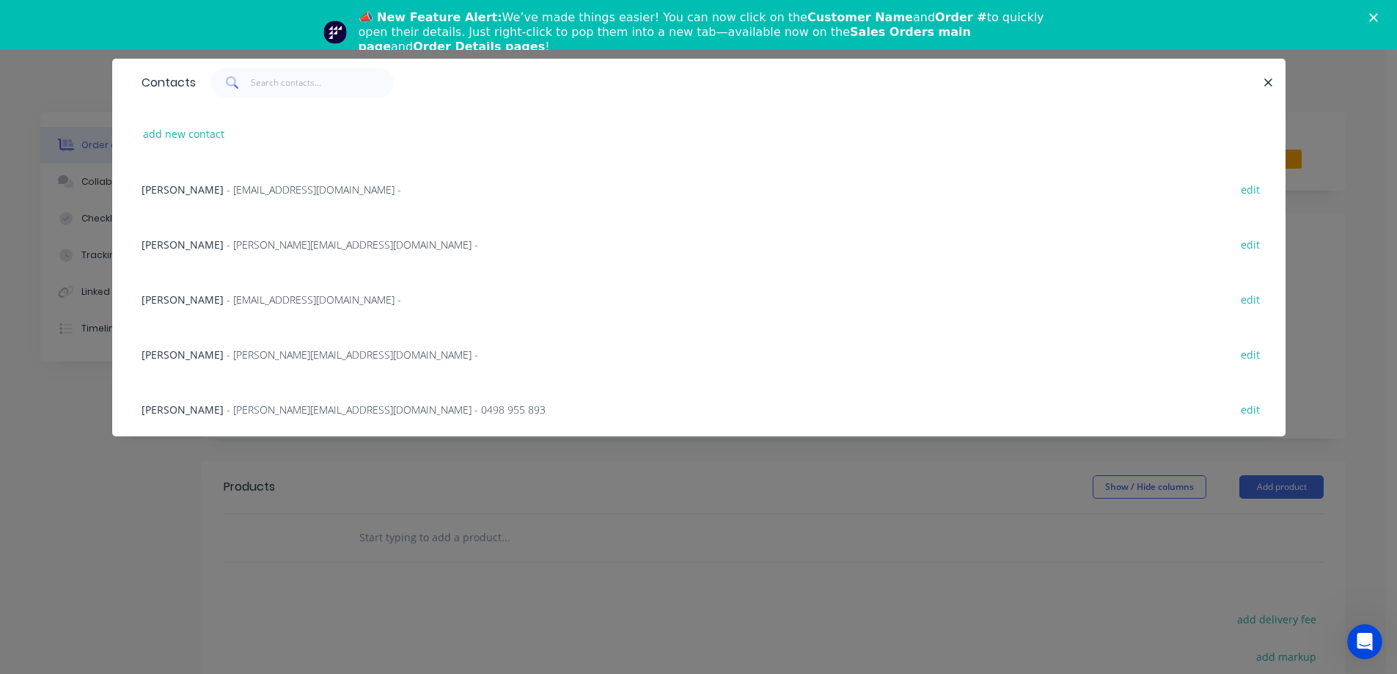
click at [263, 295] on span "- grant@everlaststainless.com.au -" at bounding box center [314, 300] width 175 height 14
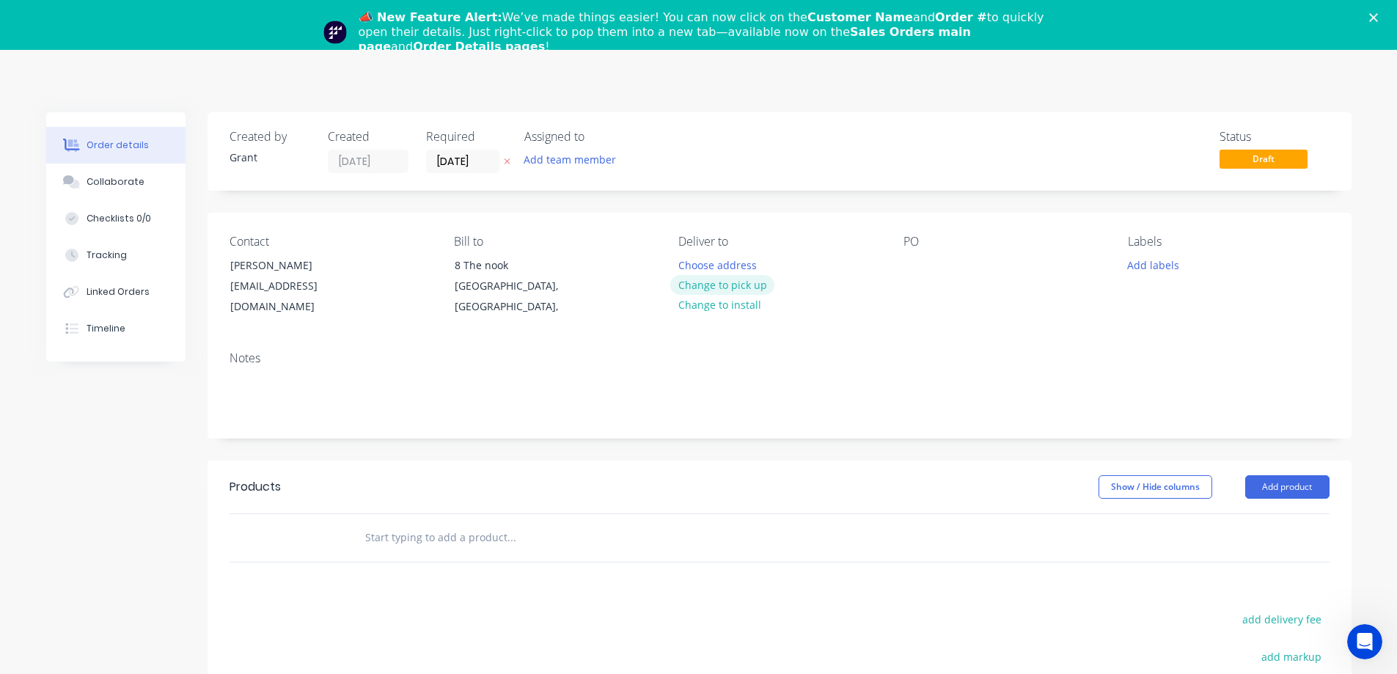
click at [700, 289] on button "Change to pick up" at bounding box center [722, 285] width 104 height 20
click at [914, 249] on div "PO" at bounding box center [1003, 276] width 201 height 83
click at [913, 243] on div "PO" at bounding box center [1003, 242] width 201 height 14
click at [1156, 267] on button "Add labels" at bounding box center [1153, 264] width 67 height 20
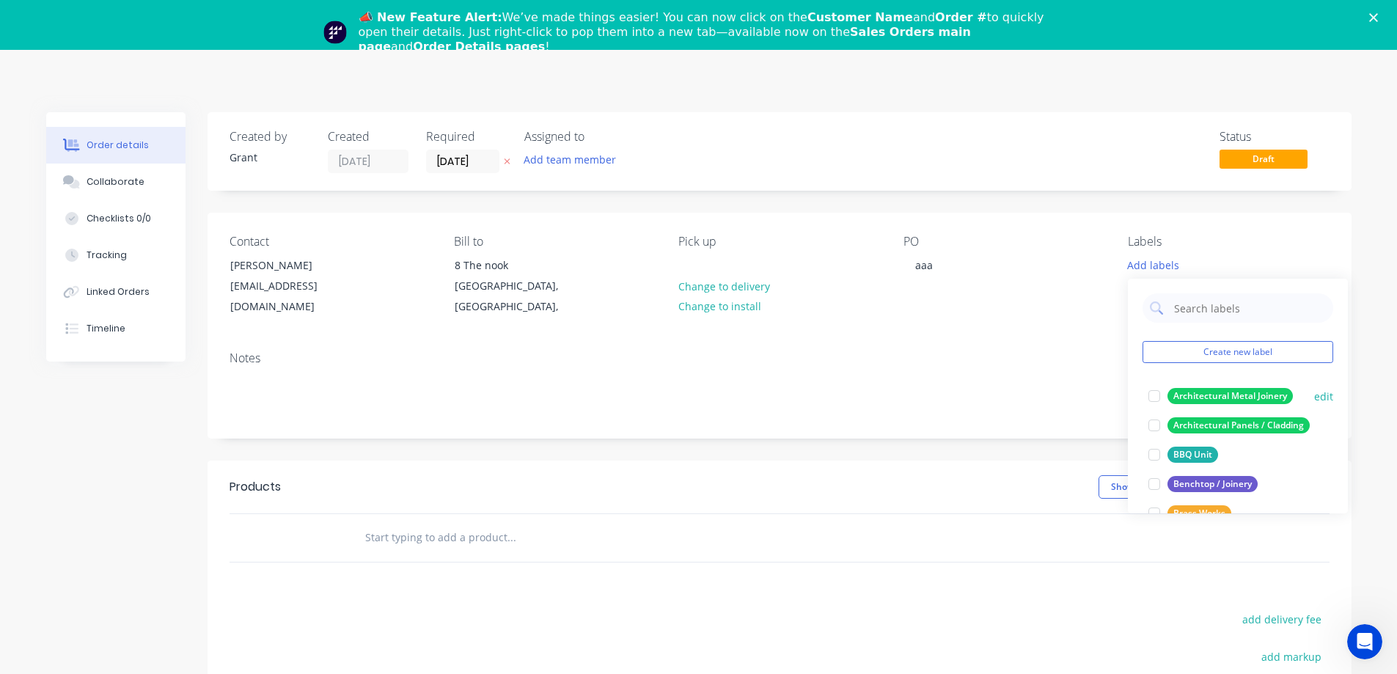
click at [1159, 395] on div at bounding box center [1154, 395] width 29 height 29
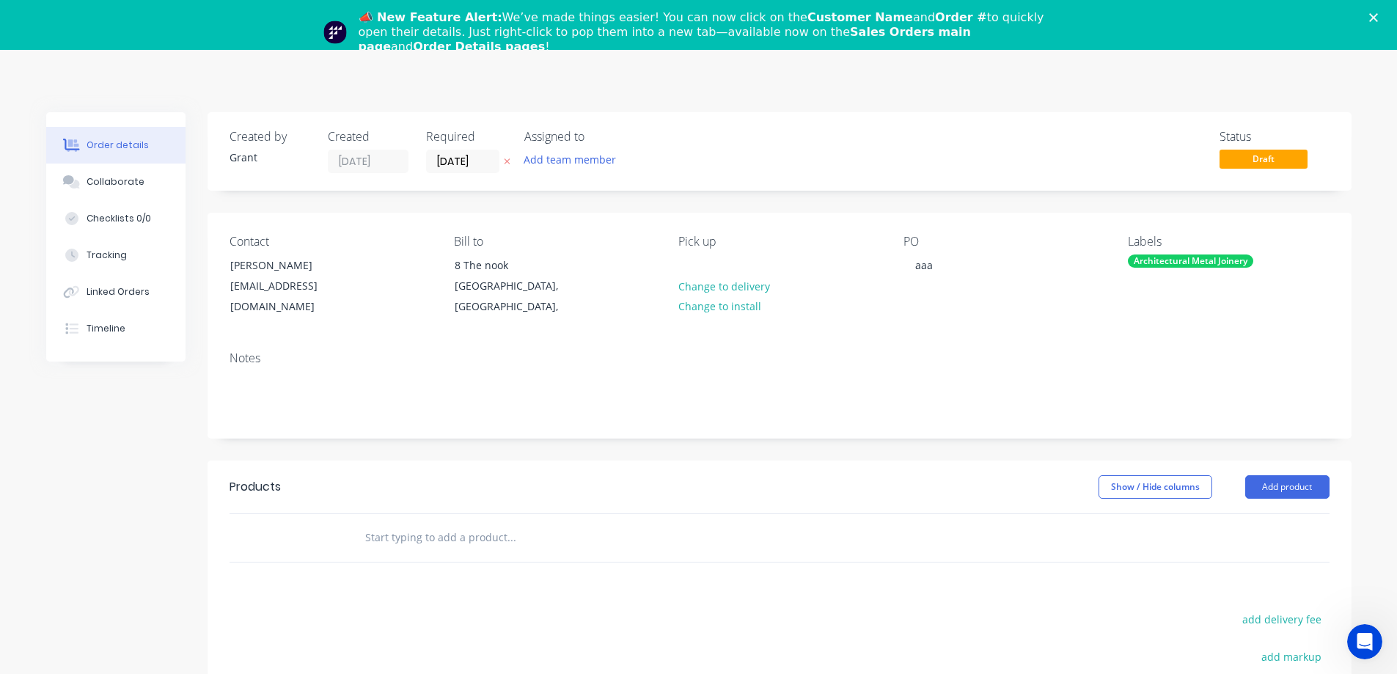
click at [756, 365] on div "Notes" at bounding box center [780, 358] width 1100 height 14
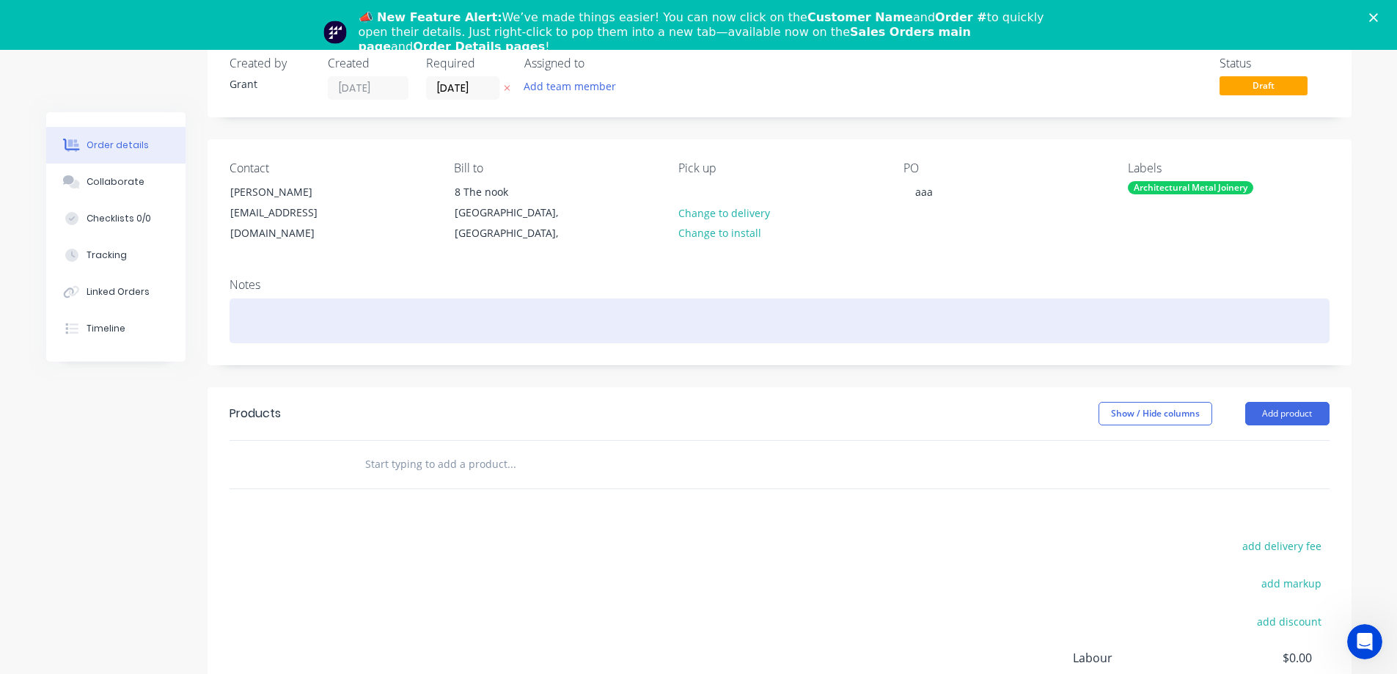
scroll to position [147, 0]
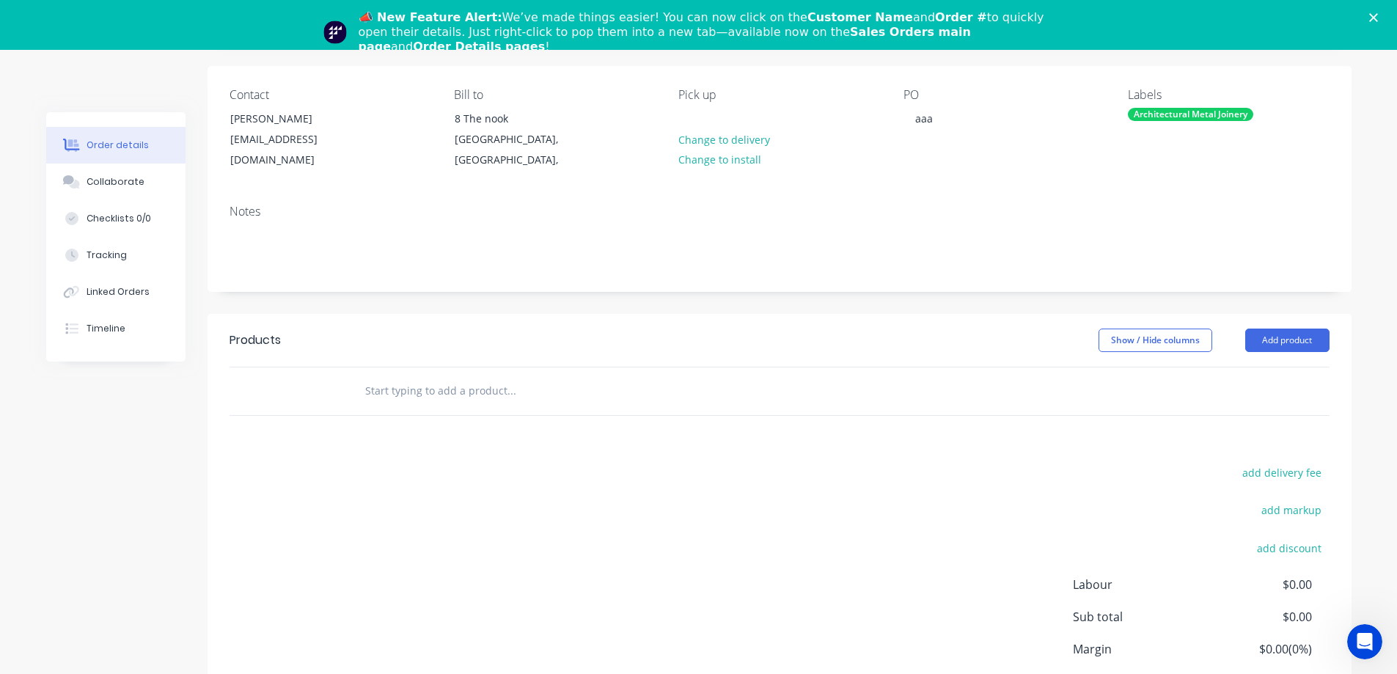
click at [315, 395] on div at bounding box center [303, 391] width 88 height 48
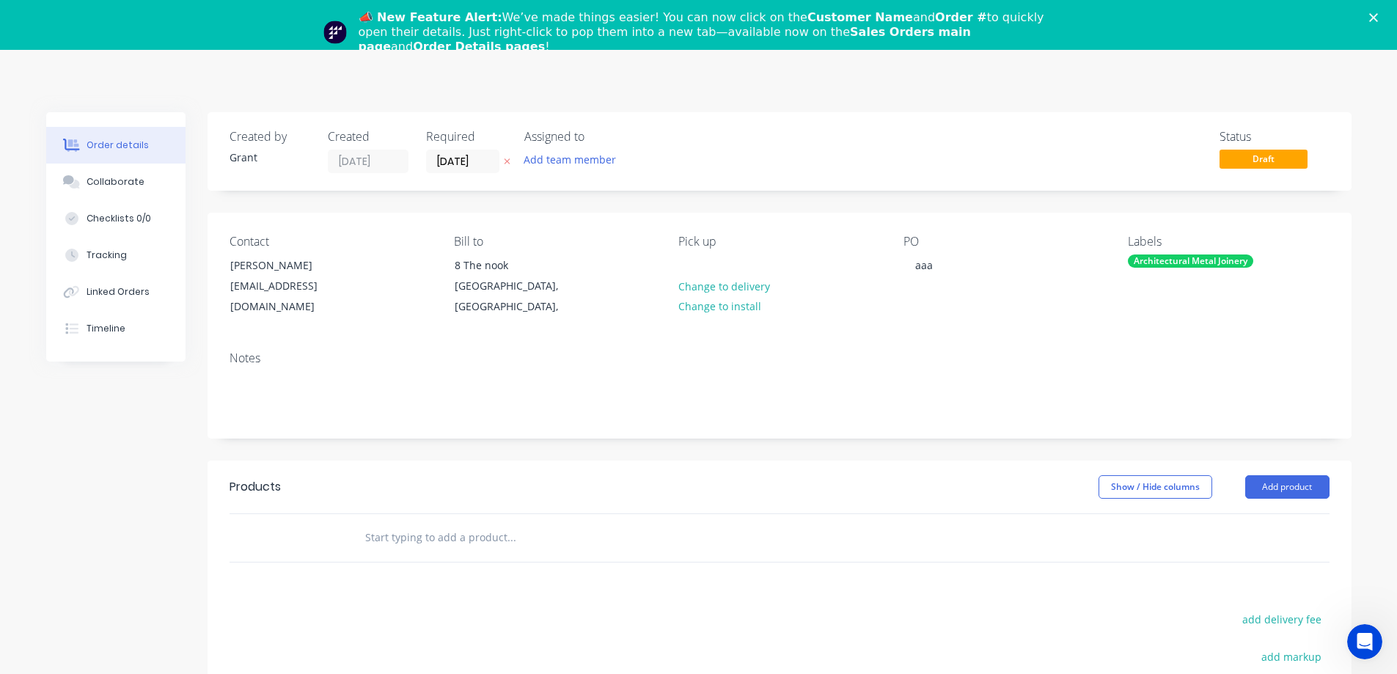
click at [1384, 15] on div "Close" at bounding box center [1376, 17] width 15 height 9
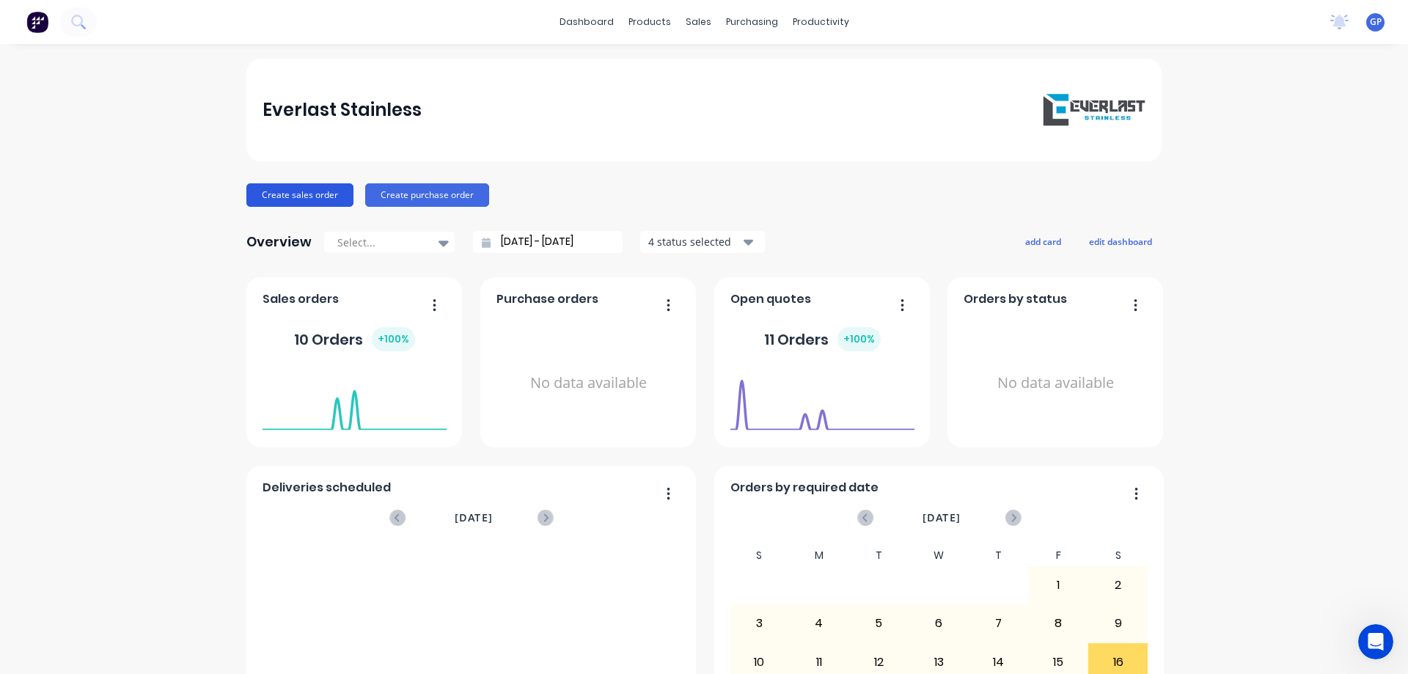
click at [295, 192] on button "Create sales order" at bounding box center [299, 194] width 107 height 23
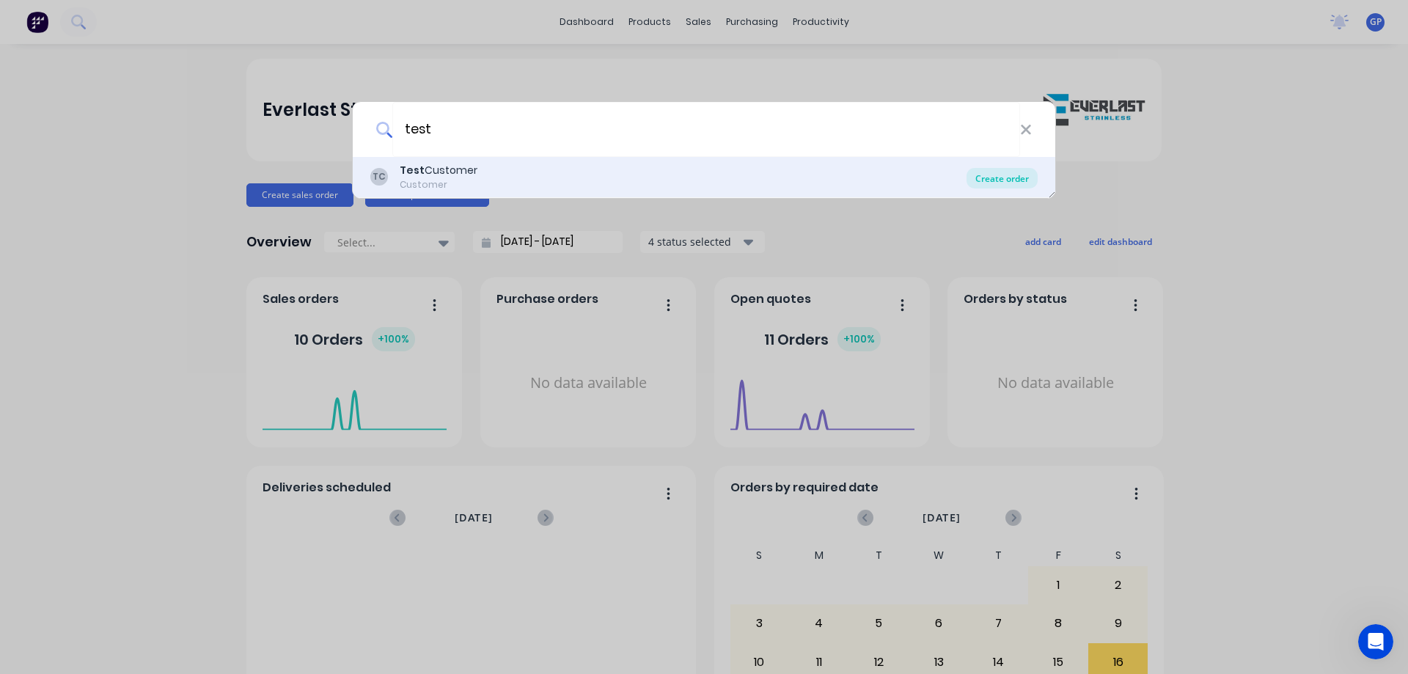
type input "test"
click at [987, 181] on div "Create order" at bounding box center [1002, 178] width 71 height 21
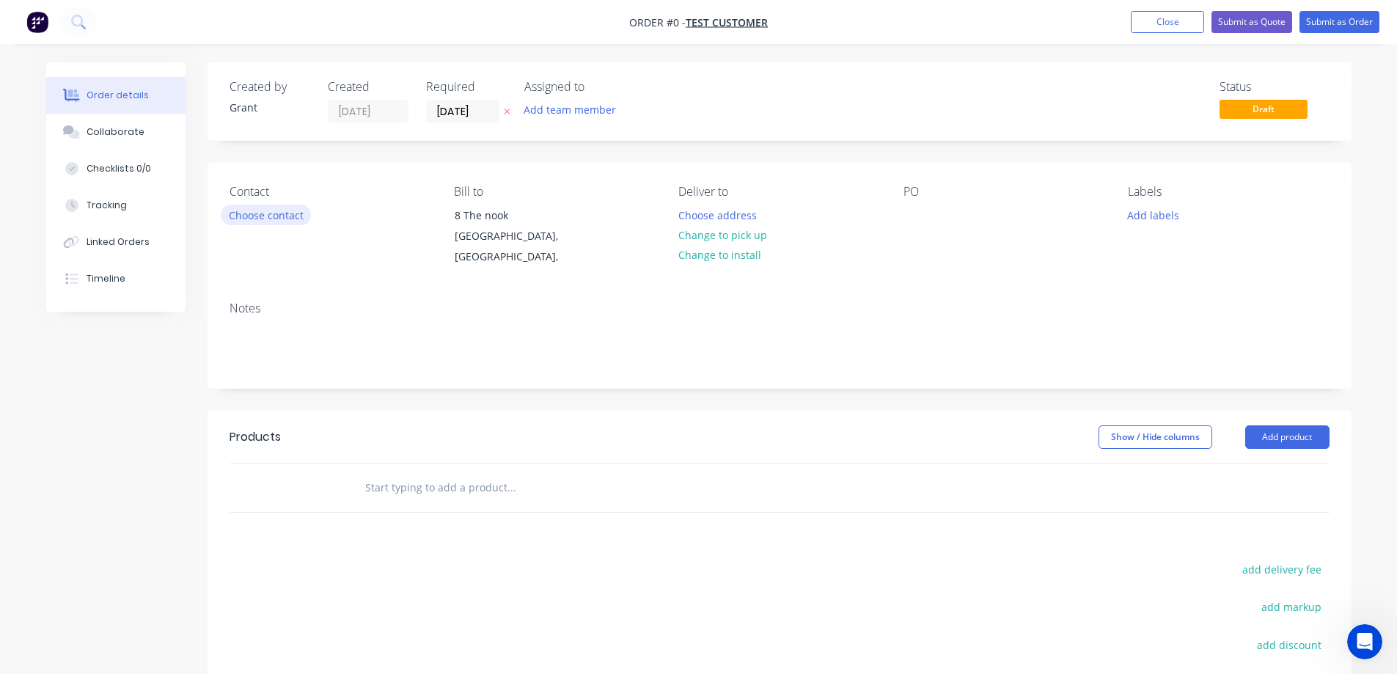
click at [274, 214] on button "Choose contact" at bounding box center [266, 215] width 90 height 20
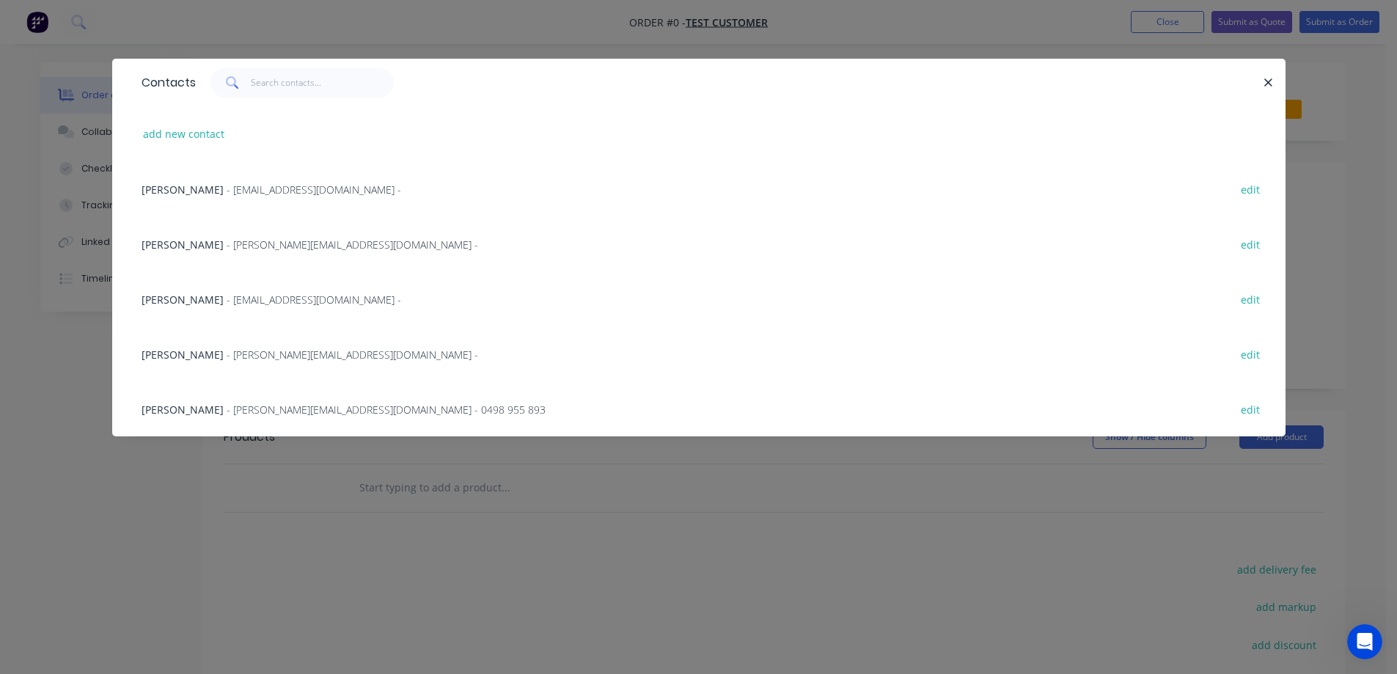
click at [192, 301] on span "[PERSON_NAME]" at bounding box center [183, 300] width 82 height 14
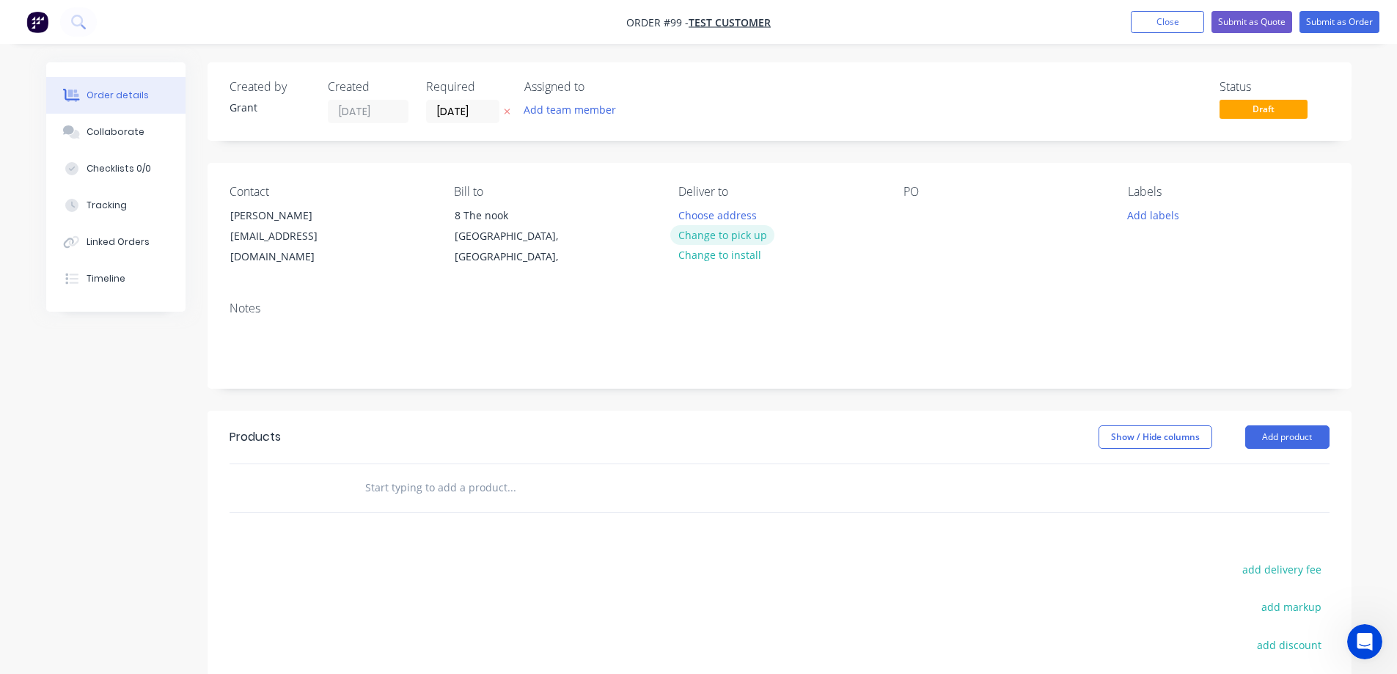
click at [705, 238] on button "Change to pick up" at bounding box center [722, 235] width 104 height 20
click at [917, 195] on div "PO" at bounding box center [1003, 192] width 201 height 14
click at [914, 204] on div "PO" at bounding box center [1003, 226] width 201 height 83
click at [911, 219] on div at bounding box center [914, 215] width 23 height 21
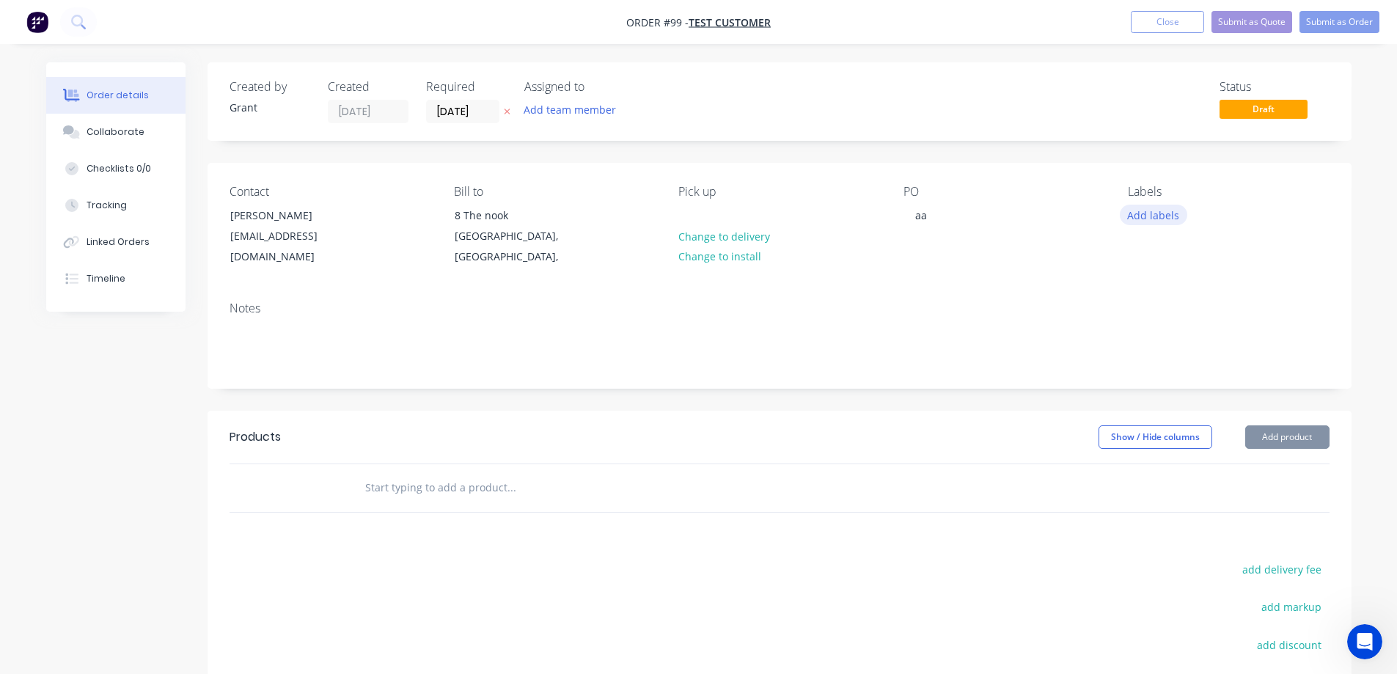
click at [1141, 216] on button "Add labels" at bounding box center [1153, 215] width 67 height 20
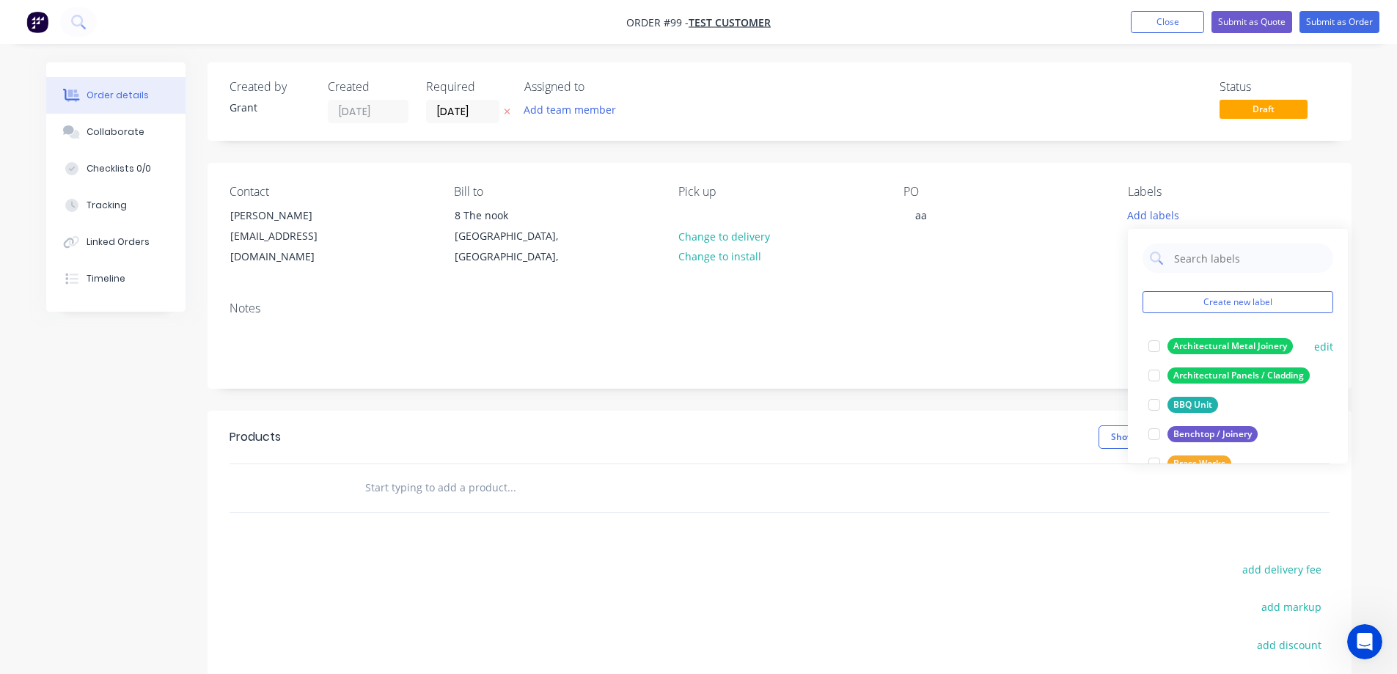
click at [1156, 347] on div at bounding box center [1154, 345] width 29 height 29
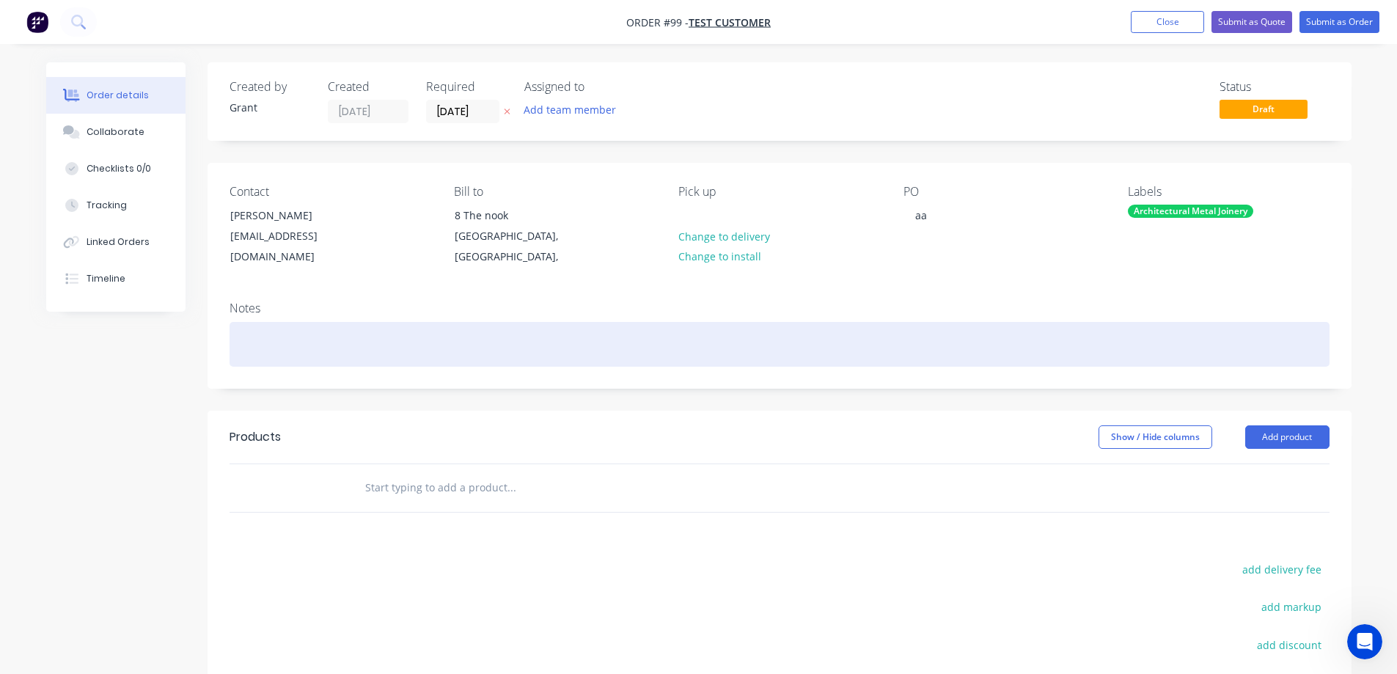
click at [978, 328] on div at bounding box center [780, 344] width 1100 height 45
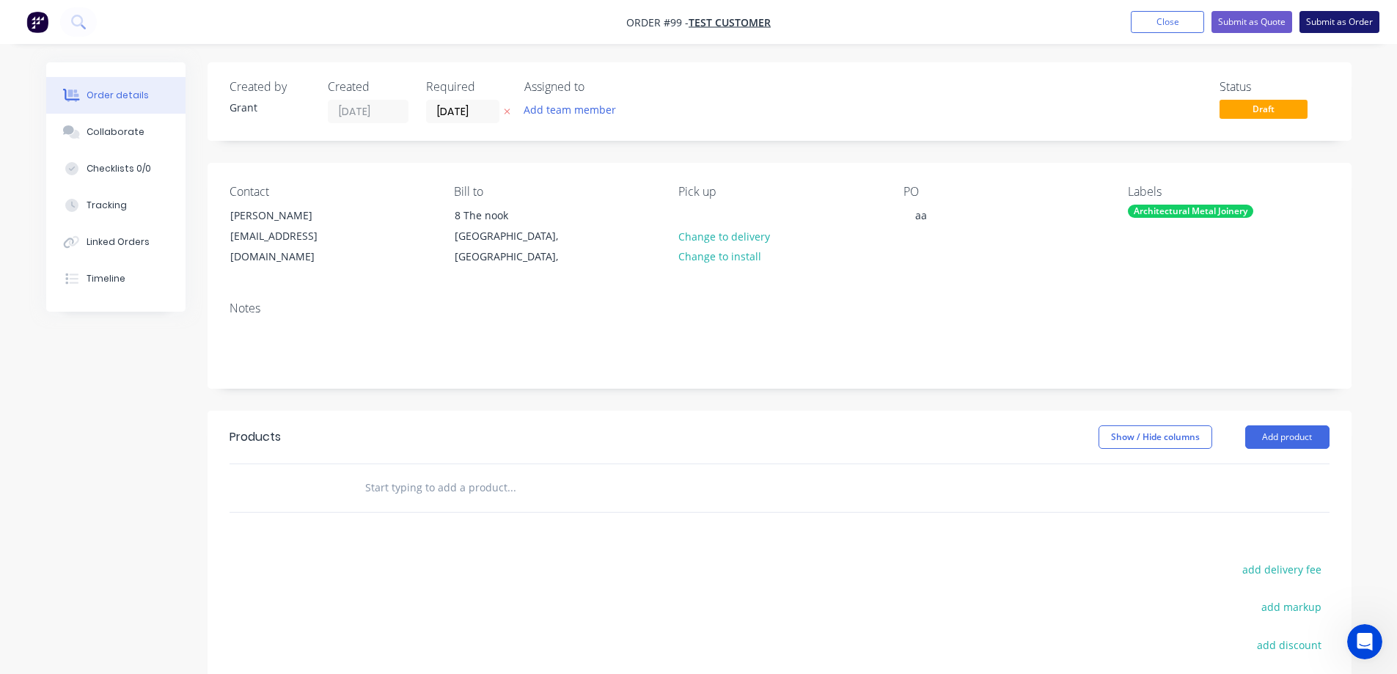
click at [1347, 20] on button "Submit as Order" at bounding box center [1339, 22] width 80 height 22
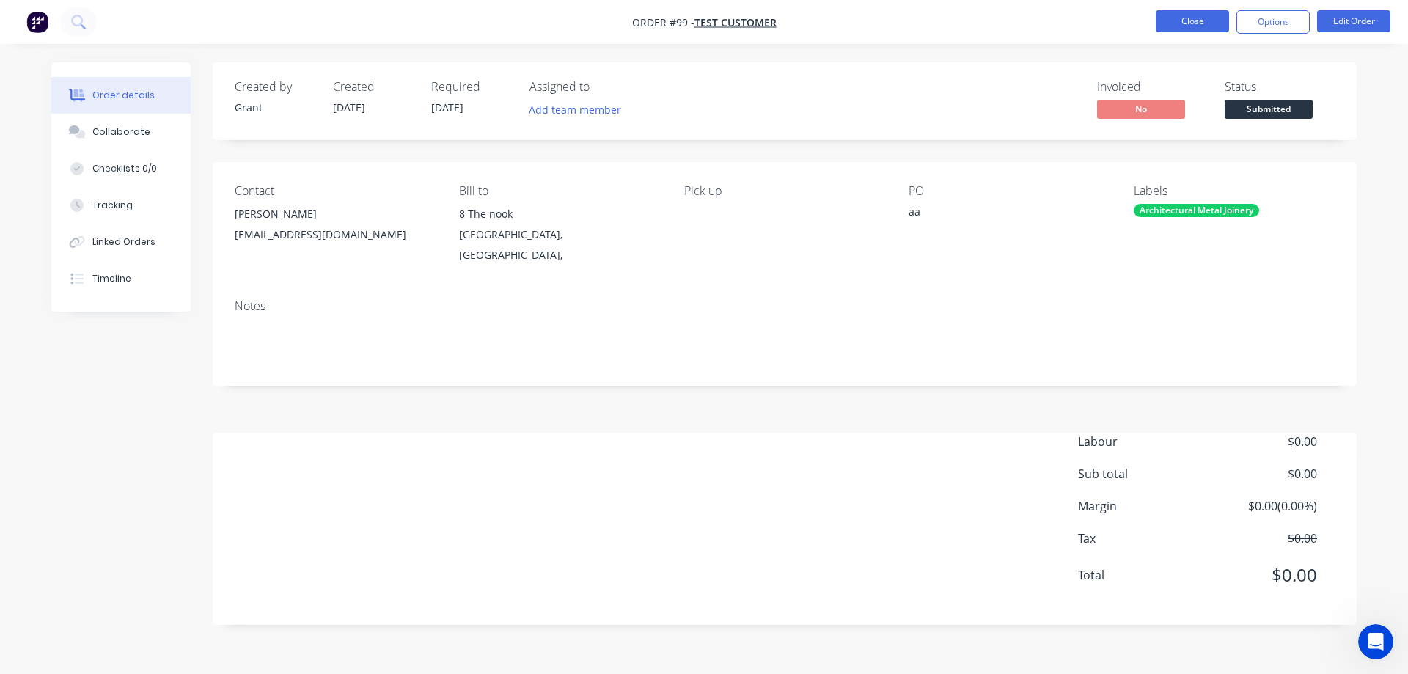
click at [1190, 17] on button "Close" at bounding box center [1192, 21] width 73 height 22
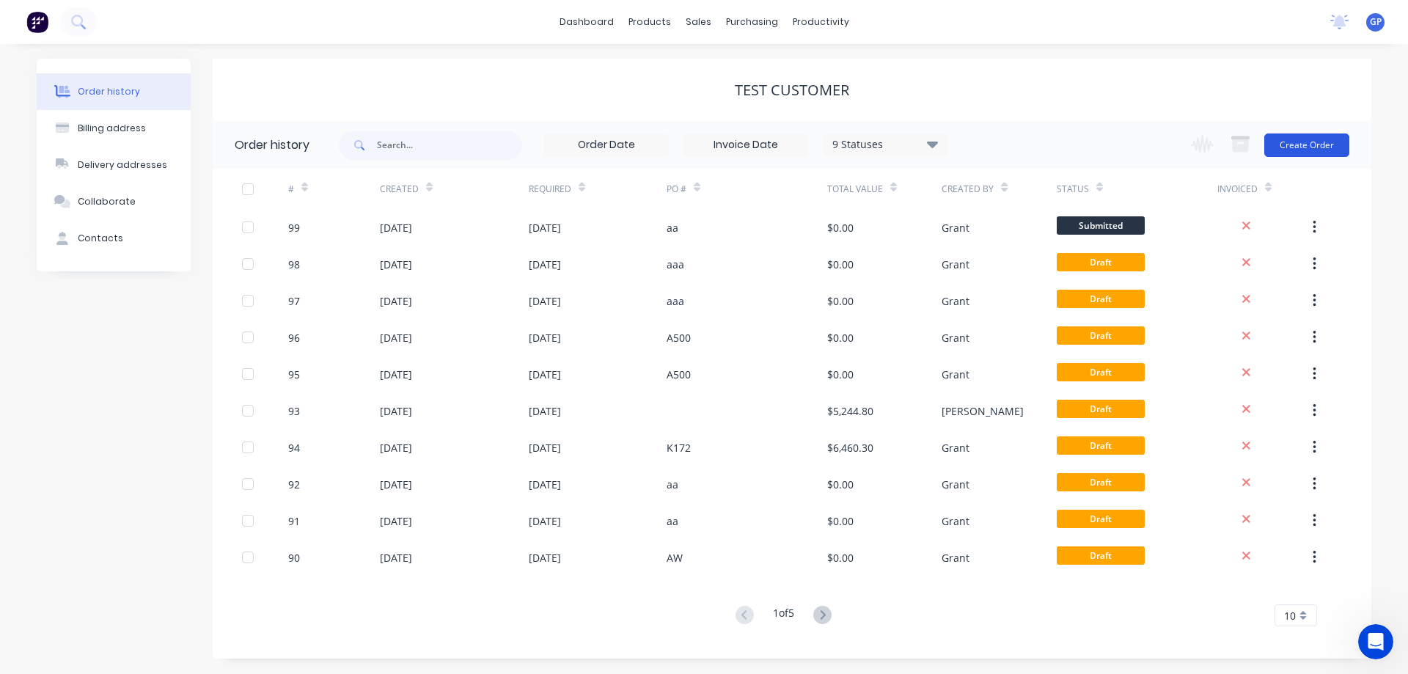
click at [1308, 146] on button "Create Order" at bounding box center [1306, 144] width 85 height 23
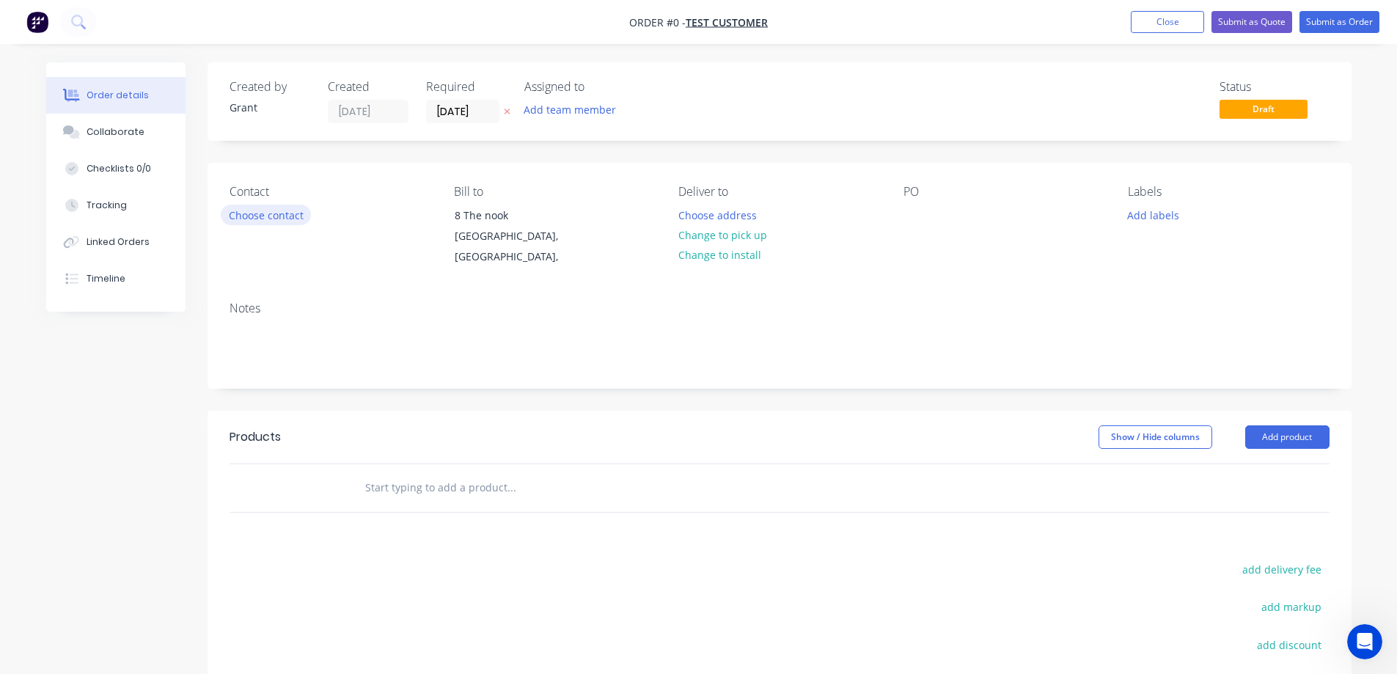
click at [265, 213] on button "Choose contact" at bounding box center [266, 215] width 90 height 20
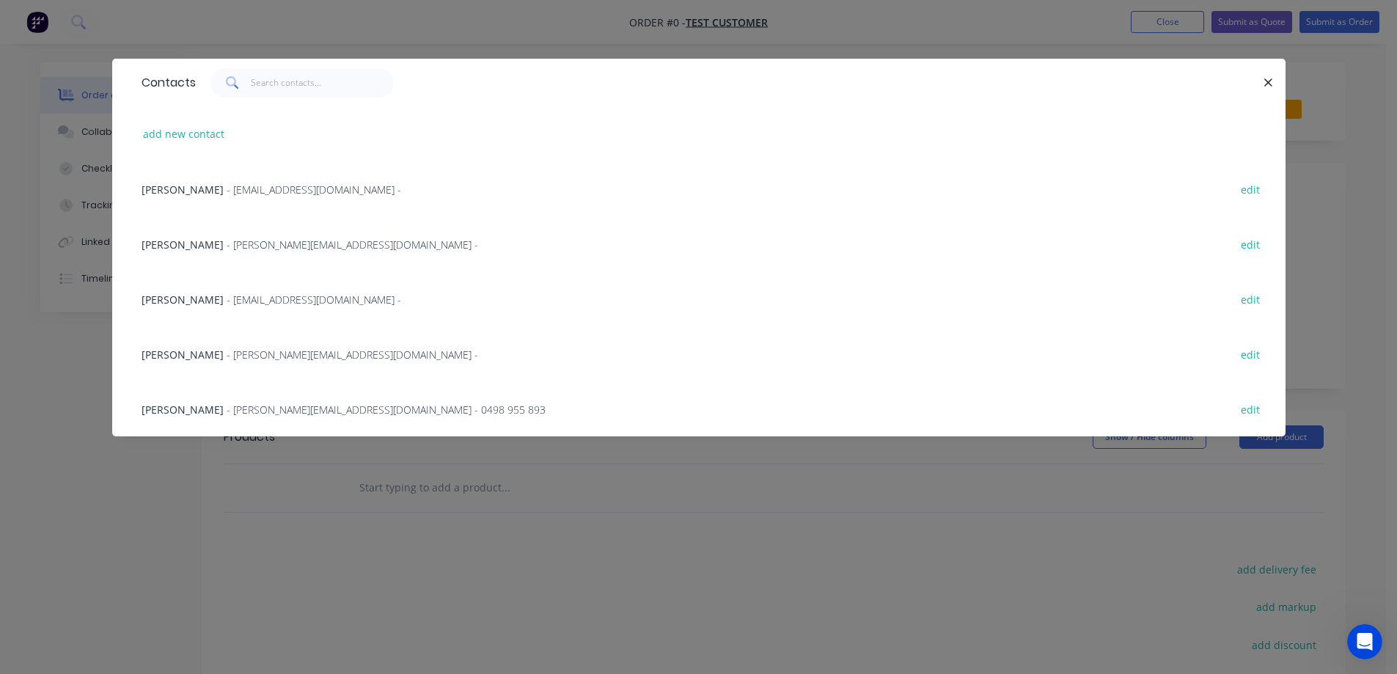
click at [253, 305] on span "- grant@everlaststainless.com.au -" at bounding box center [314, 300] width 175 height 14
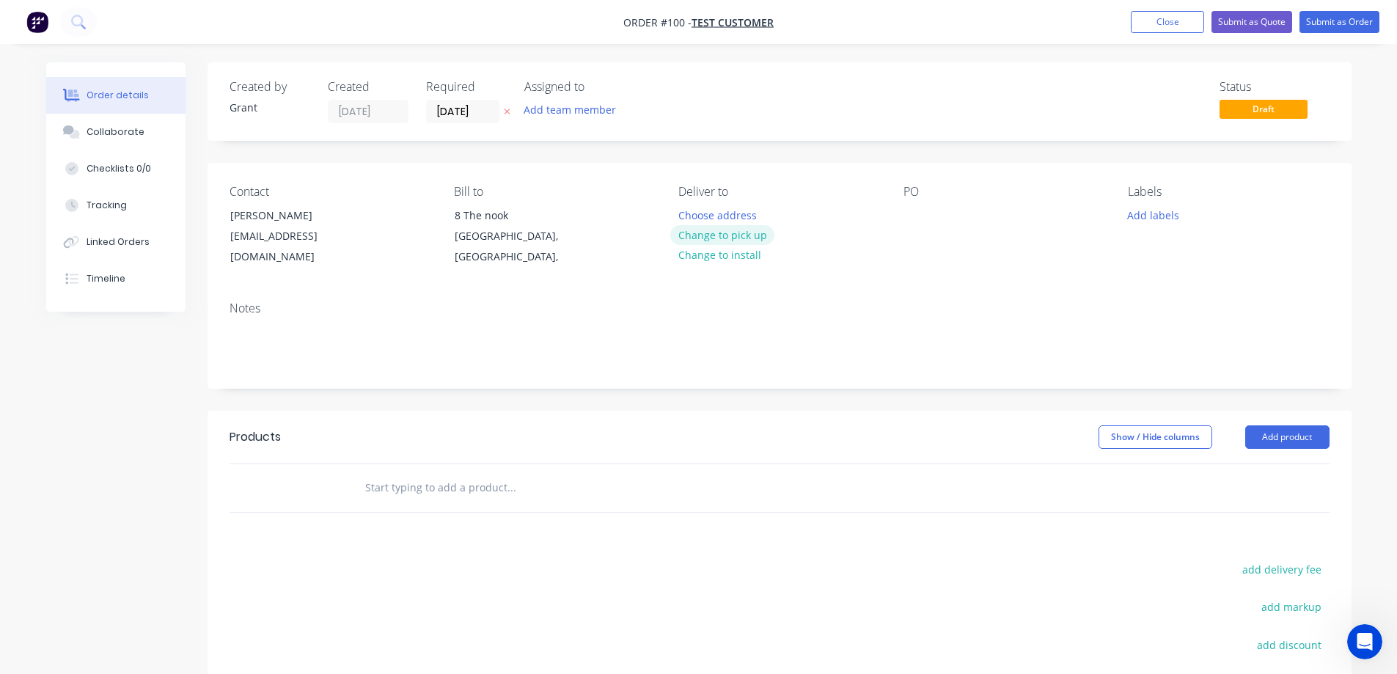
click at [732, 240] on button "Change to pick up" at bounding box center [722, 235] width 104 height 20
click at [914, 191] on div "PO" at bounding box center [1003, 192] width 201 height 14
click at [918, 212] on div at bounding box center [914, 215] width 23 height 21
click at [1136, 222] on button "Add labels" at bounding box center [1153, 215] width 67 height 20
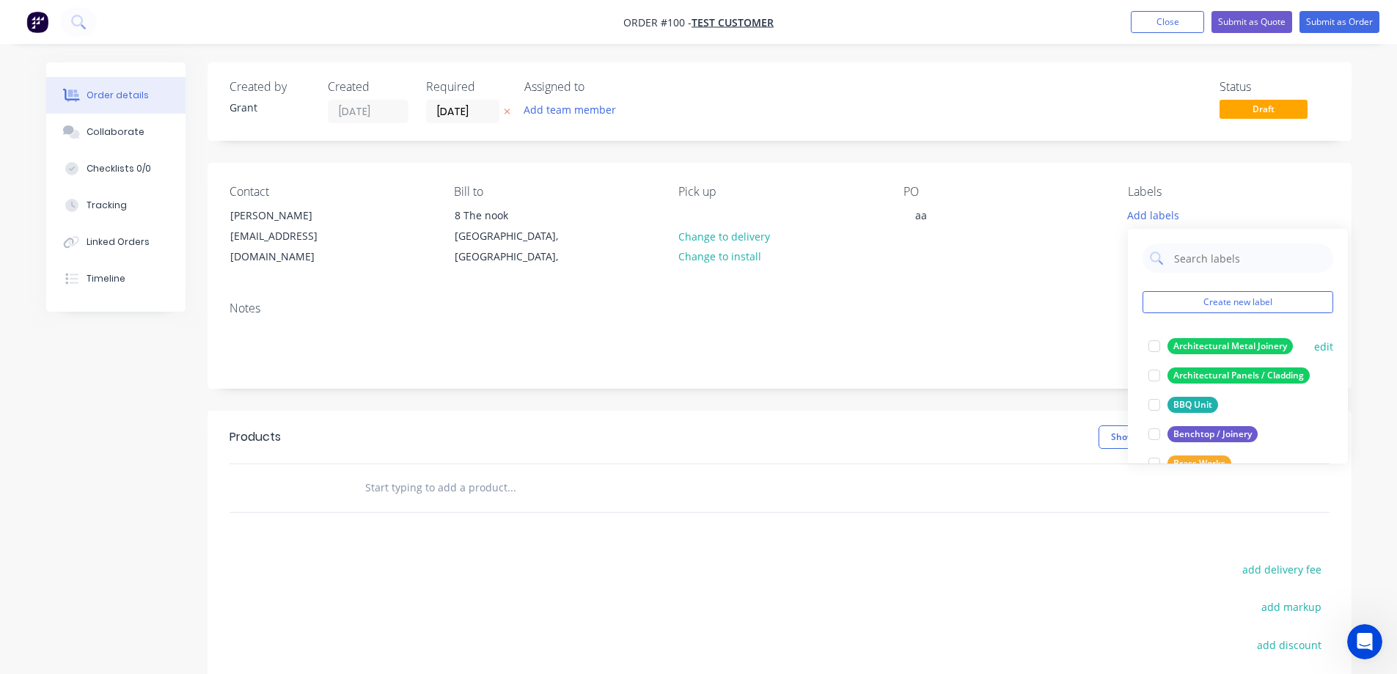
click at [1154, 351] on div at bounding box center [1154, 345] width 29 height 29
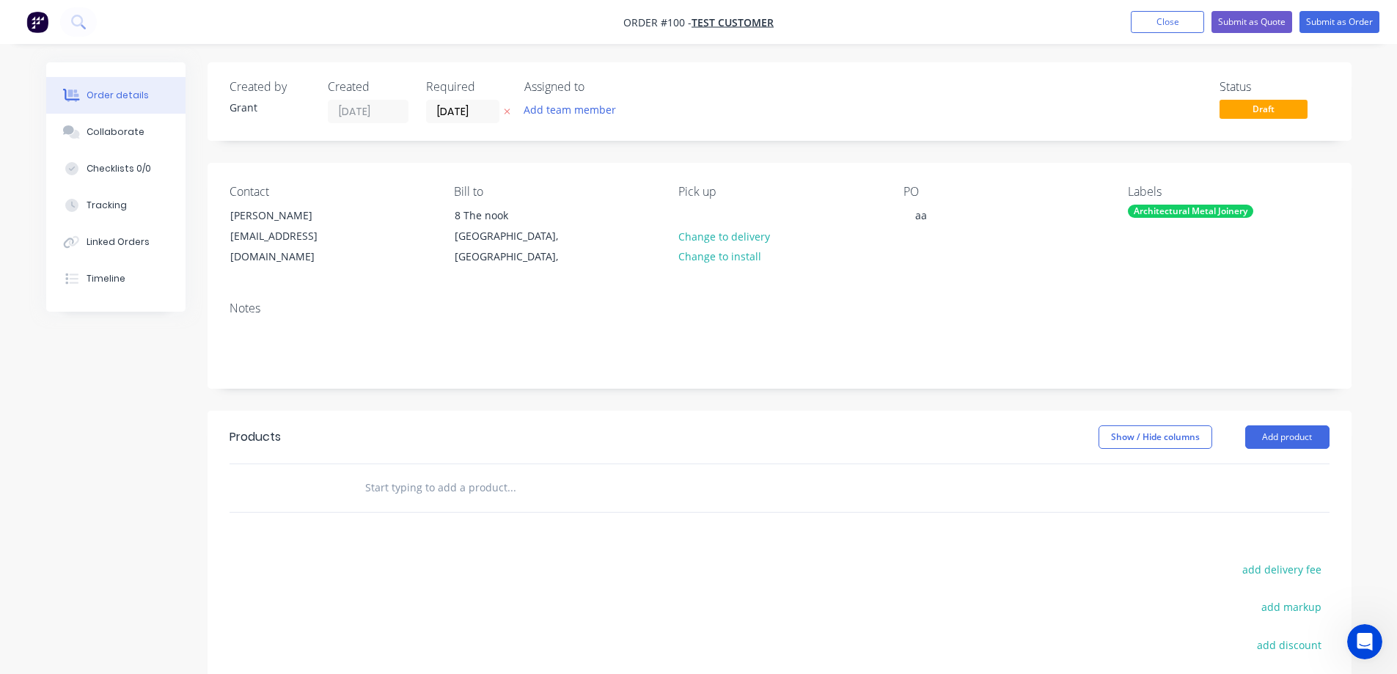
click at [945, 261] on div "PO aa" at bounding box center [1003, 226] width 201 height 83
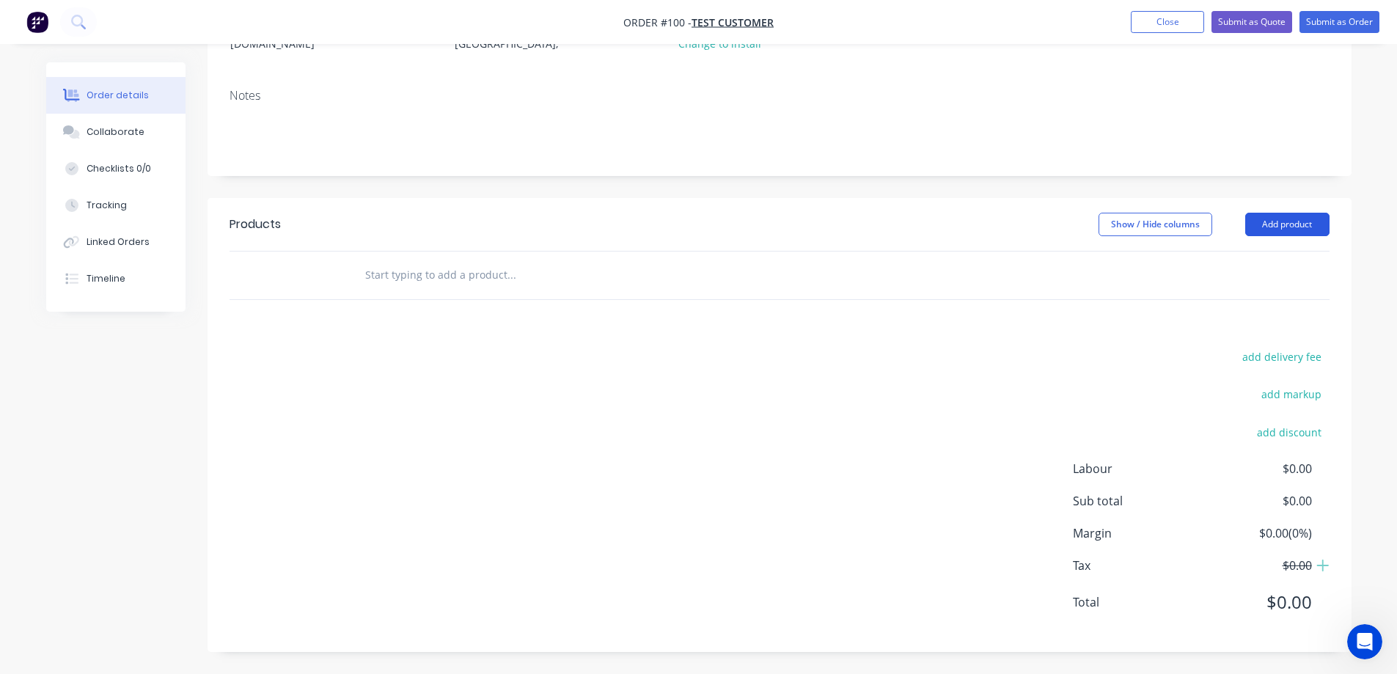
click at [1261, 222] on button "Add product" at bounding box center [1287, 224] width 84 height 23
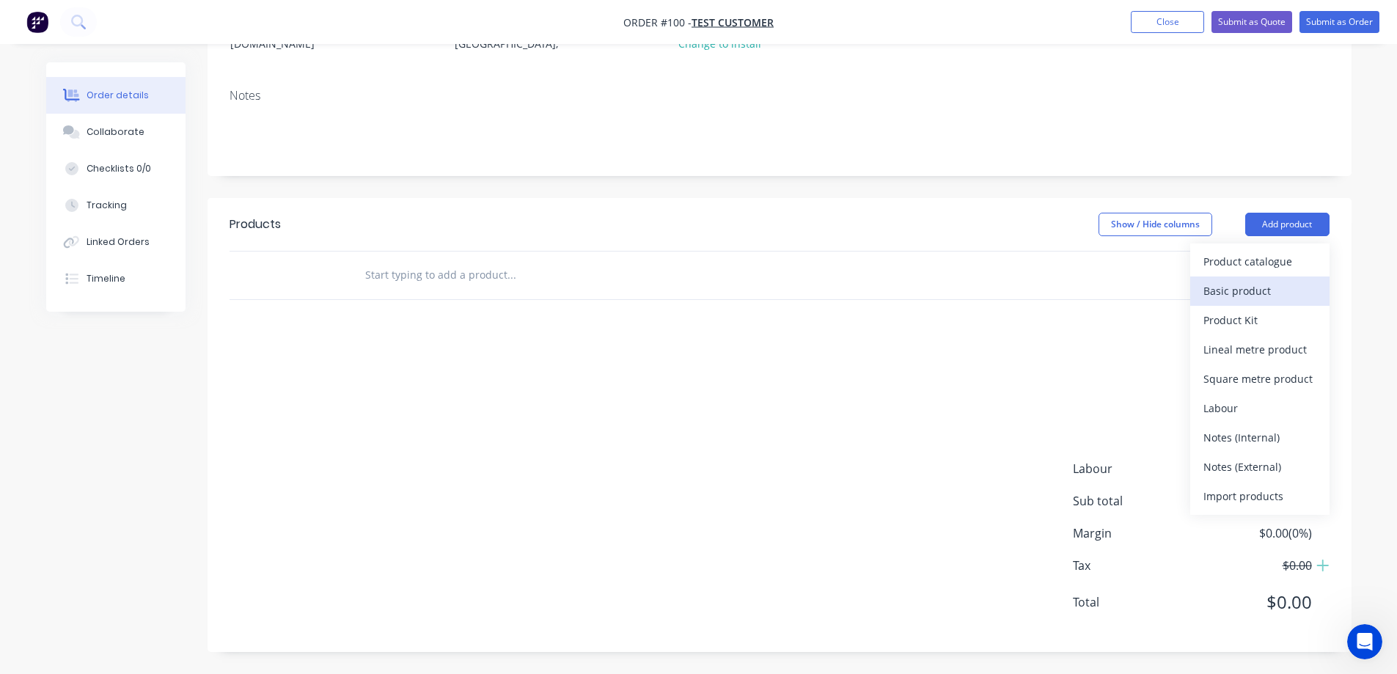
click at [1221, 299] on div "Basic product" at bounding box center [1259, 290] width 113 height 21
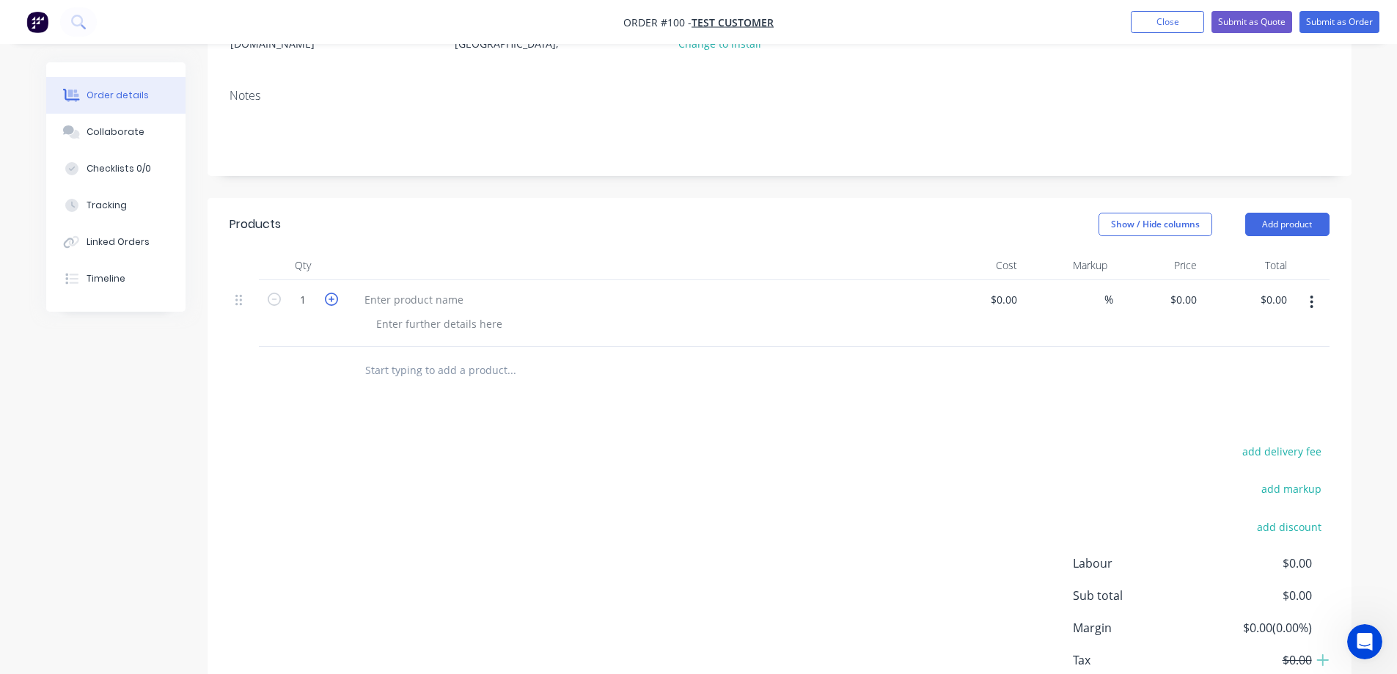
click at [331, 301] on icon "button" at bounding box center [331, 299] width 13 height 13
click at [275, 305] on icon "button" at bounding box center [274, 299] width 13 height 13
type input "1"
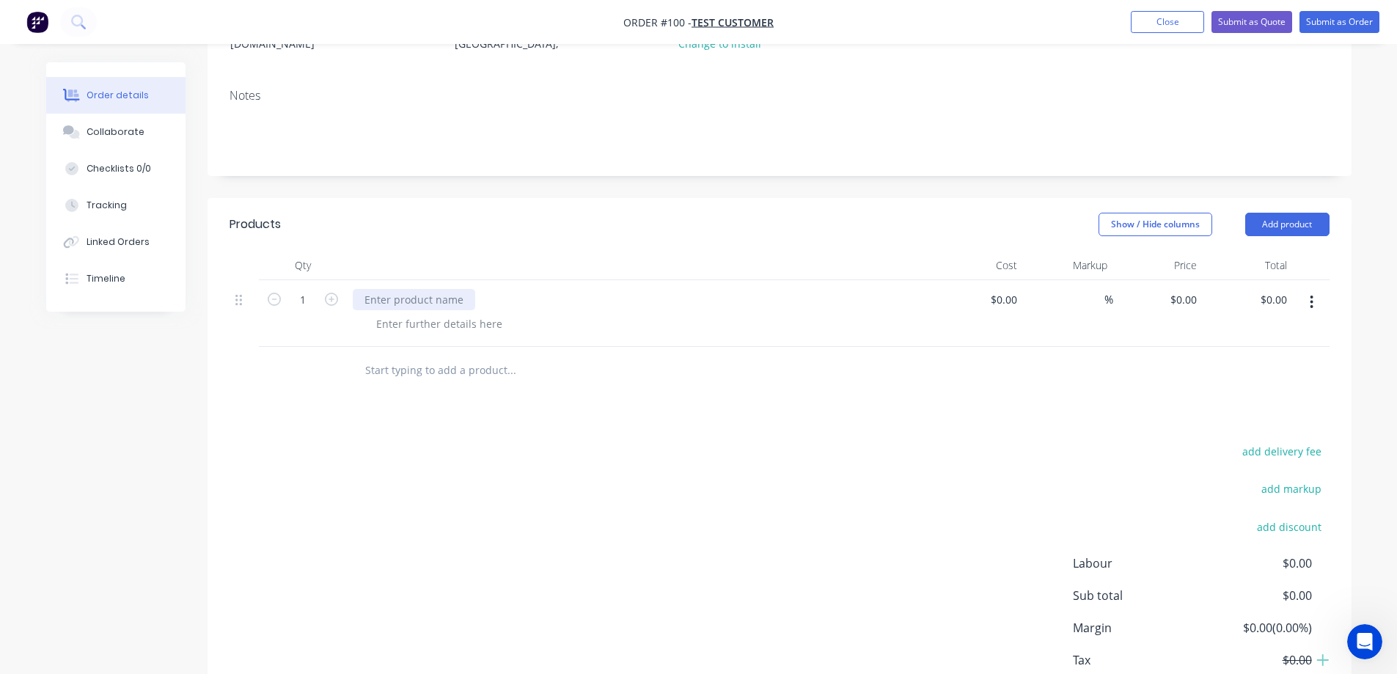
click at [450, 297] on div at bounding box center [414, 299] width 122 height 21
type input "$850.00"
type input "20"
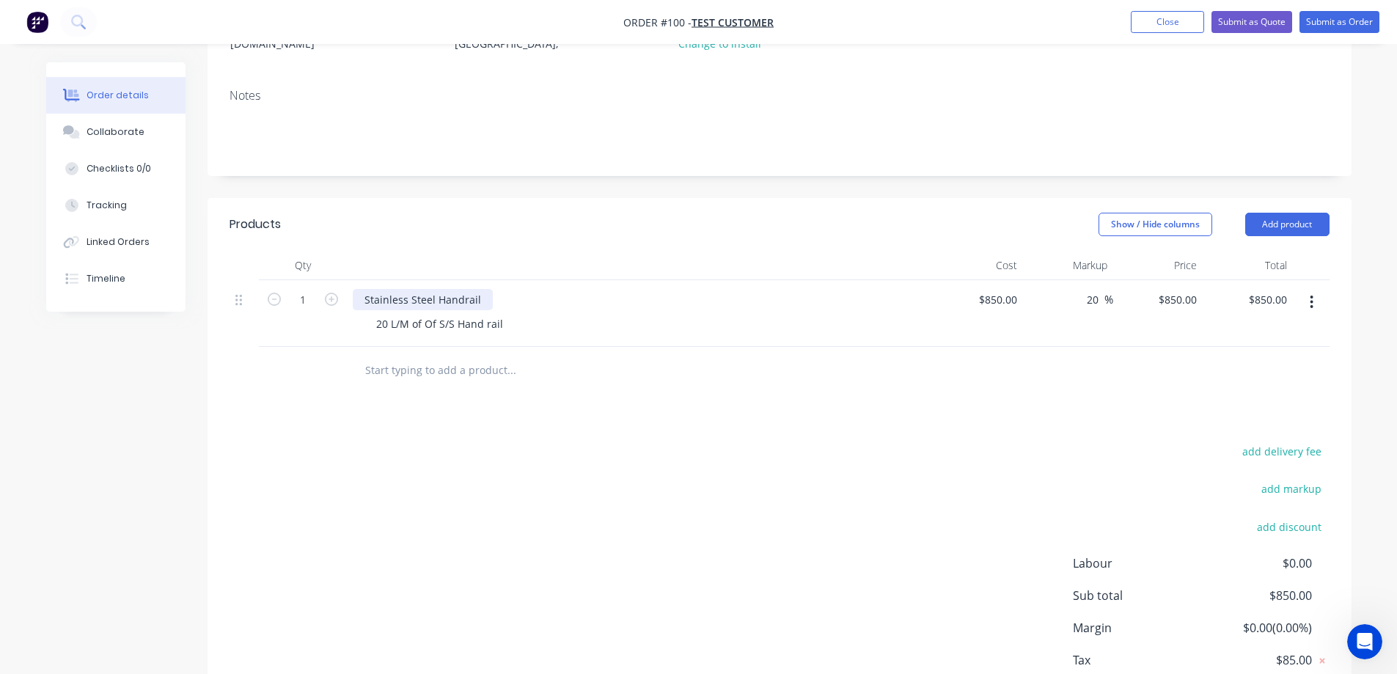
type input "1020"
type input "$1,020.00"
click at [330, 302] on icon "button" at bounding box center [331, 299] width 13 height 13
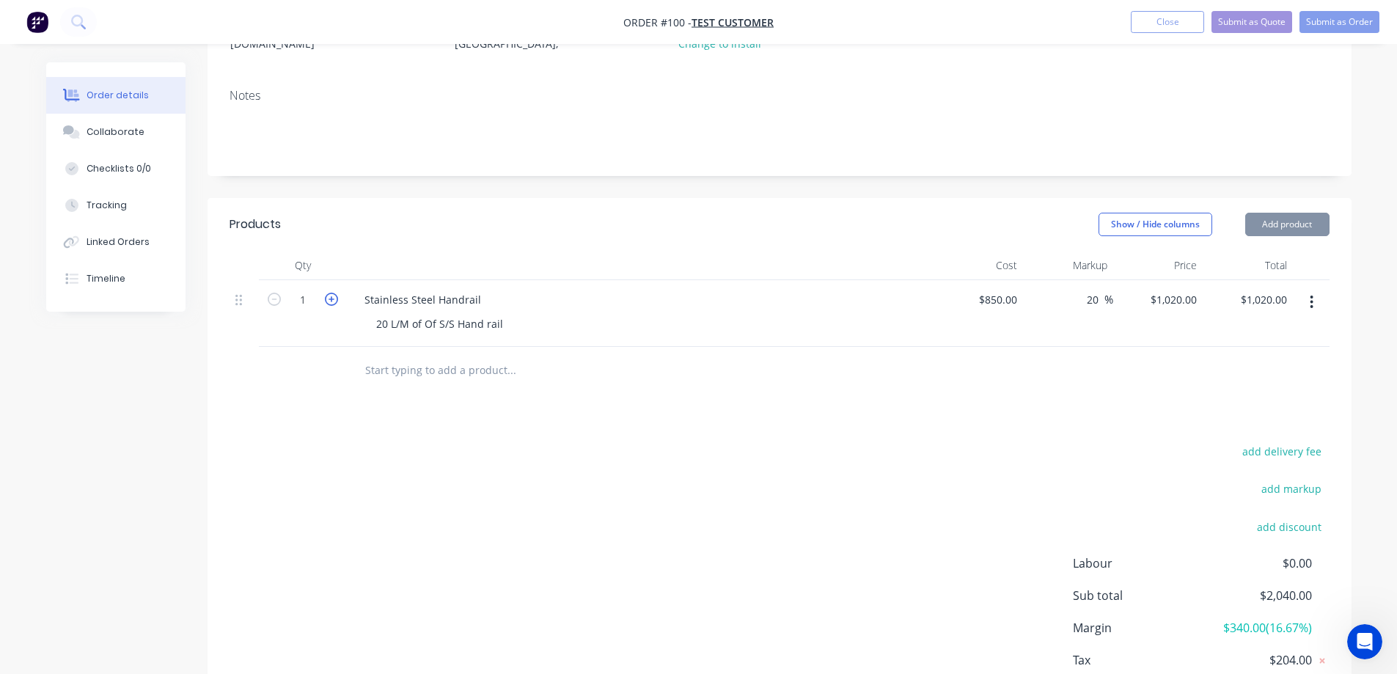
type input "2"
type input "$2,040.00"
click at [330, 302] on icon "button" at bounding box center [331, 299] width 13 height 13
type input "3"
type input "$3,060.00"
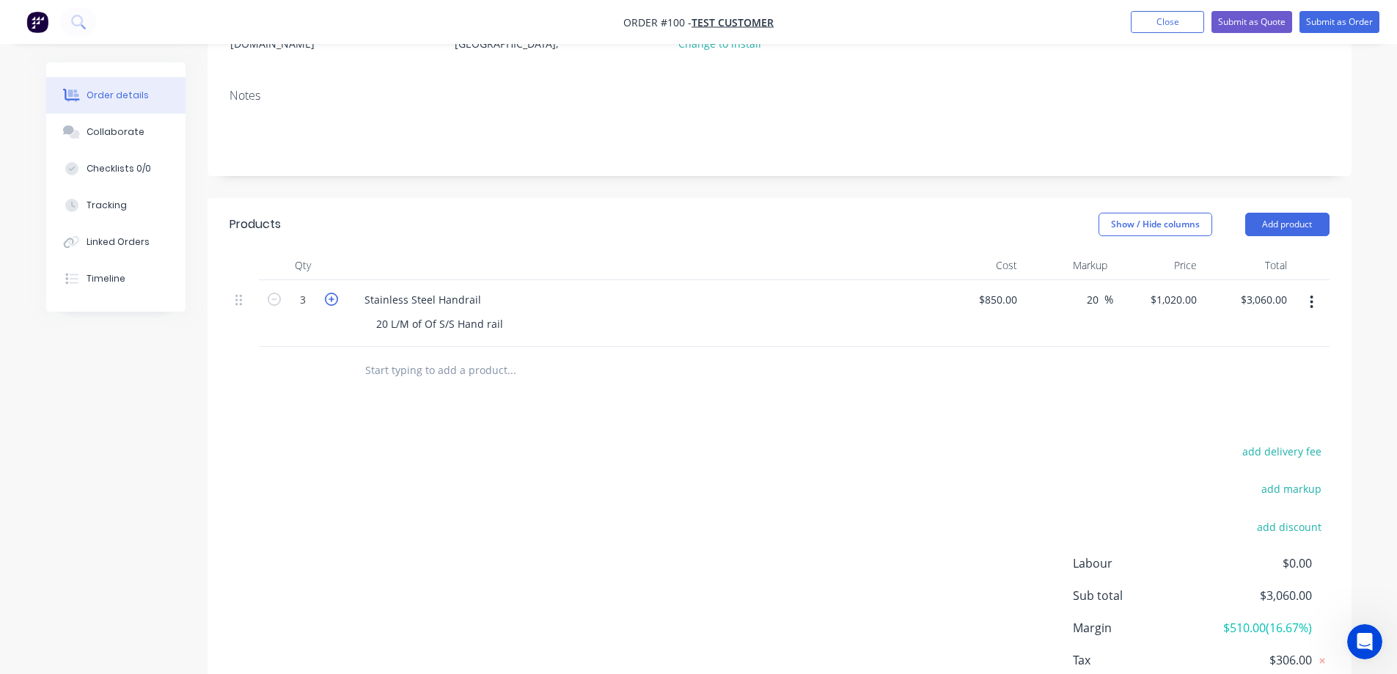
click at [330, 302] on icon "button" at bounding box center [331, 299] width 13 height 13
type input "4"
type input "$4,080.00"
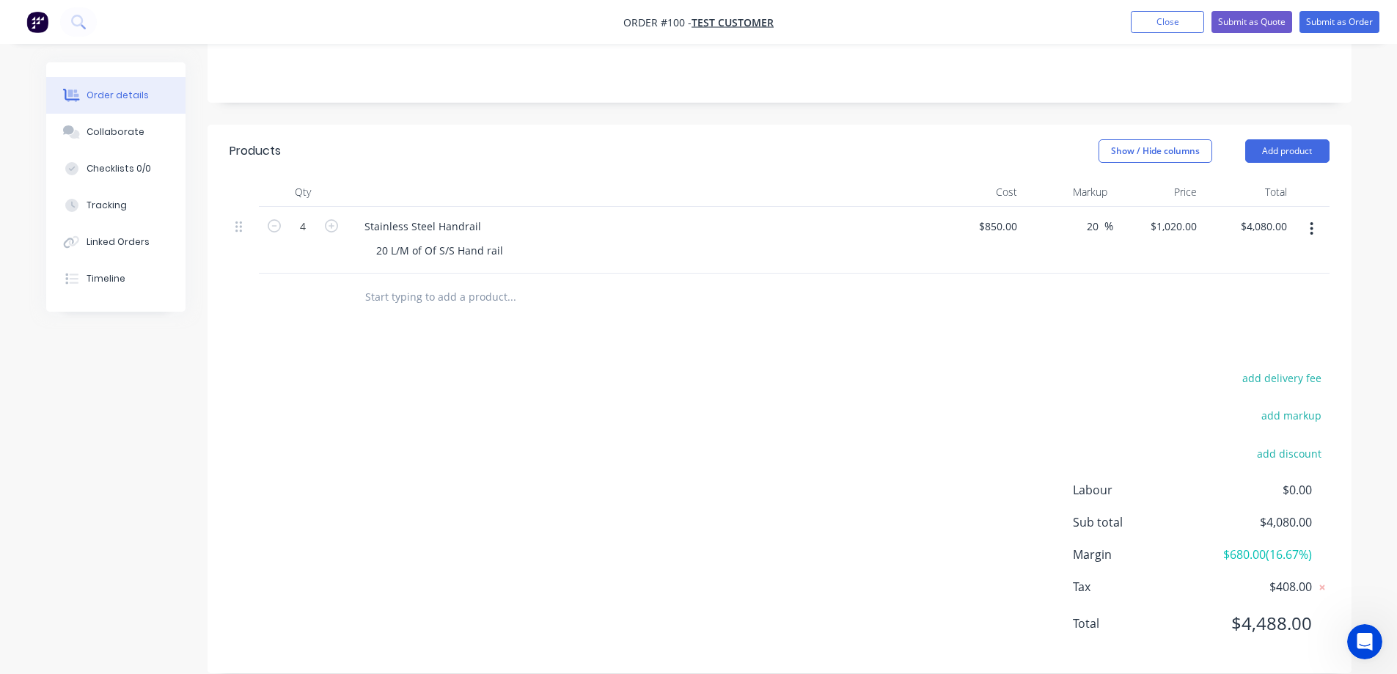
scroll to position [307, 0]
